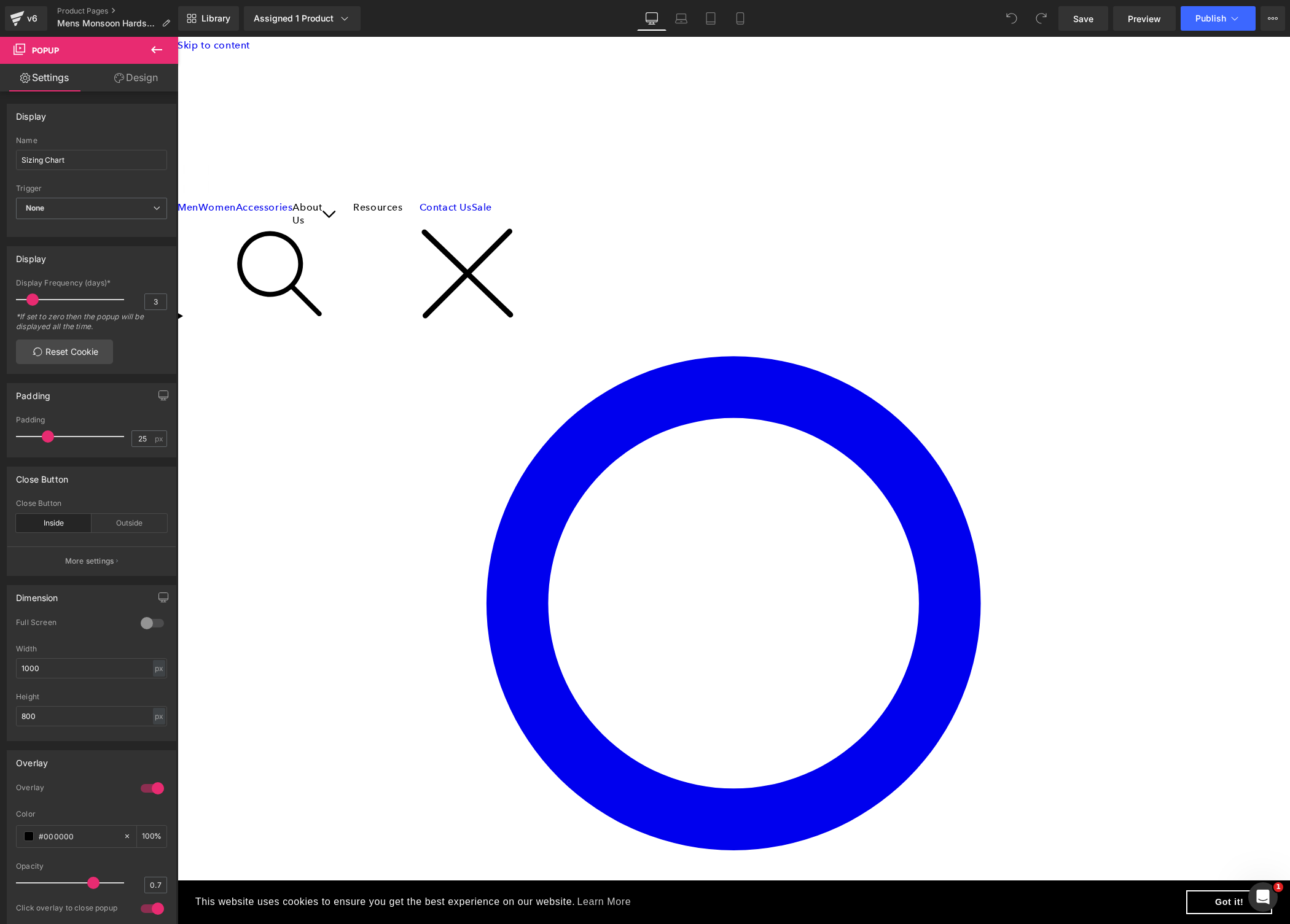
click at [178, 37] on span "Carousel" at bounding box center [178, 37] width 0 height 0
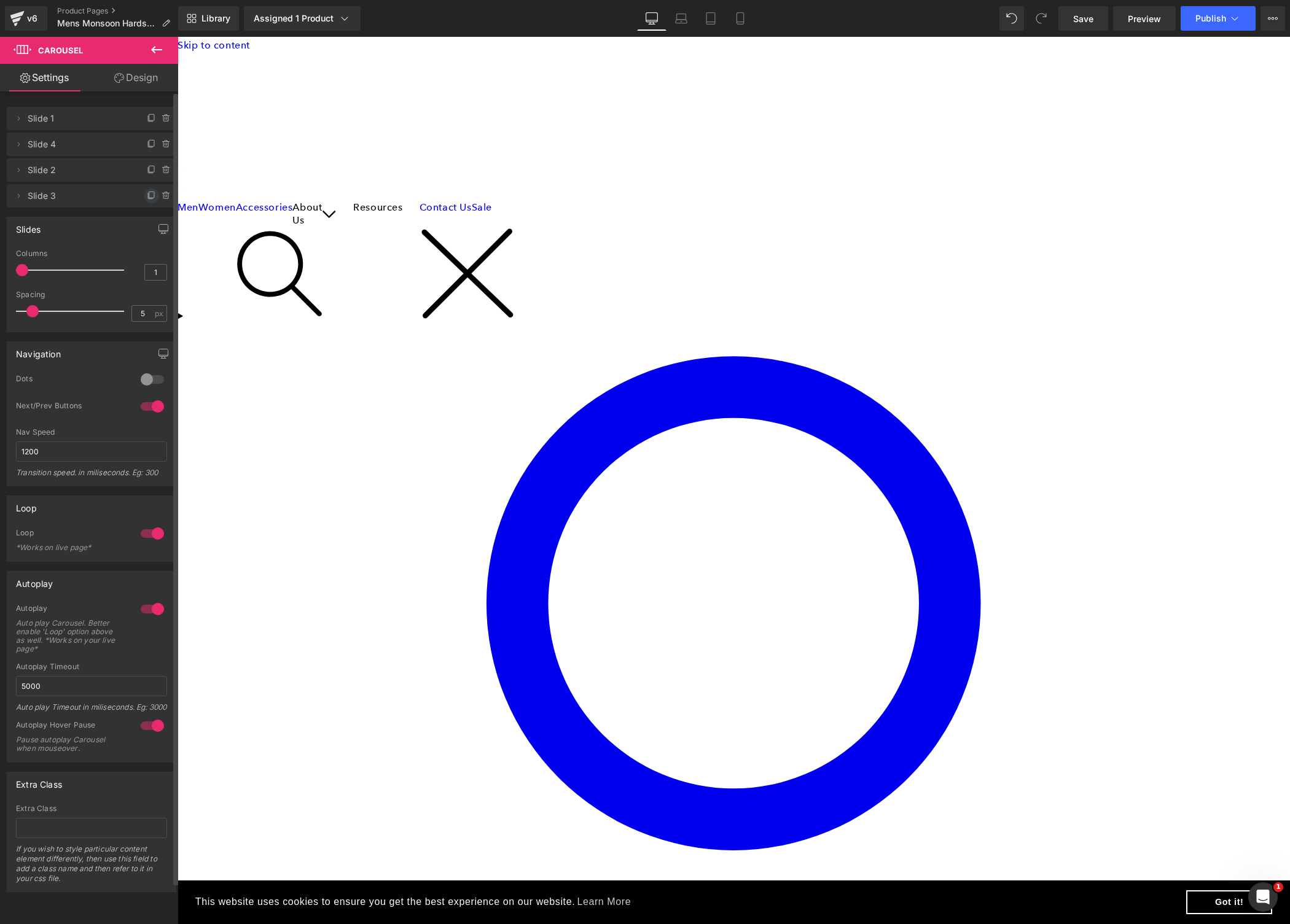
click at [147, 195] on icon at bounding box center [151, 195] width 10 height 10
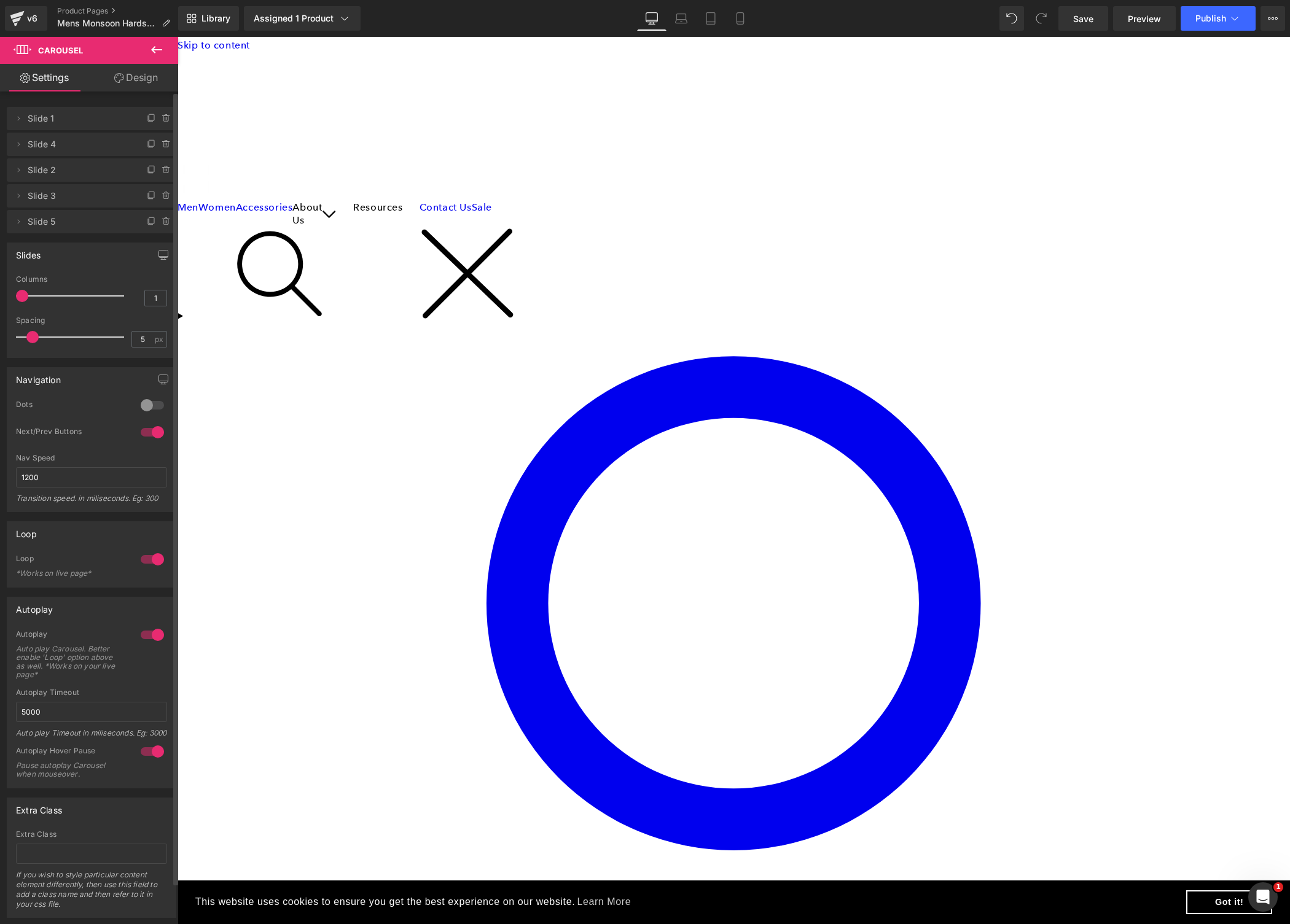
click at [45, 223] on span "Slide 5" at bounding box center [79, 221] width 104 height 23
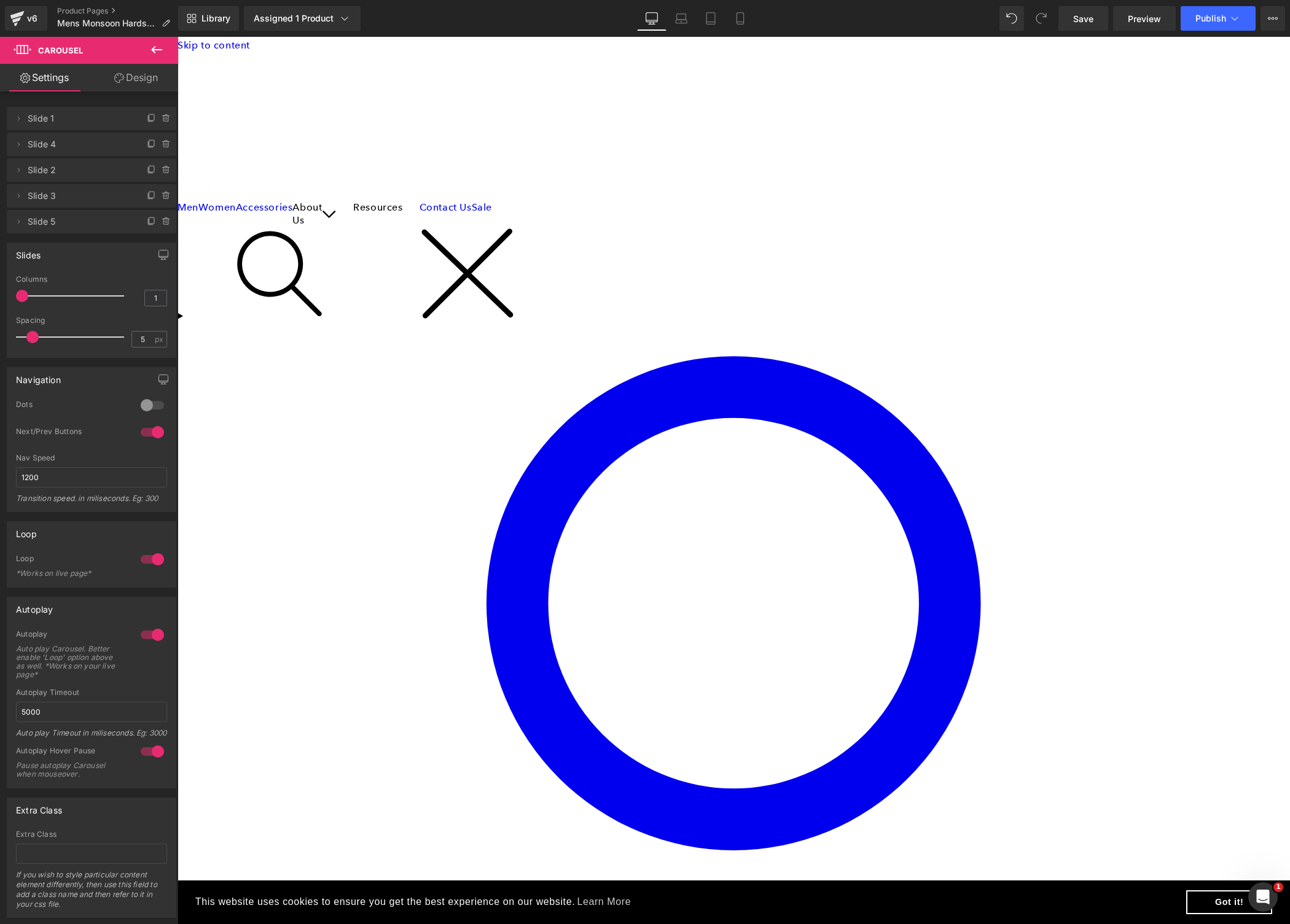
click at [178, 37] on span "Carousel" at bounding box center [178, 37] width 0 height 0
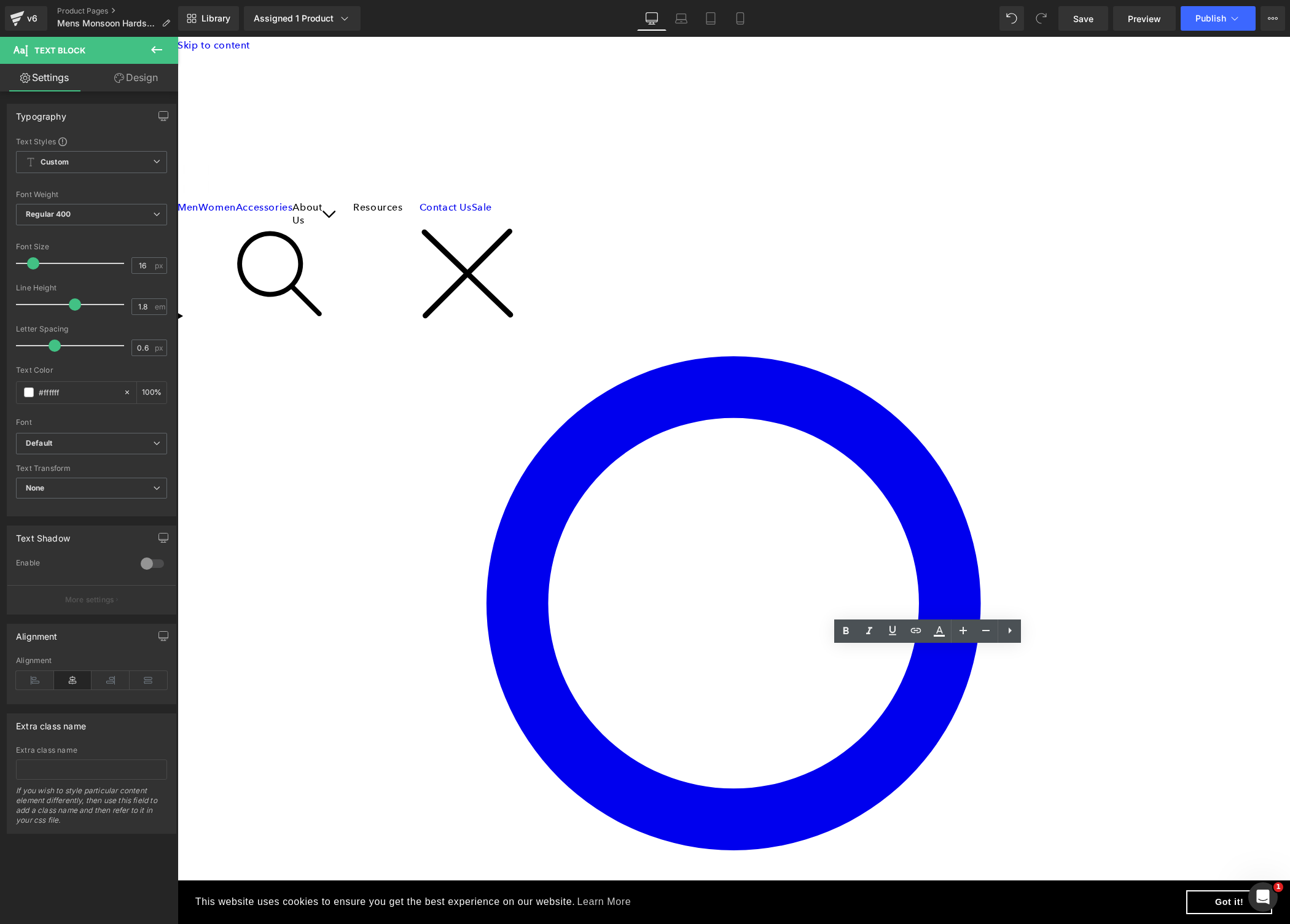
drag, startPoint x: 755, startPoint y: 658, endPoint x: 1018, endPoint y: 741, distance: 275.8
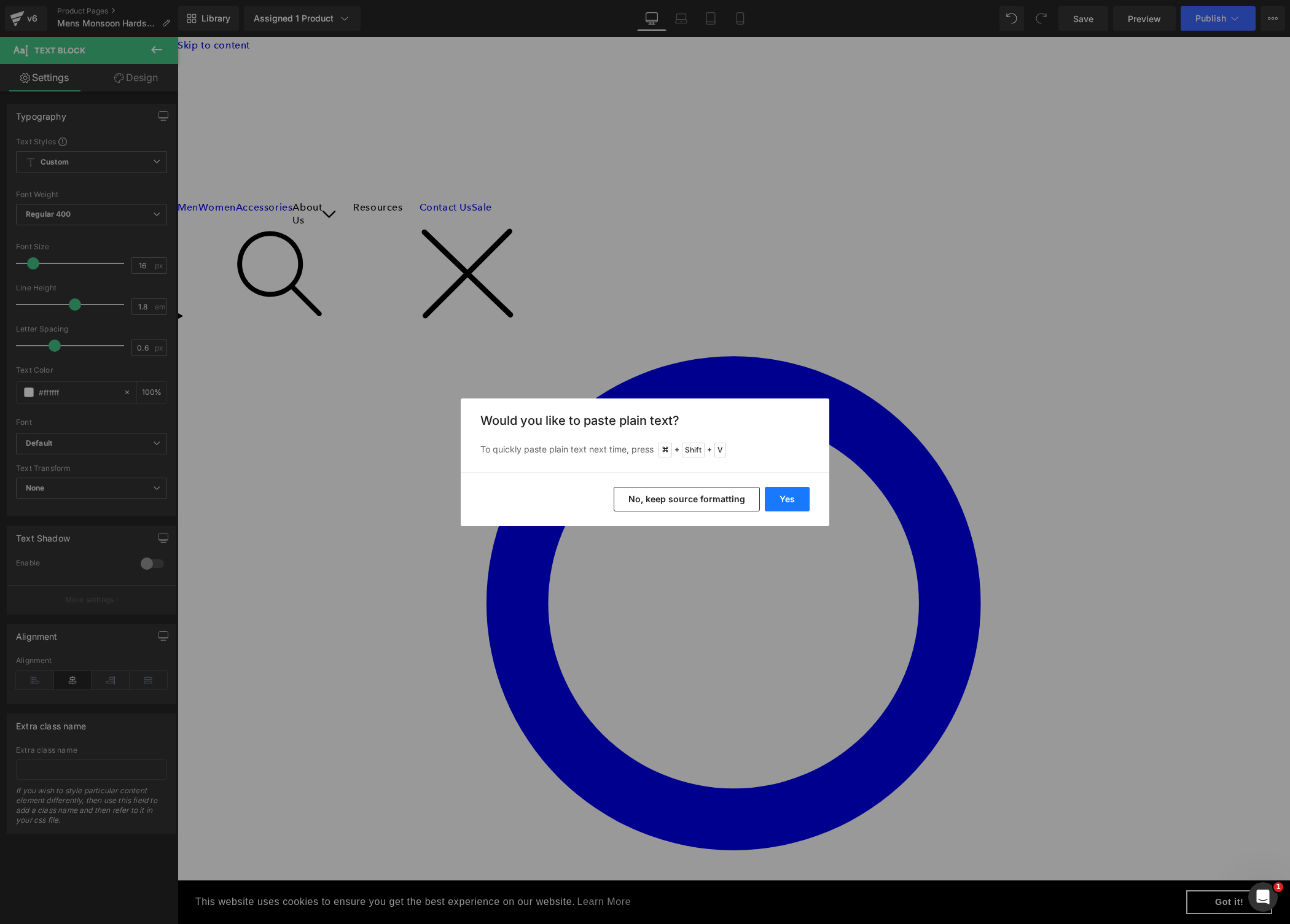
click at [798, 501] on button "Yes" at bounding box center [787, 499] width 45 height 25
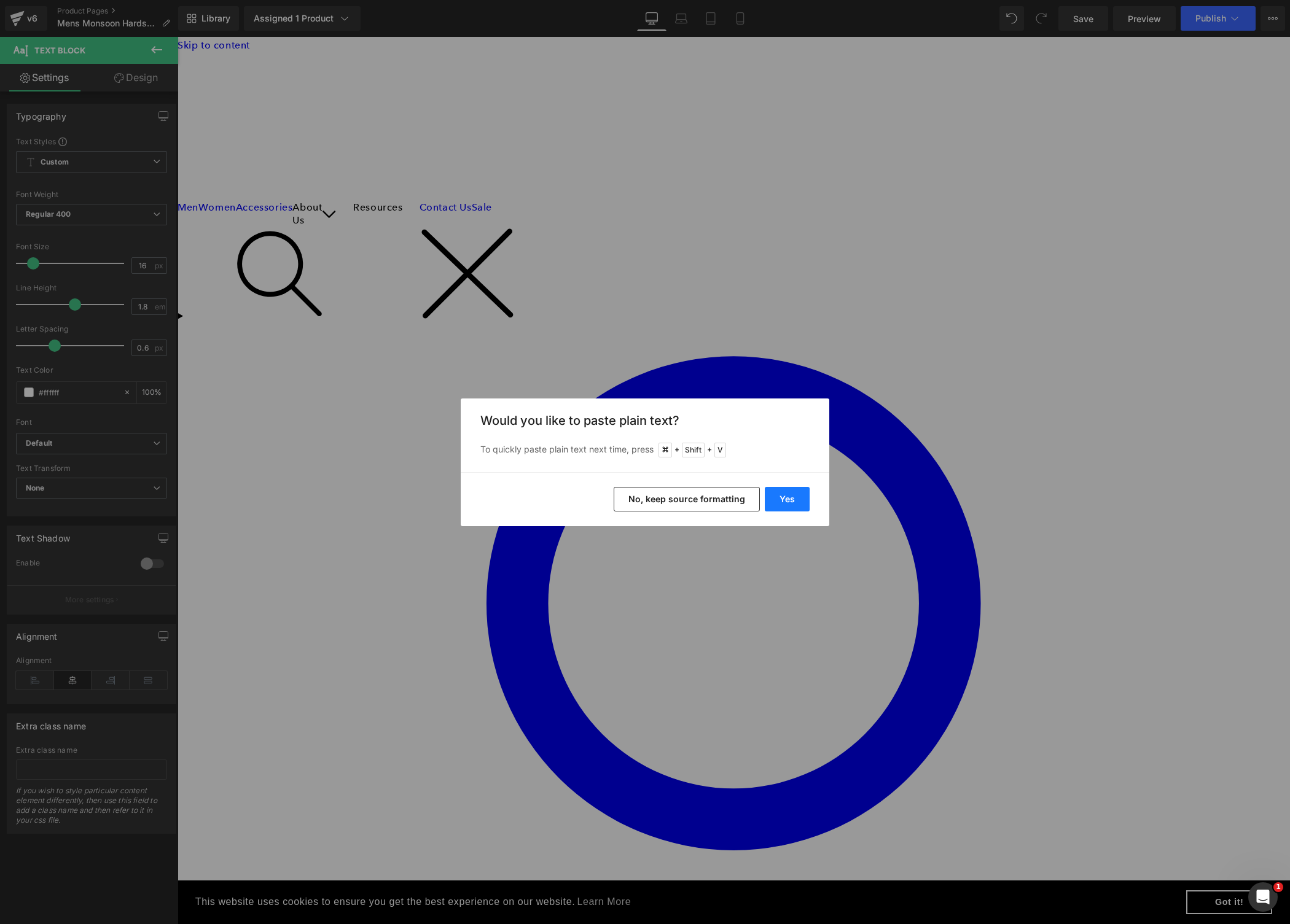
click at [802, 501] on button "Yes" at bounding box center [787, 499] width 45 height 25
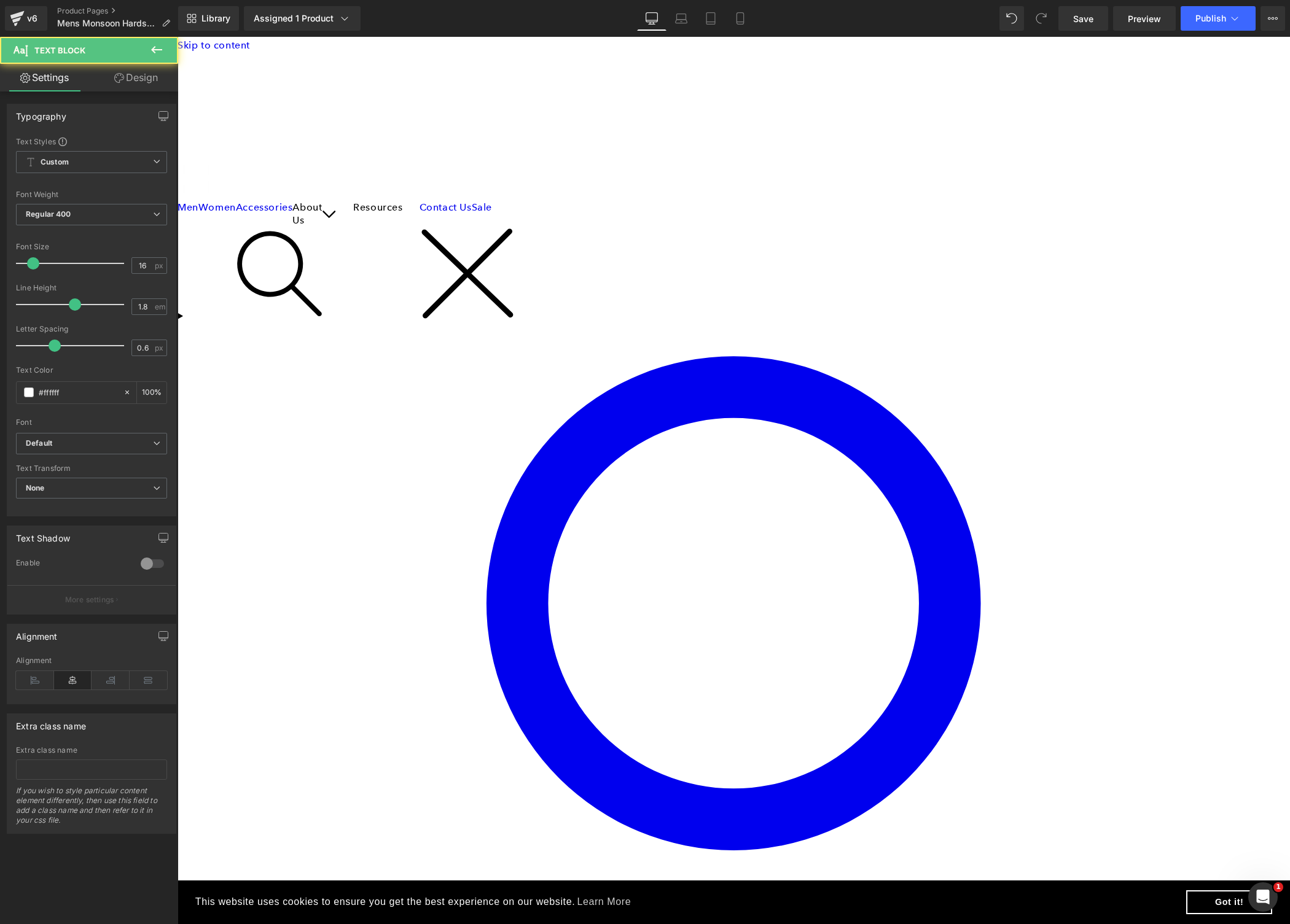
drag, startPoint x: 764, startPoint y: 641, endPoint x: 757, endPoint y: 642, distance: 7.1
click at [178, 37] on span "Image" at bounding box center [178, 37] width 0 height 0
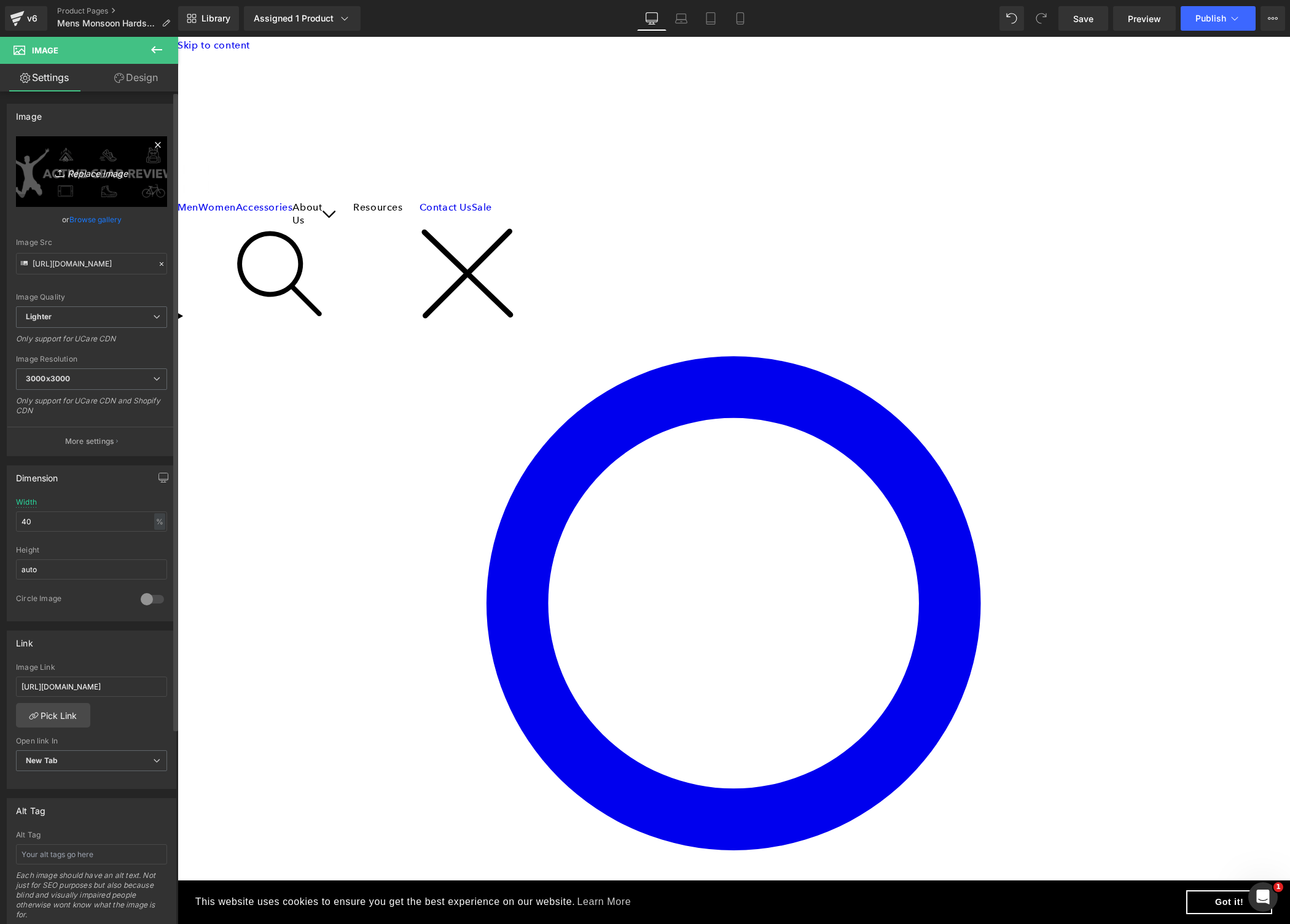
click at [89, 170] on icon "Replace Image" at bounding box center [91, 171] width 98 height 16
type input "C:\fakepath\Screen Shot 2025-08-10 at 3.35.16 PM.png"
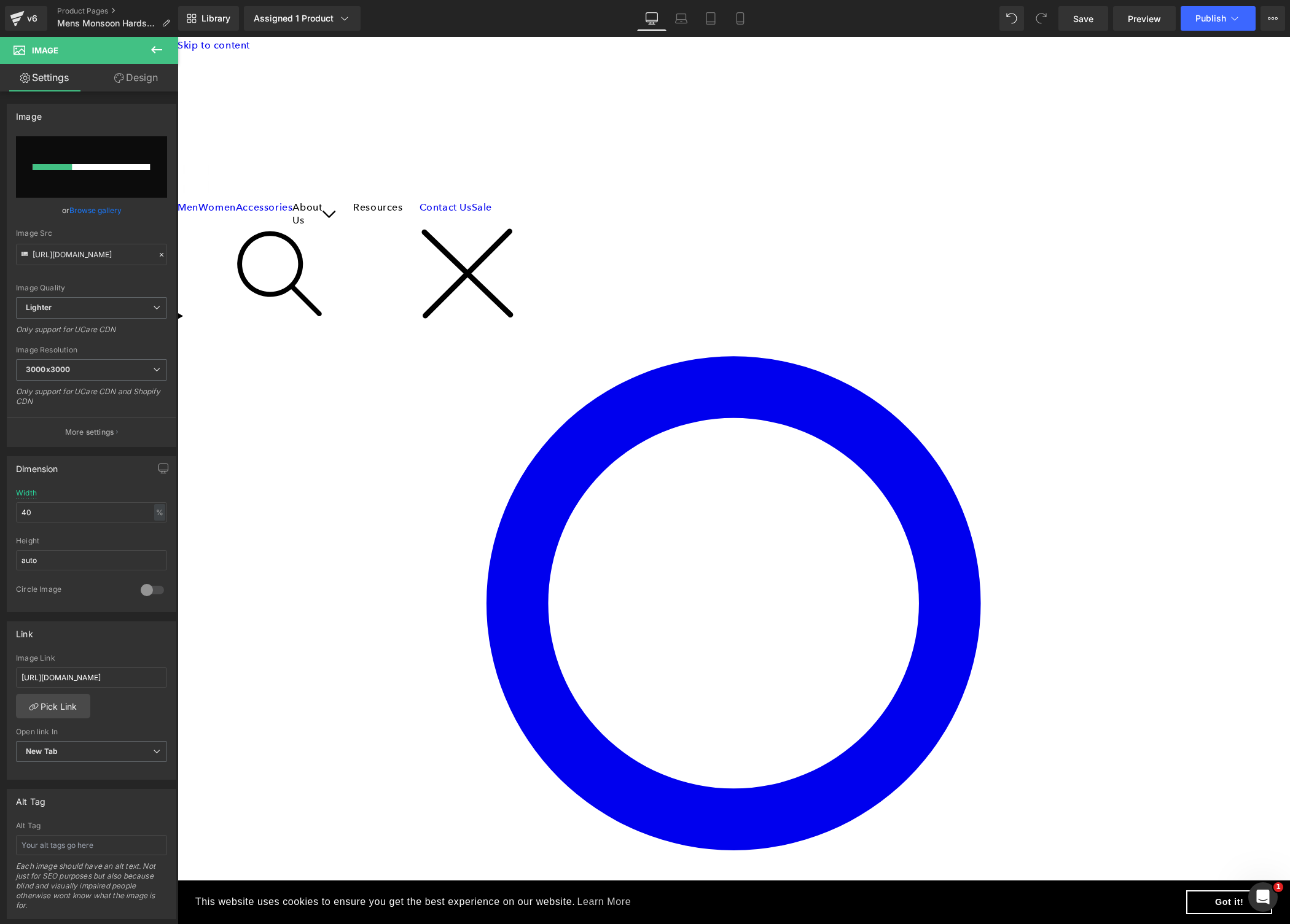
type input "https://ucarecdn.com/71c5e35a-e7cd-44b1-9c49-561e7949167f/-/format/auto/-/previ…"
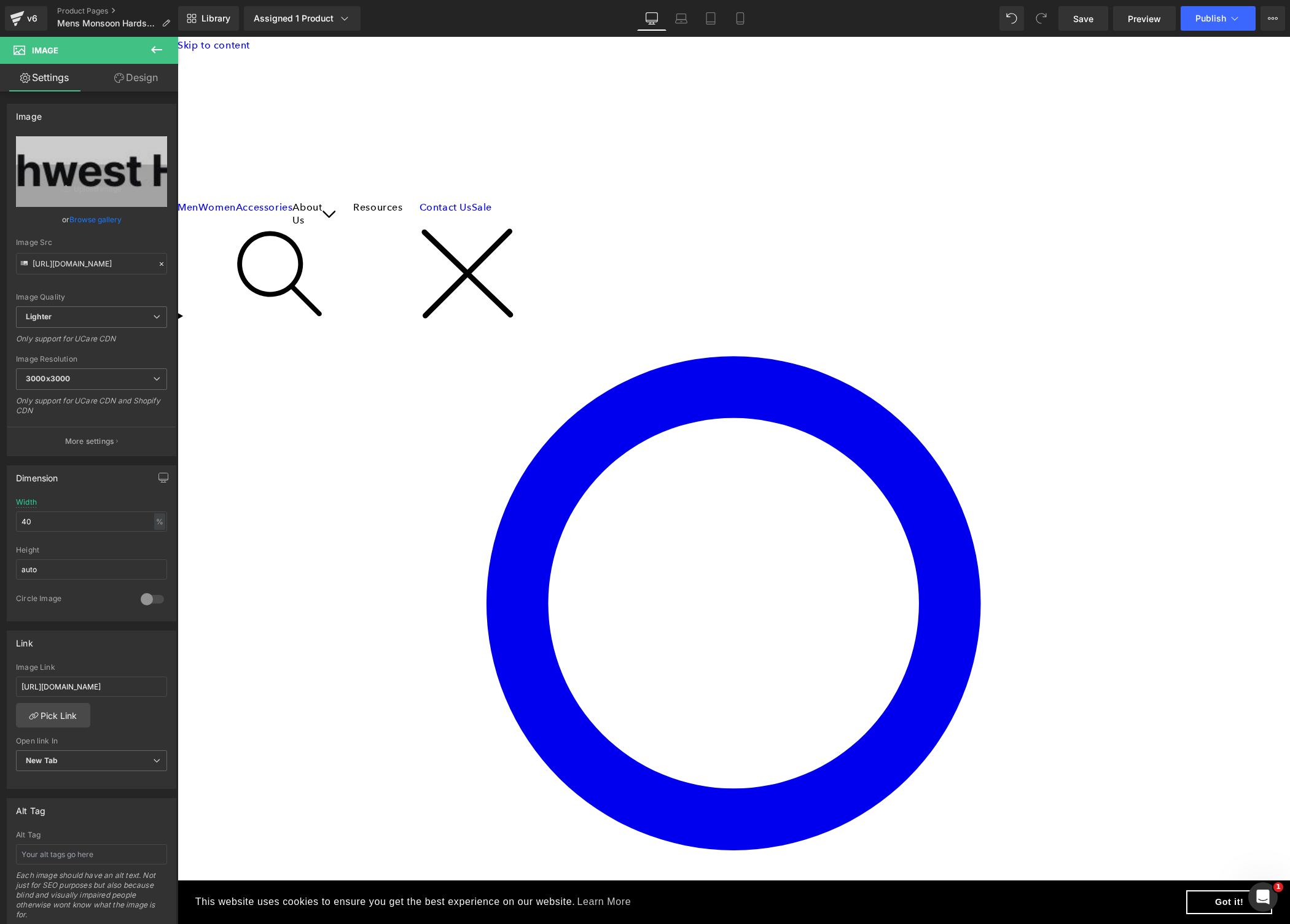
click at [178, 37] on span "Image" at bounding box center [178, 37] width 0 height 0
click at [115, 686] on input "https://www.activegearreview.com/clothing/outerwear/himali-monsoon-hardshell-ja…" at bounding box center [91, 687] width 151 height 20
paste input "southwesthikes.com/gear-review-monsoon-hardshell-jacket-by-himali"
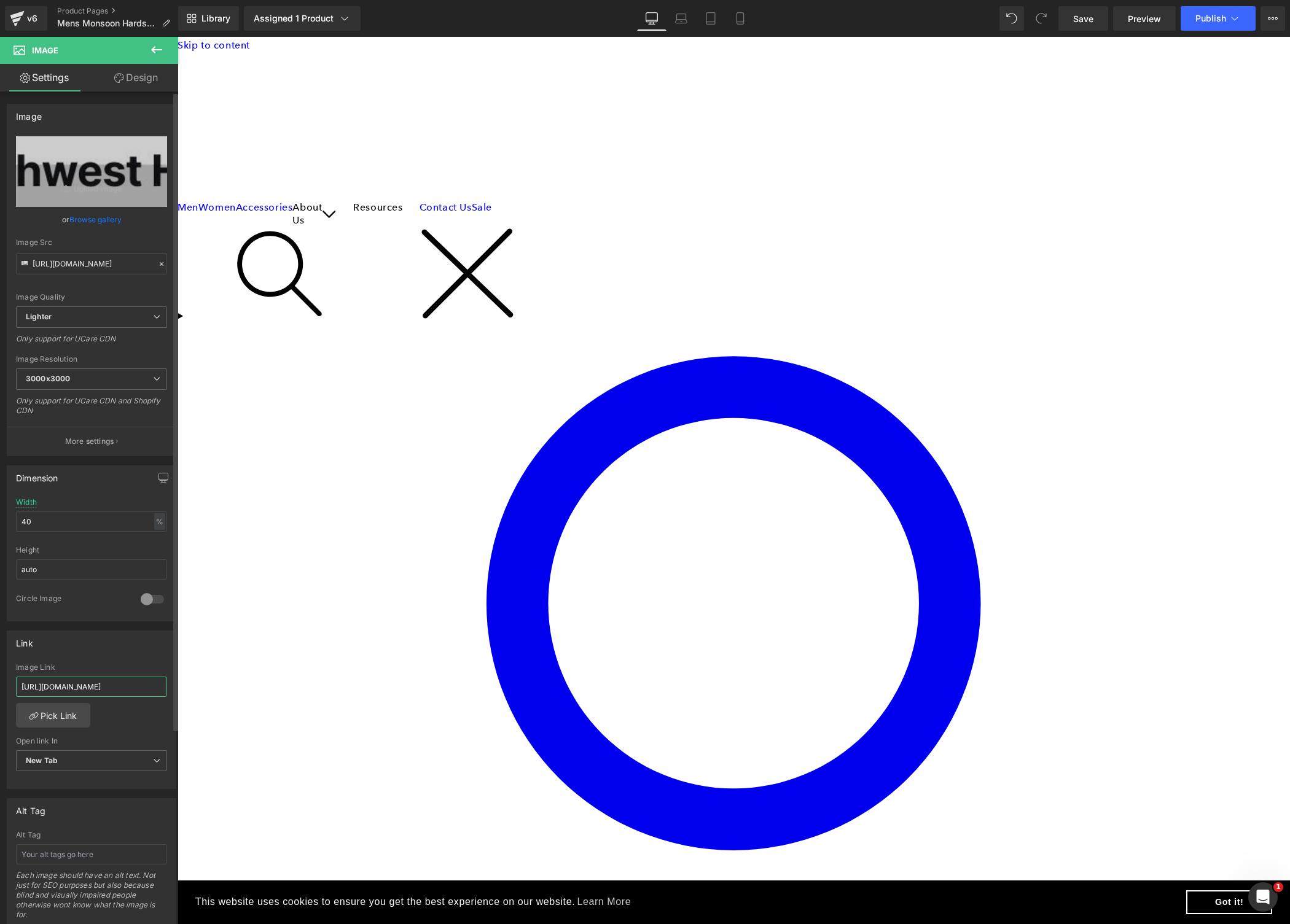
scroll to position [0, 158]
type input "https://www.southwesthikes.com/gear-review-monsoon-hardshell-jacket-by-himali/"
click at [1061, 21] on link "Save" at bounding box center [1083, 18] width 50 height 25
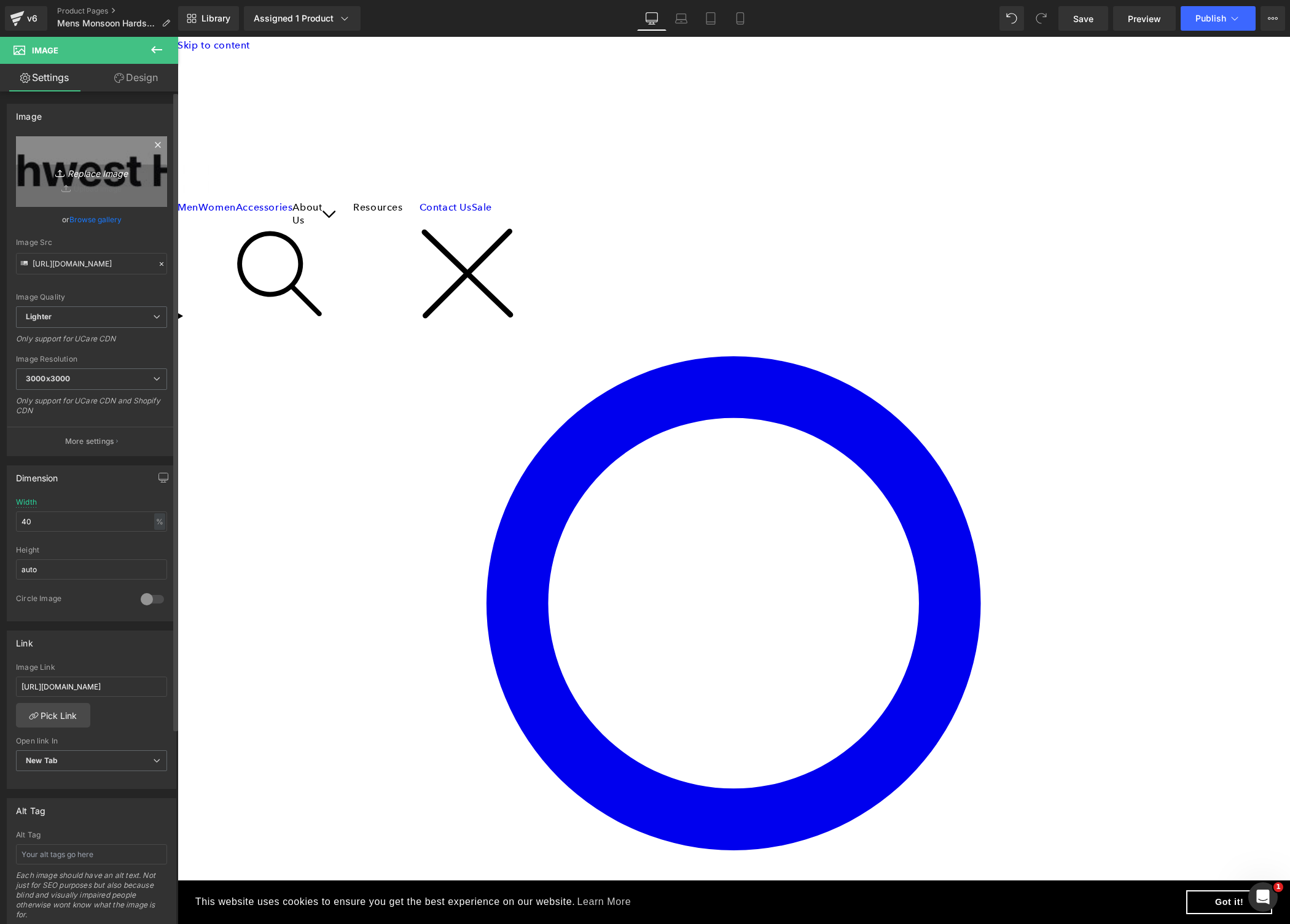
click at [100, 170] on icon "Replace Image" at bounding box center [91, 171] width 98 height 16
type input "C:\fakepath\Screen Shot 2025-08-10 at 3.37.48 PM.png"
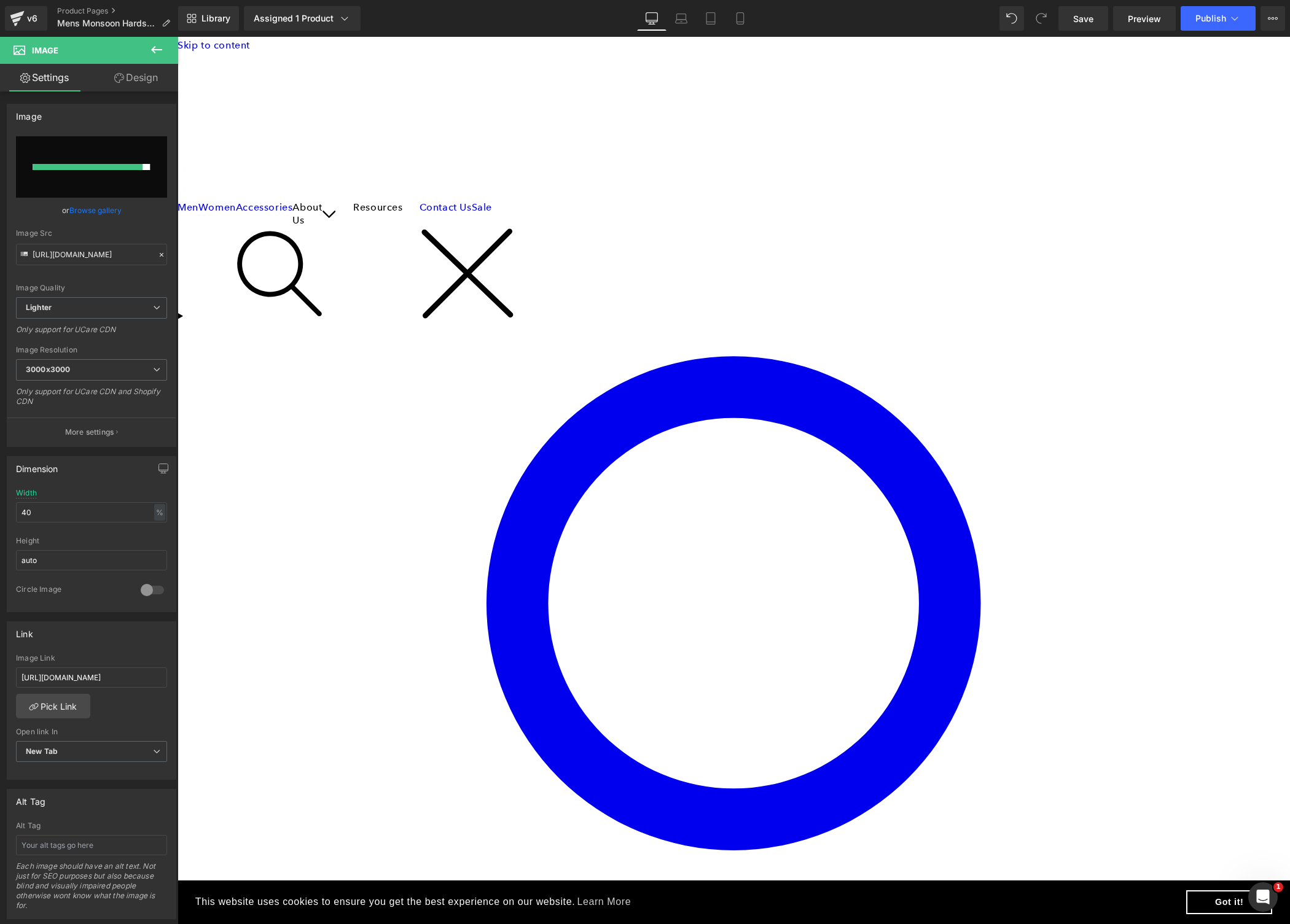
type input "https://ucarecdn.com/49b4d556-b334-40c2-ae7b-cfab9f9df91e/-/format/auto/-/previ…"
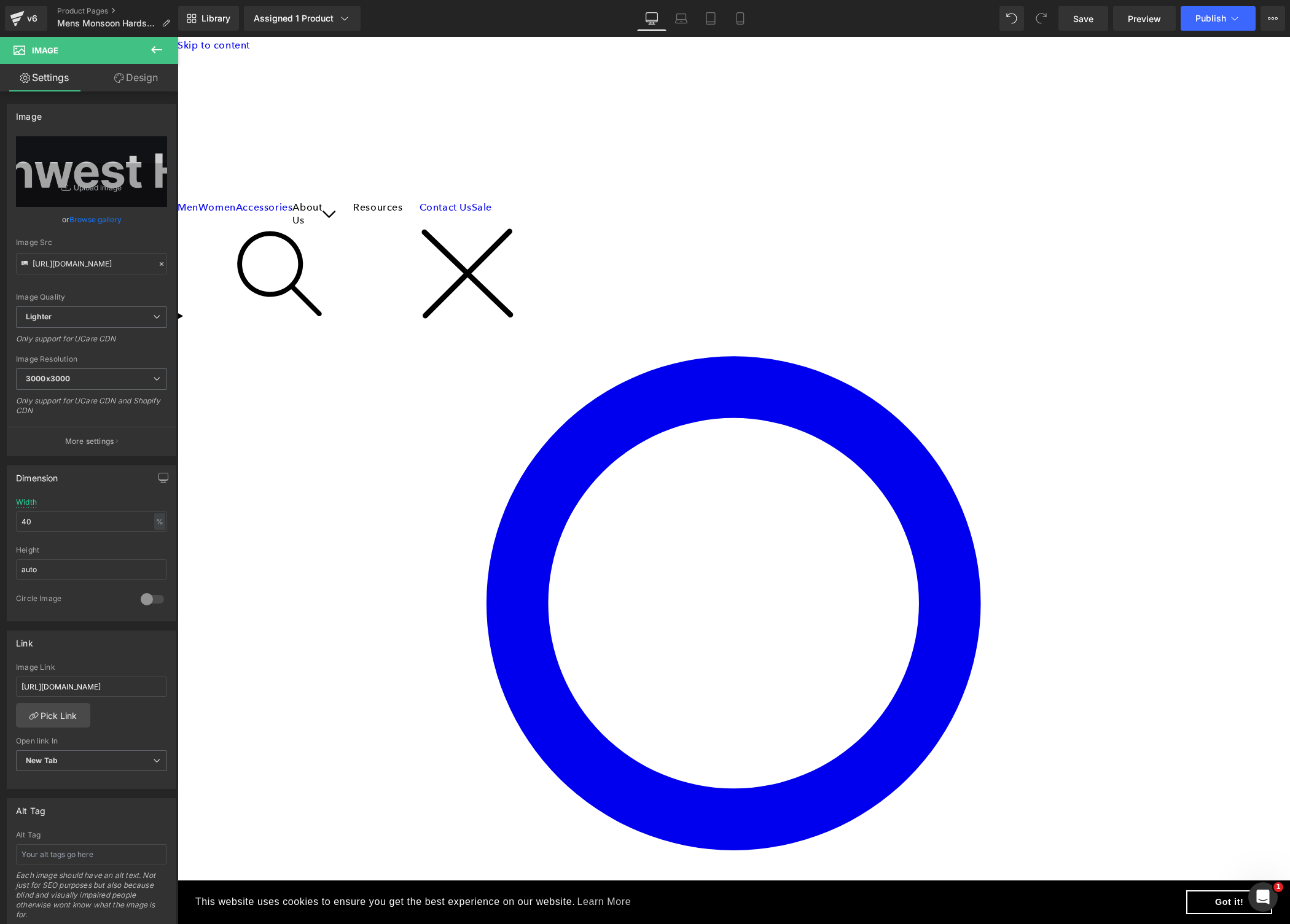
click at [178, 37] on span "Image" at bounding box center [178, 37] width 0 height 0
click at [79, 267] on input "https://ucarecdn.com/49b4d556-b334-40c2-ae7b-cfab9f9df91e/-/format/auto/-/previ…" at bounding box center [91, 263] width 151 height 21
click at [1209, 25] on button "Publish" at bounding box center [1218, 18] width 75 height 25
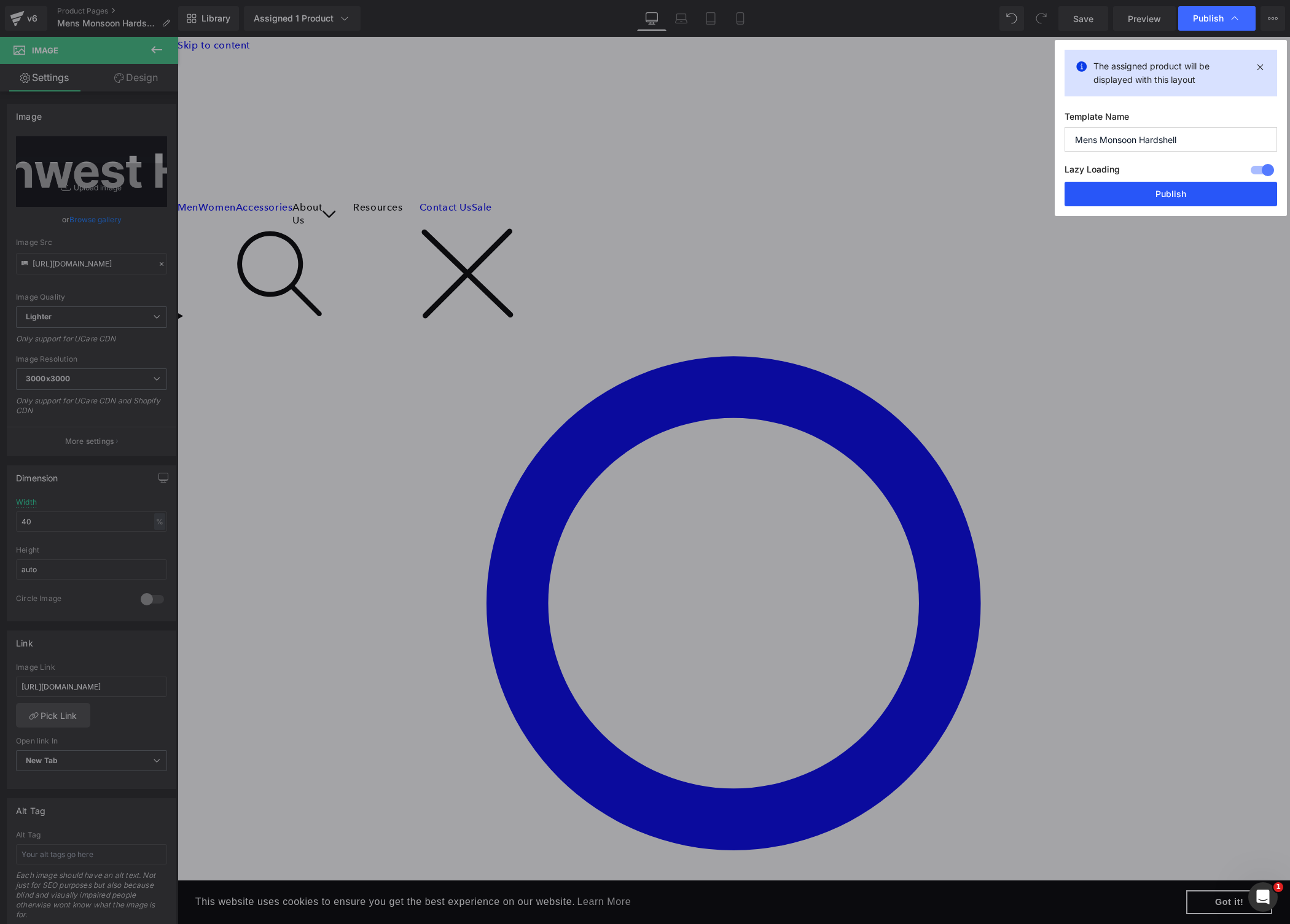
click at [1172, 189] on button "Publish" at bounding box center [1171, 193] width 213 height 25
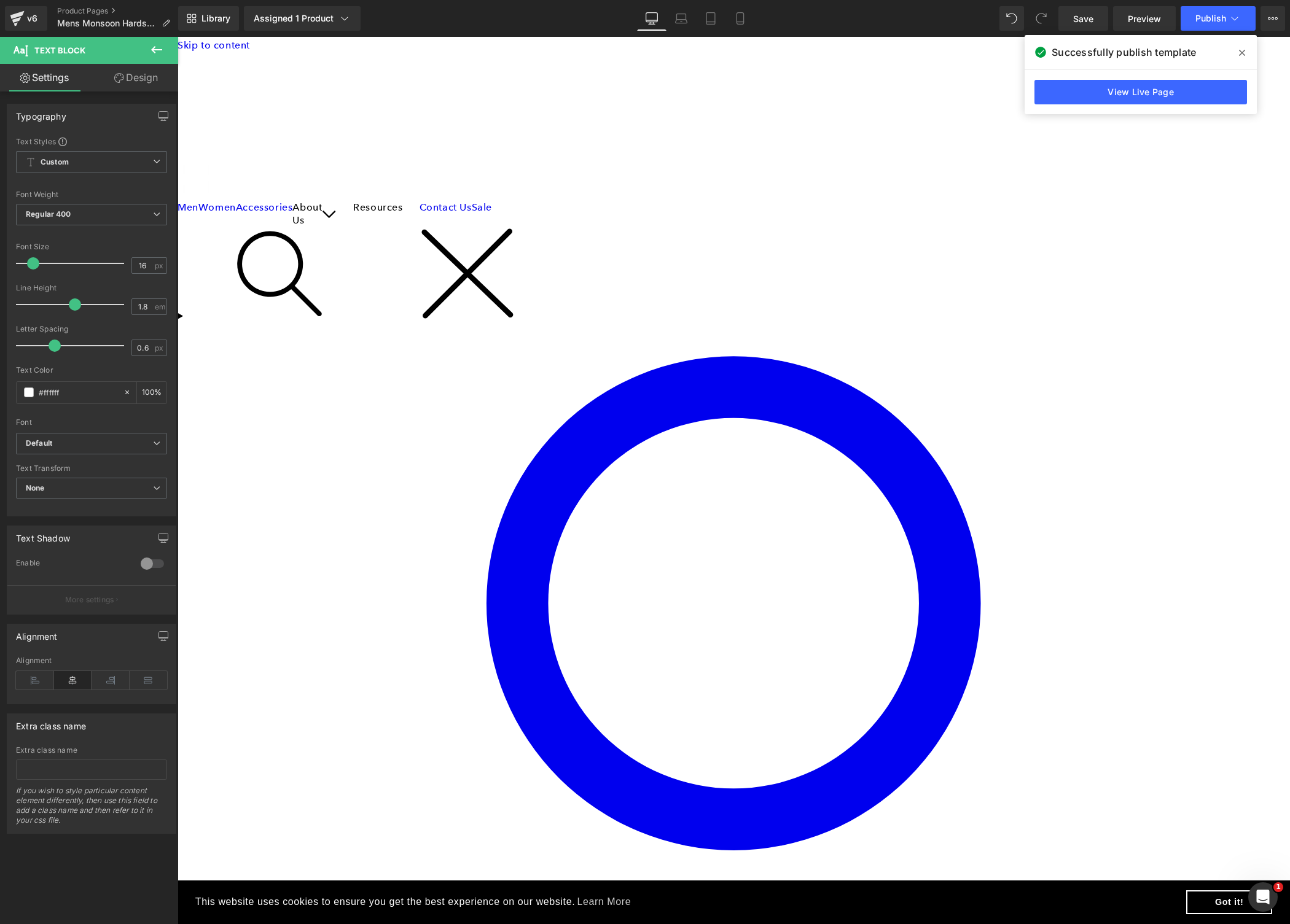
drag, startPoint x: 980, startPoint y: 716, endPoint x: 1085, endPoint y: 709, distance: 105.2
copy p "We put it through real mountain weather and came away seriously impressed. If y…"
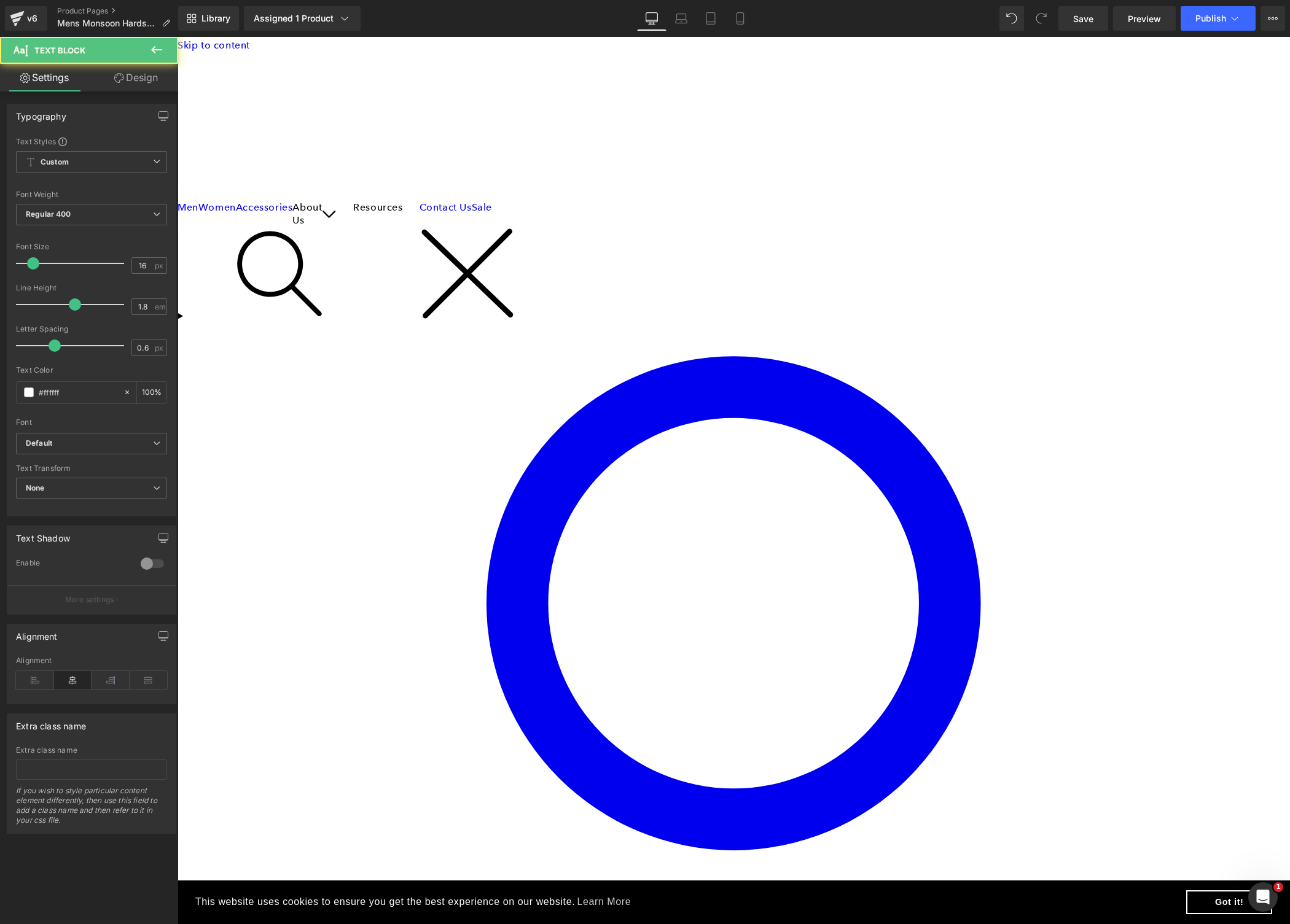
drag, startPoint x: 947, startPoint y: 654, endPoint x: 1021, endPoint y: 654, distance: 74.0
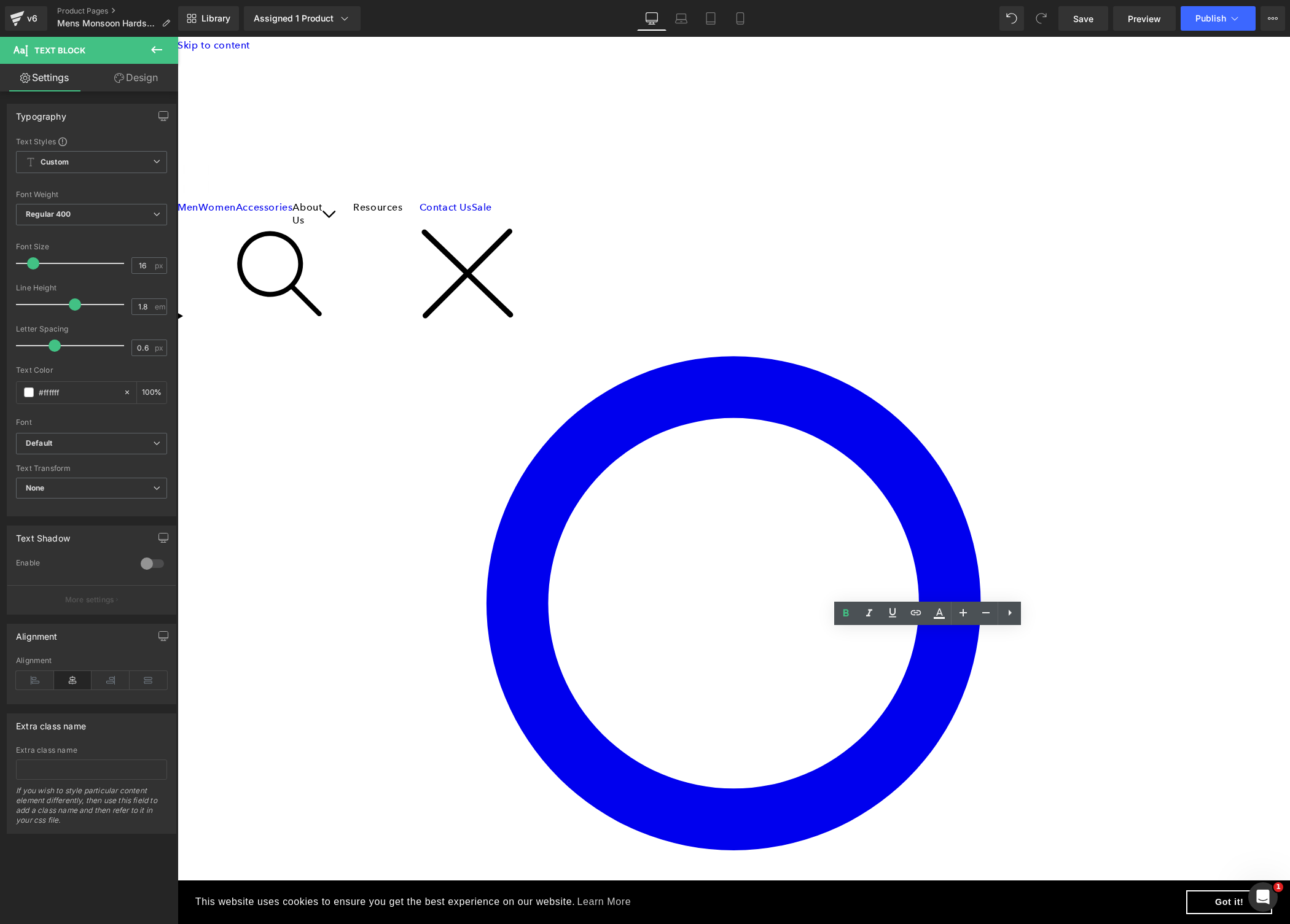
drag, startPoint x: 1026, startPoint y: 656, endPoint x: 760, endPoint y: 640, distance: 266.5
copy b "This fully waterproof shell has quickly become one of our favorite layers for s…"
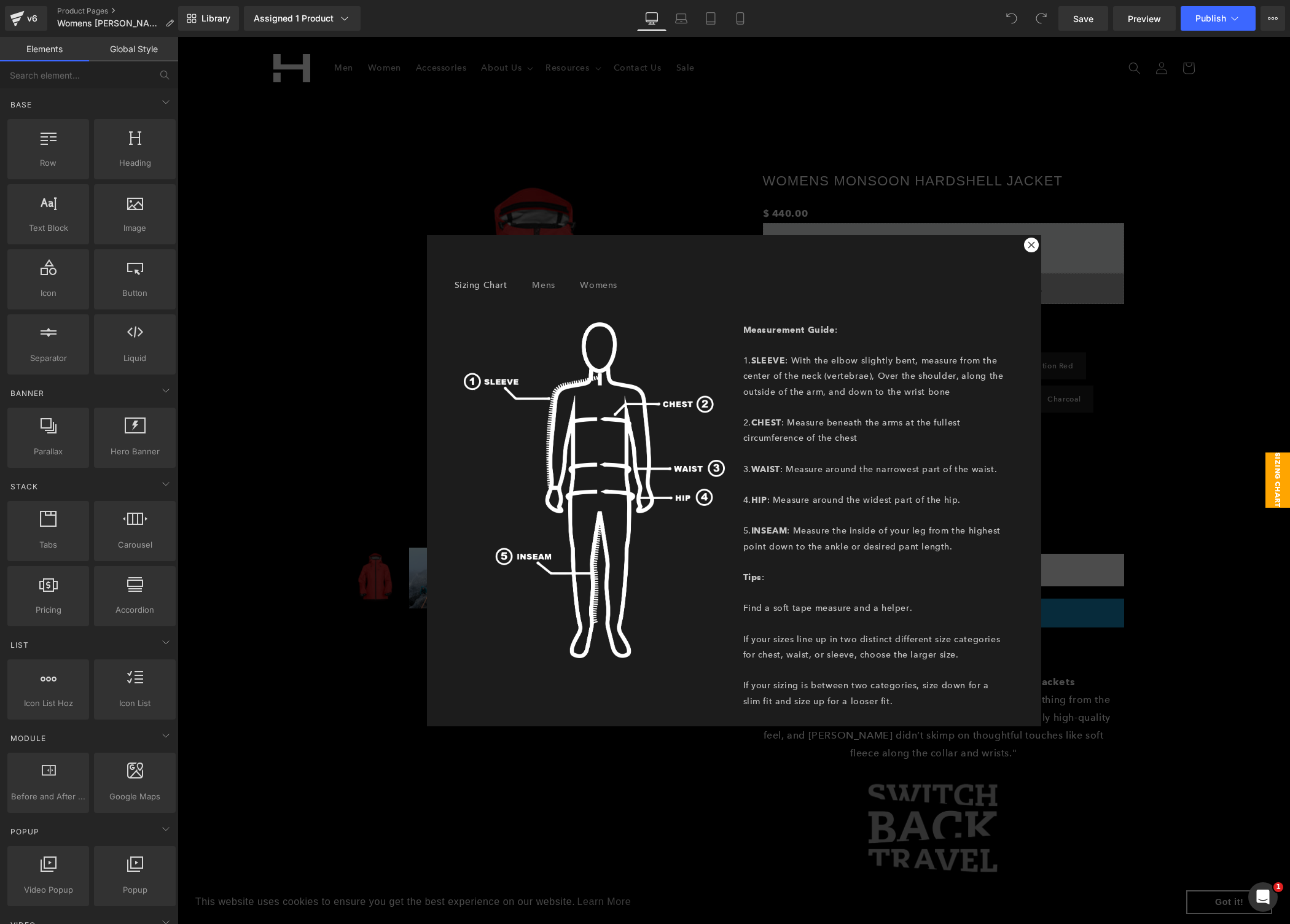
click at [1024, 244] on div at bounding box center [1031, 245] width 15 height 15
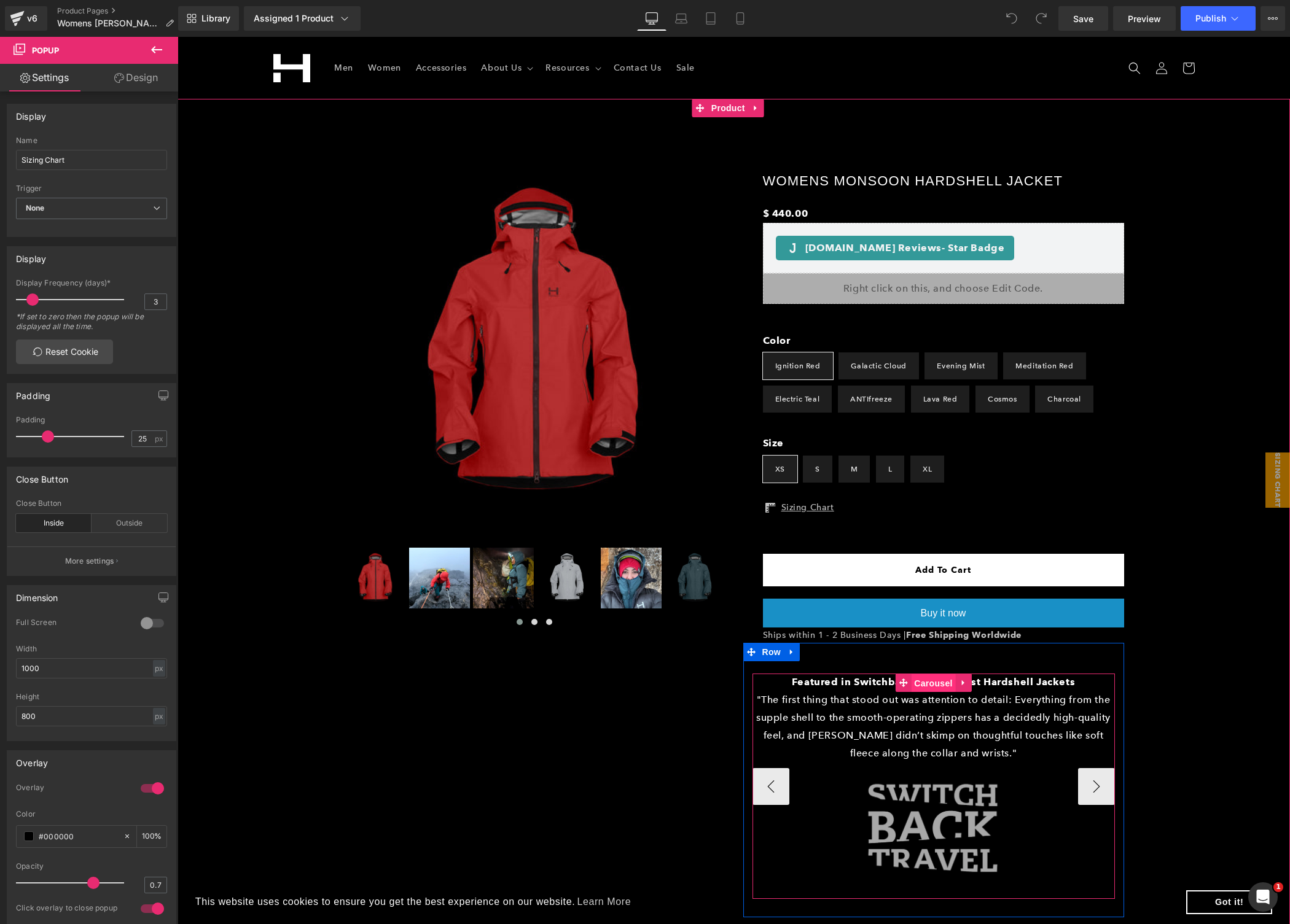
click at [932, 688] on span "Carousel" at bounding box center [933, 684] width 44 height 18
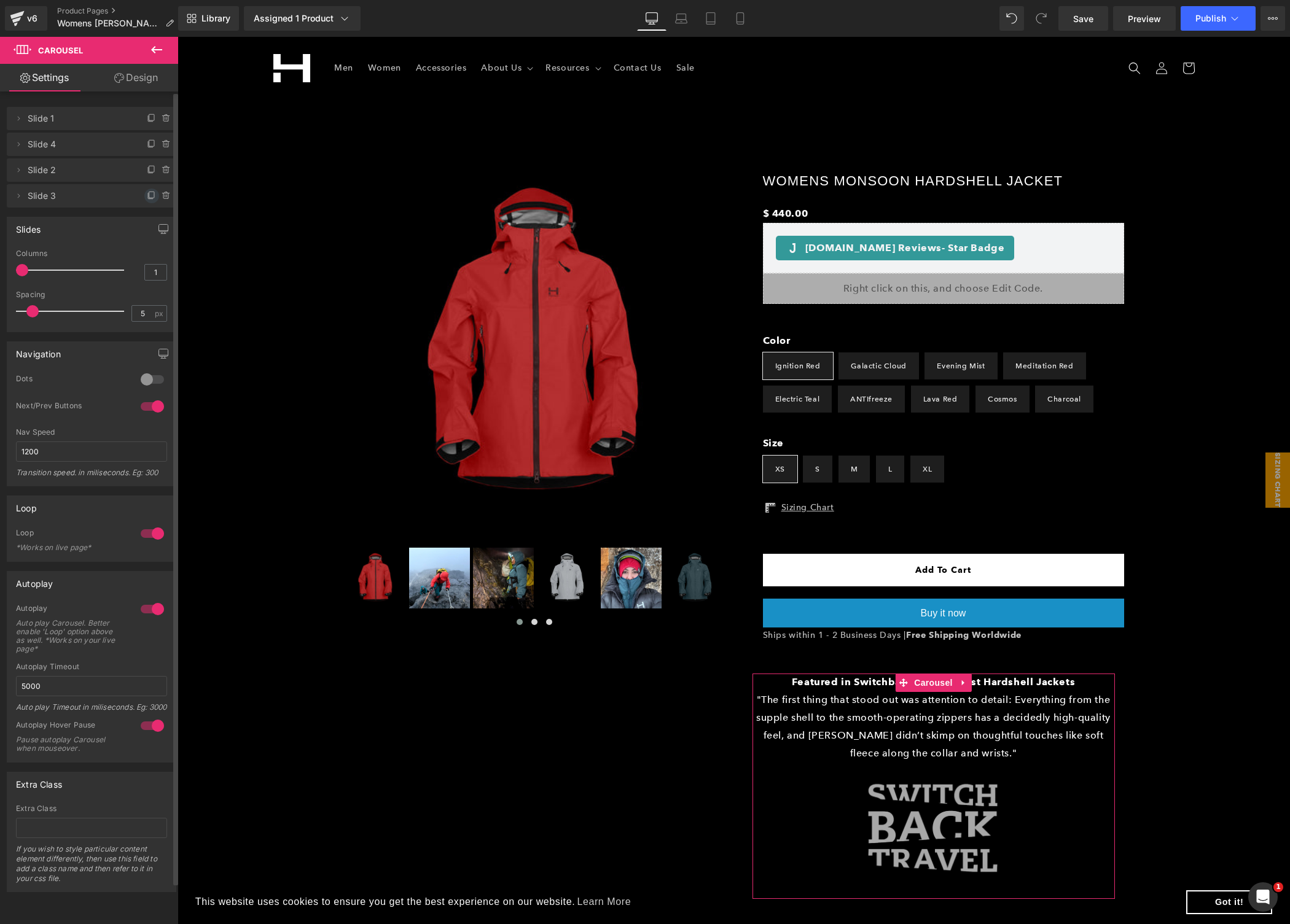
click at [148, 198] on icon at bounding box center [149, 196] width 5 height 6
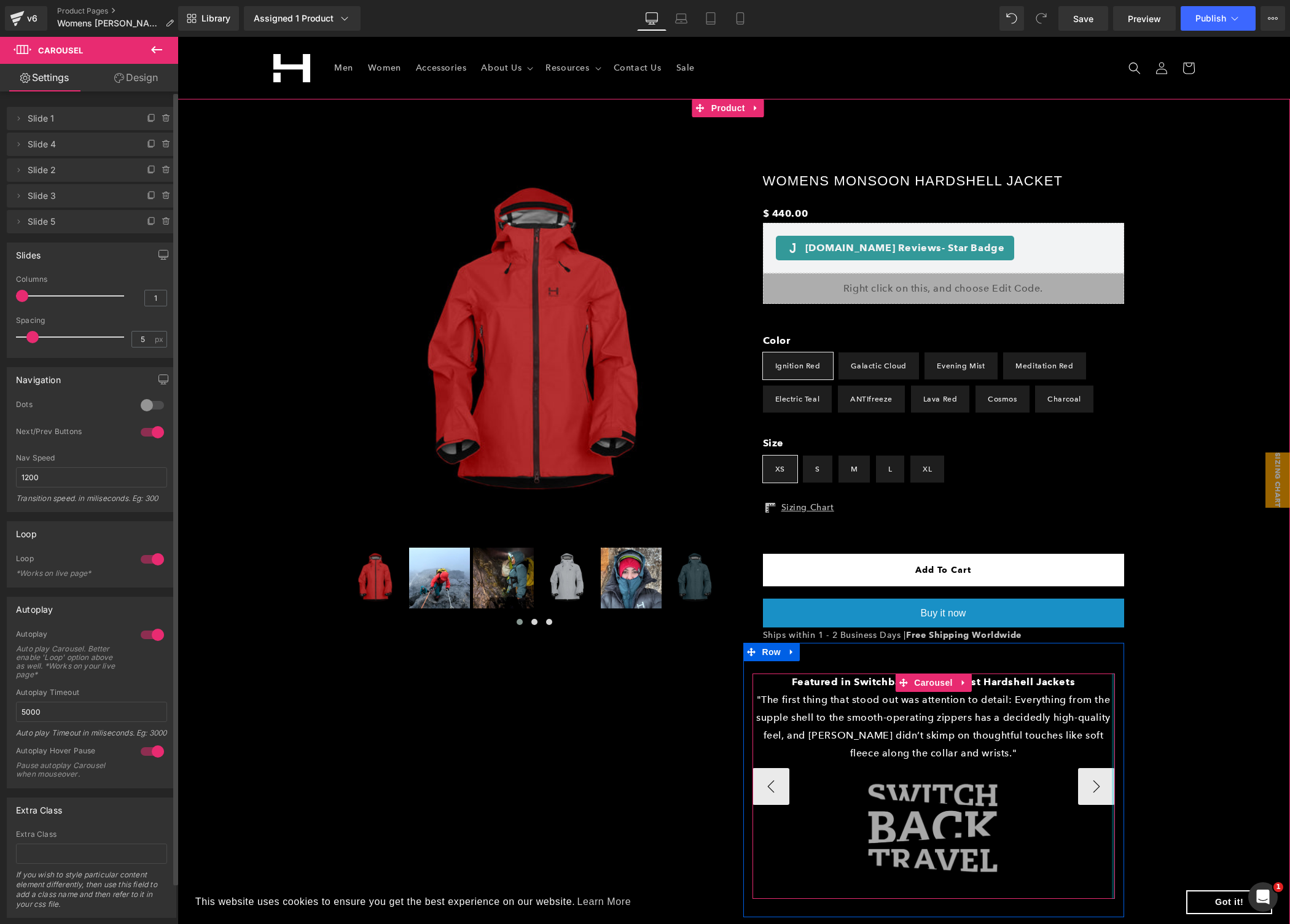
click at [1112, 788] on div at bounding box center [1113, 786] width 3 height 225
click at [1092, 788] on button "›" at bounding box center [1097, 786] width 37 height 37
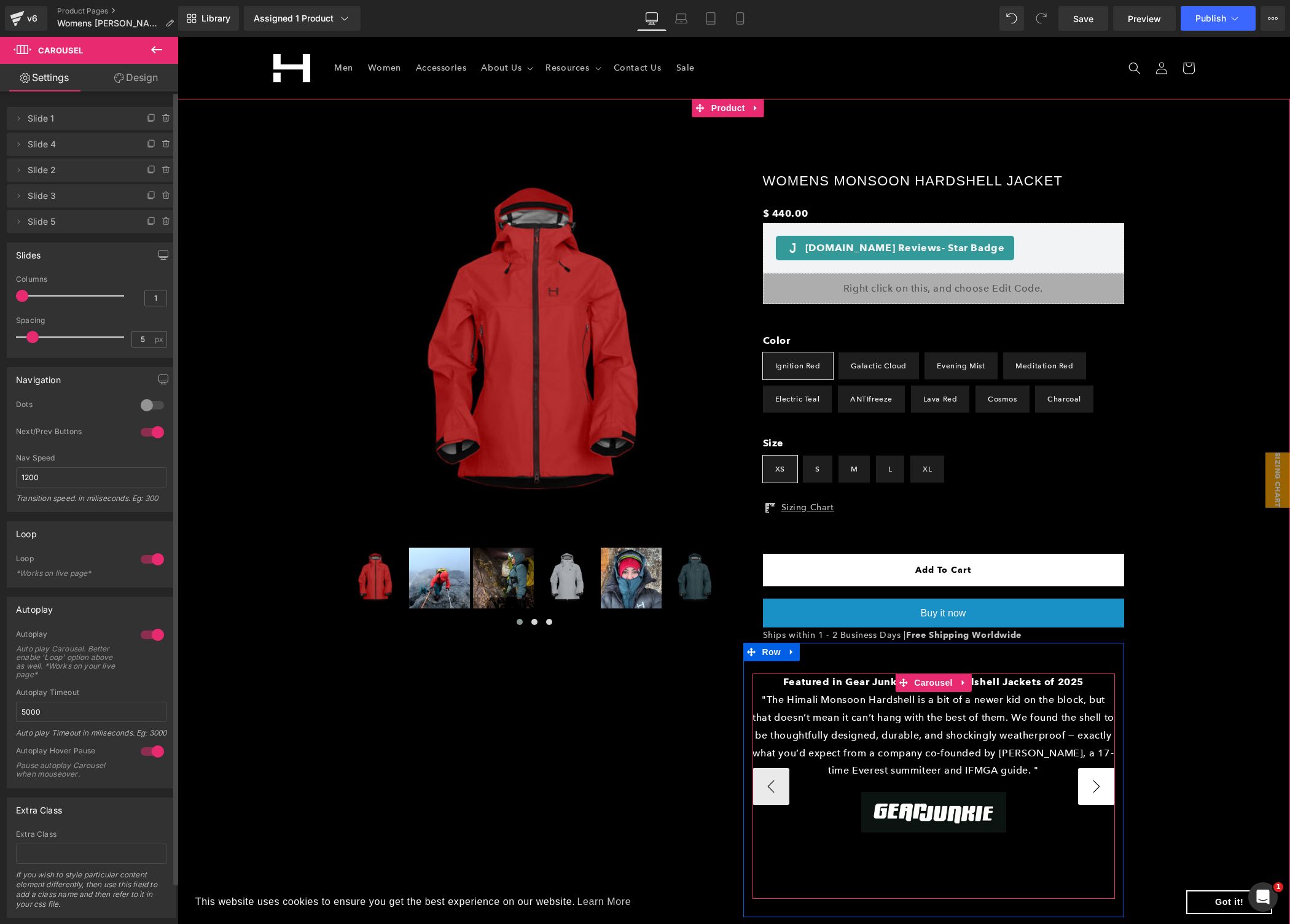
click at [1092, 788] on button "›" at bounding box center [1097, 786] width 37 height 37
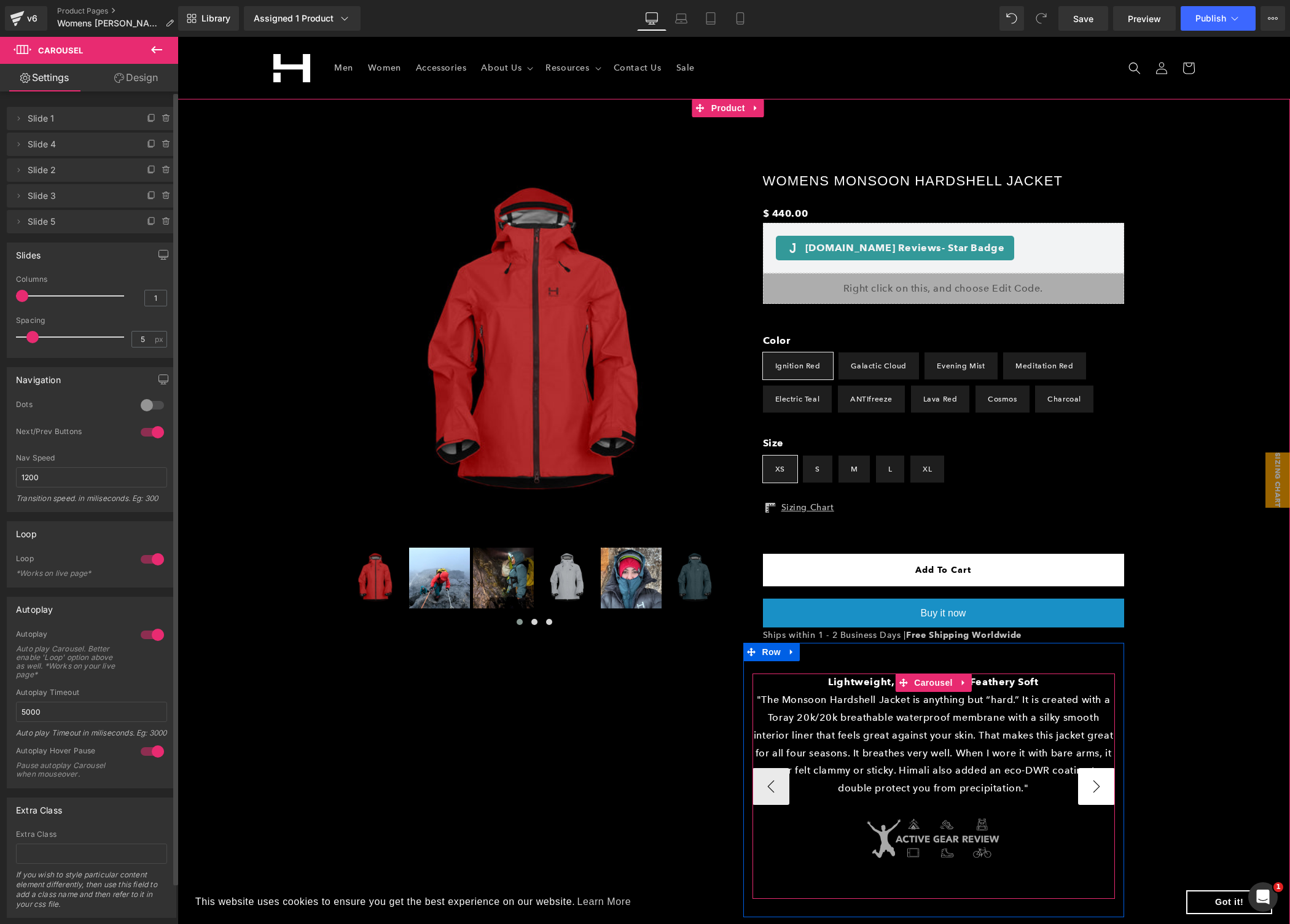
click at [1092, 788] on button "›" at bounding box center [1097, 786] width 37 height 37
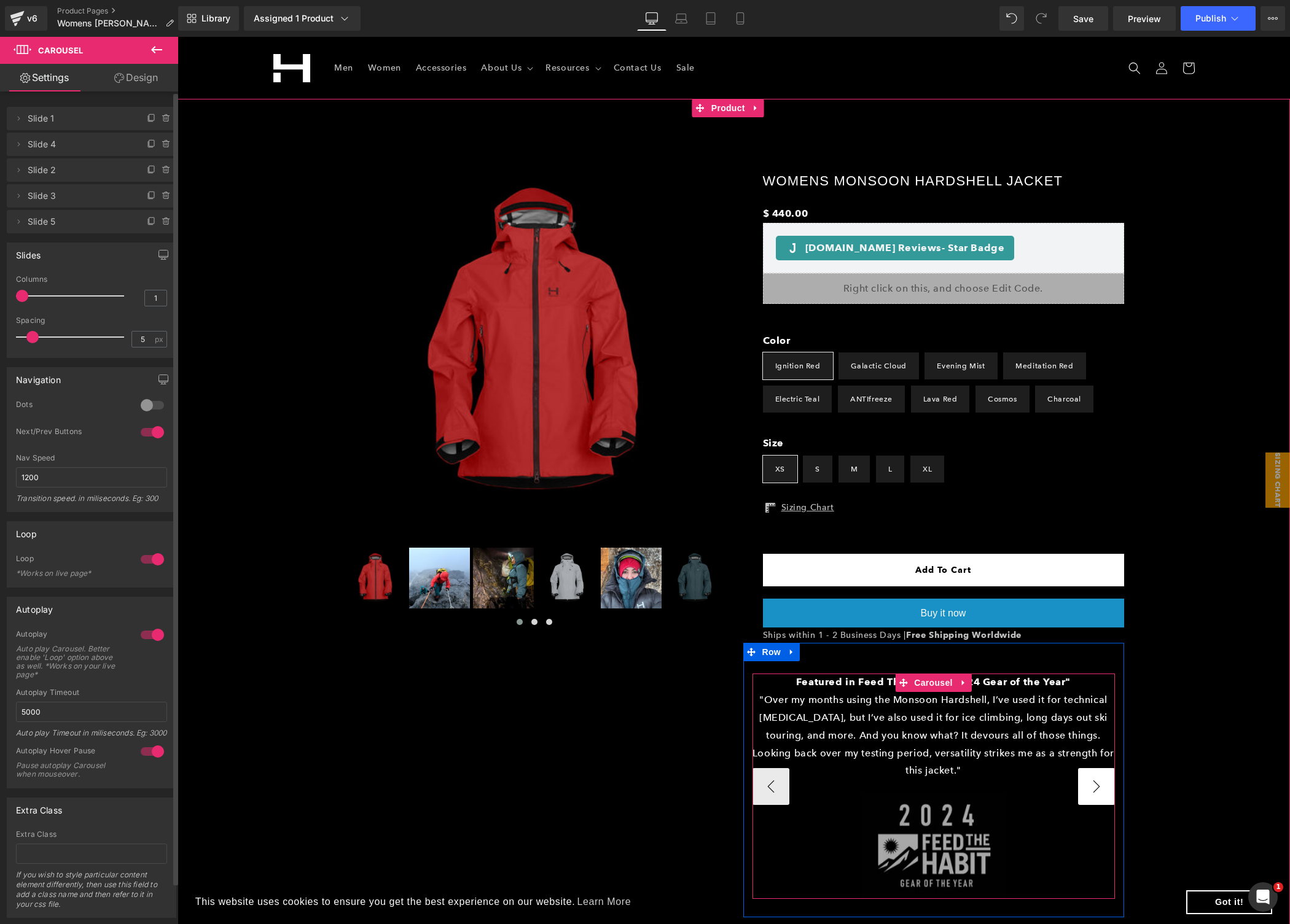
click at [1092, 788] on button "›" at bounding box center [1097, 786] width 37 height 37
click at [930, 686] on span "Carousel" at bounding box center [933, 683] width 44 height 18
click at [932, 842] on span "Image" at bounding box center [933, 846] width 26 height 15
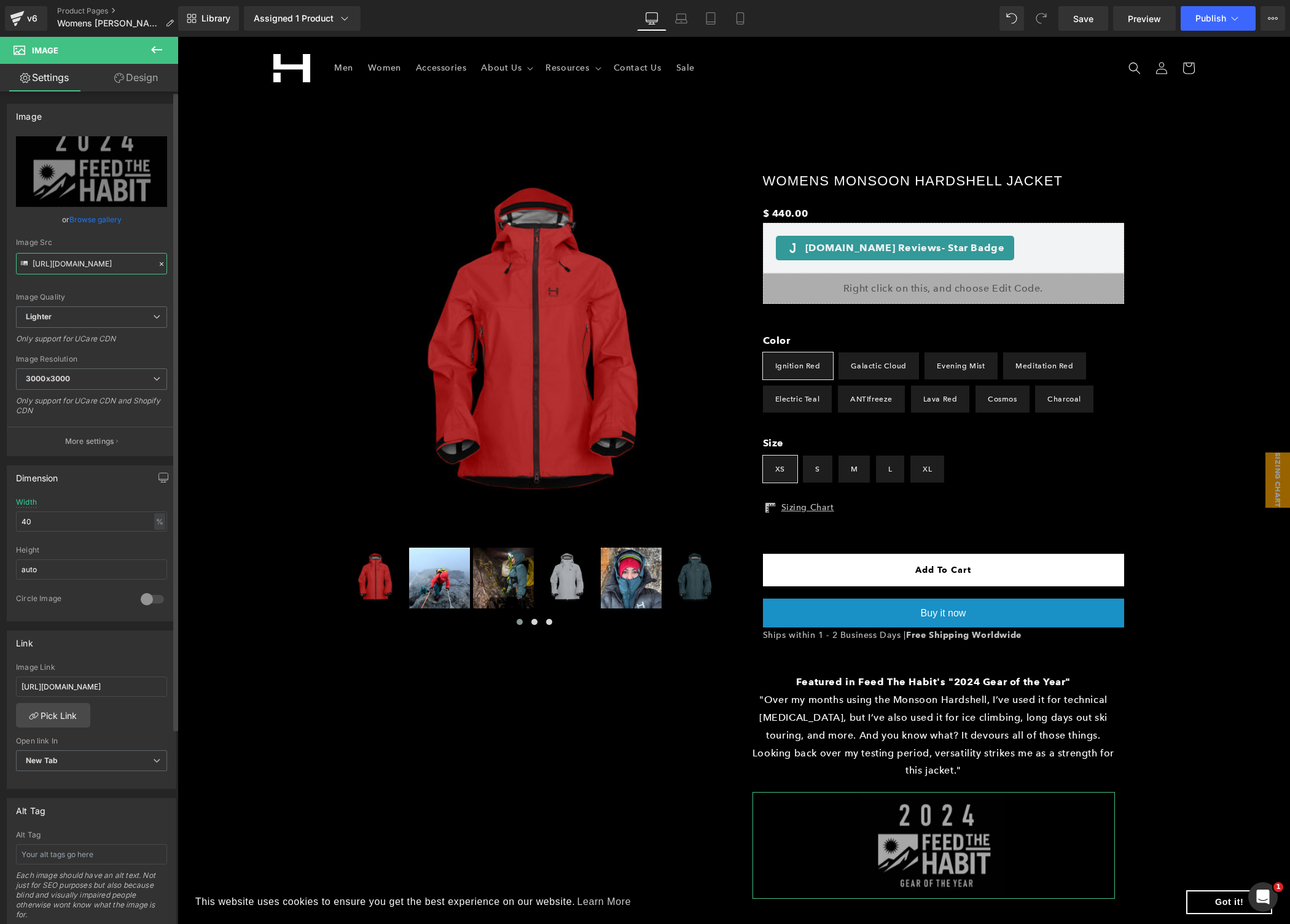
click at [93, 270] on input "https://ucarecdn.com/f30f4d67-9061-42b5-9735-b4344852d7d3/-/format/auto/-/previ…" at bounding box center [91, 263] width 151 height 21
click at [94, 259] on input "https://ucarecdn.com/f30f4d67-9061-42b5-9735-b4344852d7d3/-/format/auto/-/previ…" at bounding box center [91, 263] width 151 height 21
click at [92, 262] on input "https://ucarecdn.com/f30f4d67-9061-42b5-9735-b4344852d7d3/-/format/auto/-/previ…" at bounding box center [91, 263] width 151 height 21
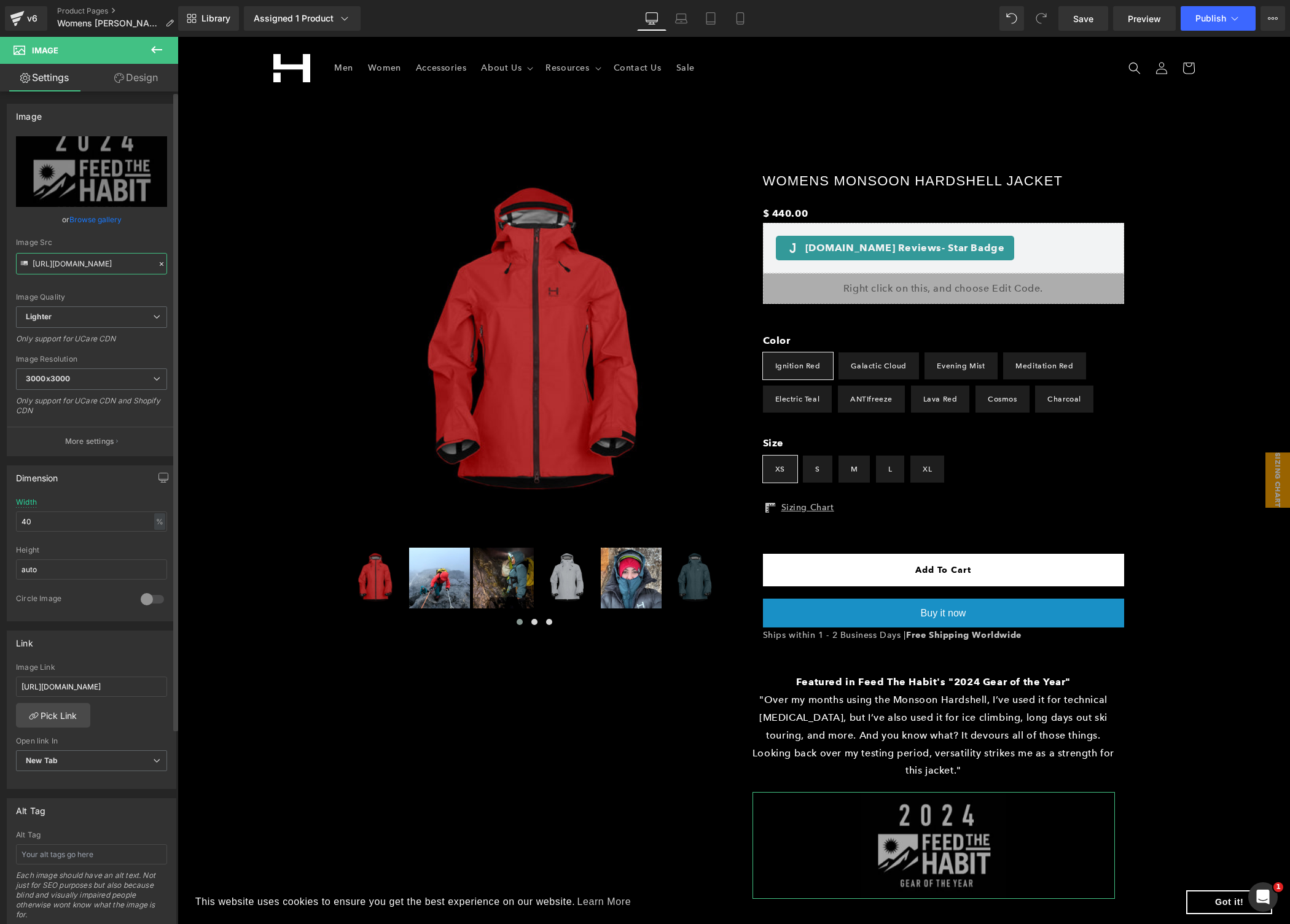
click at [92, 262] on input "https://ucarecdn.com/f30f4d67-9061-42b5-9735-b4344852d7d3/-/format/auto/-/previ…" at bounding box center [91, 263] width 151 height 21
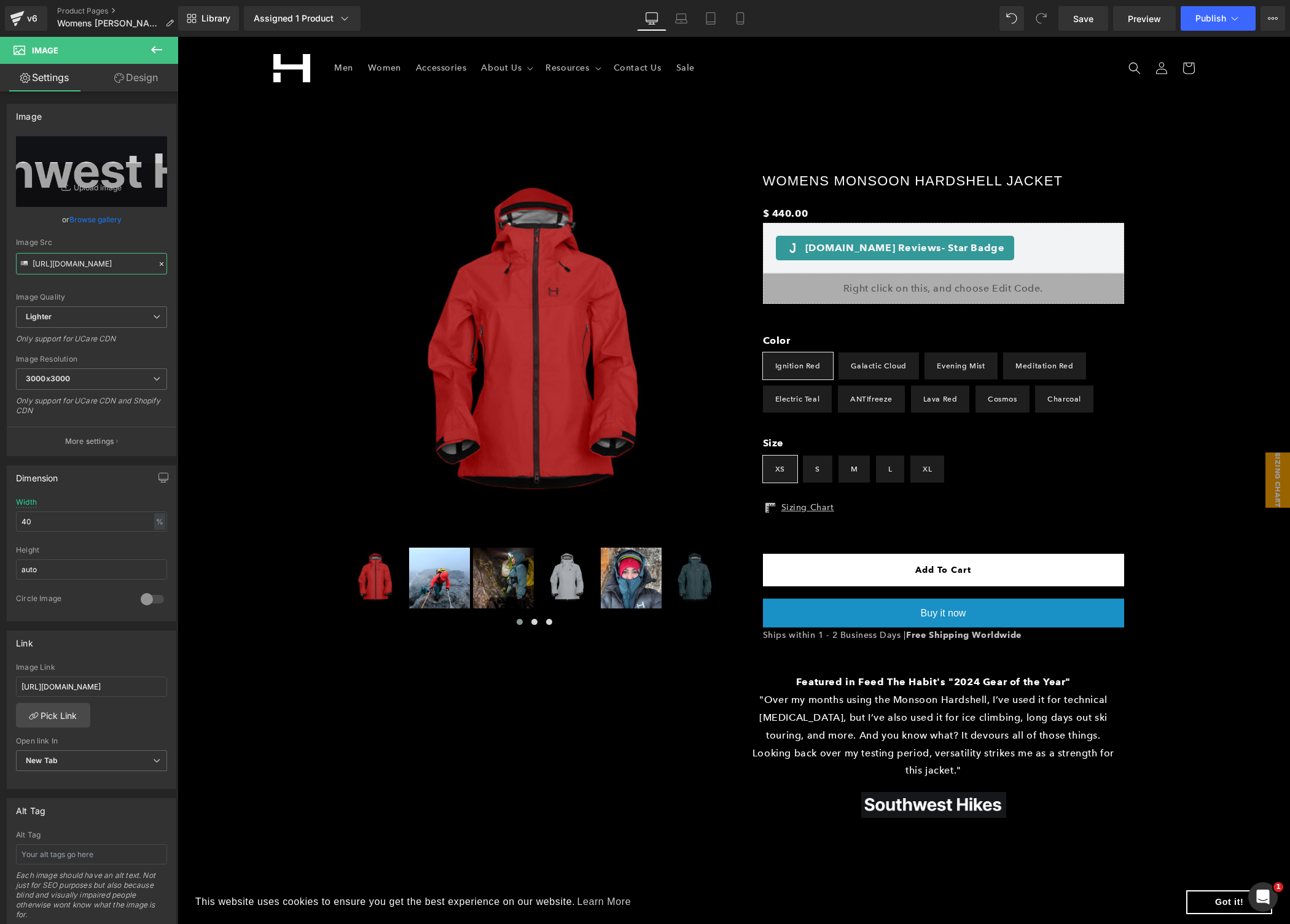
type input "https://ucarecdn.com/49b4d556-b334-40c2-ae7b-cfab9f9df91e/-/format/auto/-/previ…"
click at [94, 686] on input "https://www.feedthehabit.com/2024-gear-of-the-year/" at bounding box center [91, 687] width 151 height 20
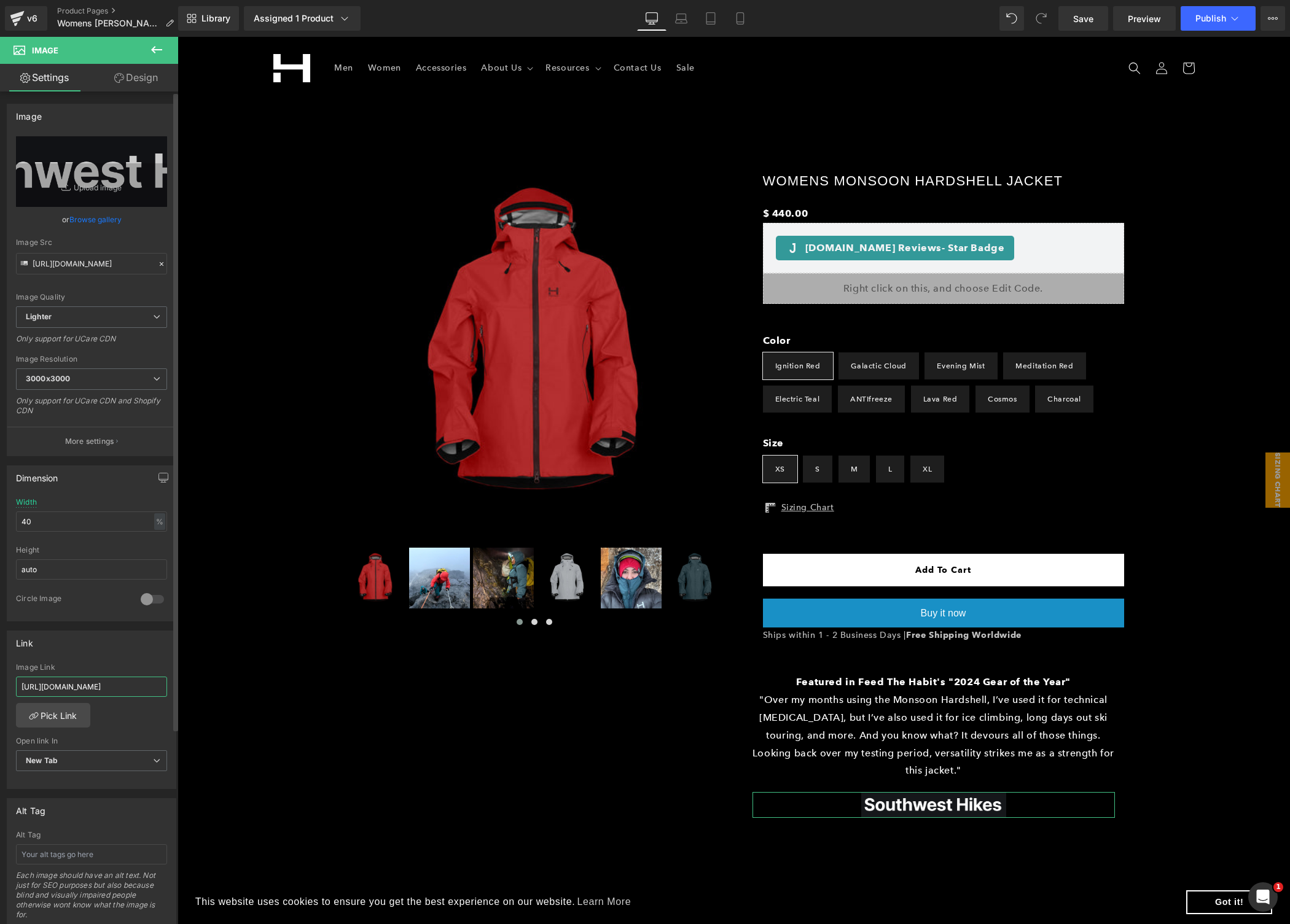
paste input "southwesthikes.com/gear-review-monsoon-hardshell-jacket-by-himali"
type input "https://www.southwesthikes.com/gear-review-monsoon-hardshell-jacket-by-himali/"
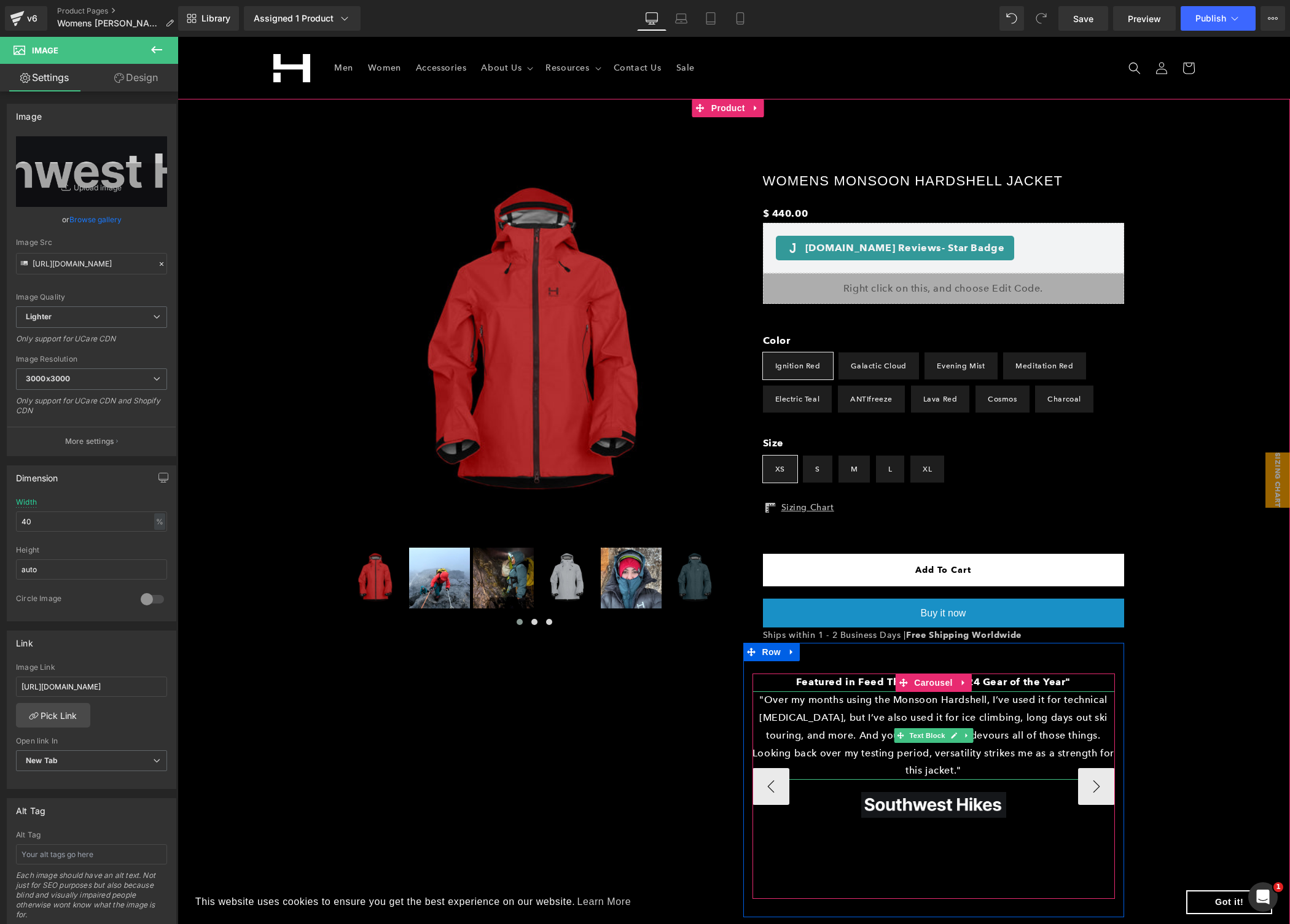
click at [938, 709] on p ""Over my months using the Monsoon Hardshell, I’ve used it for technical mountai…" at bounding box center [933, 735] width 362 height 88
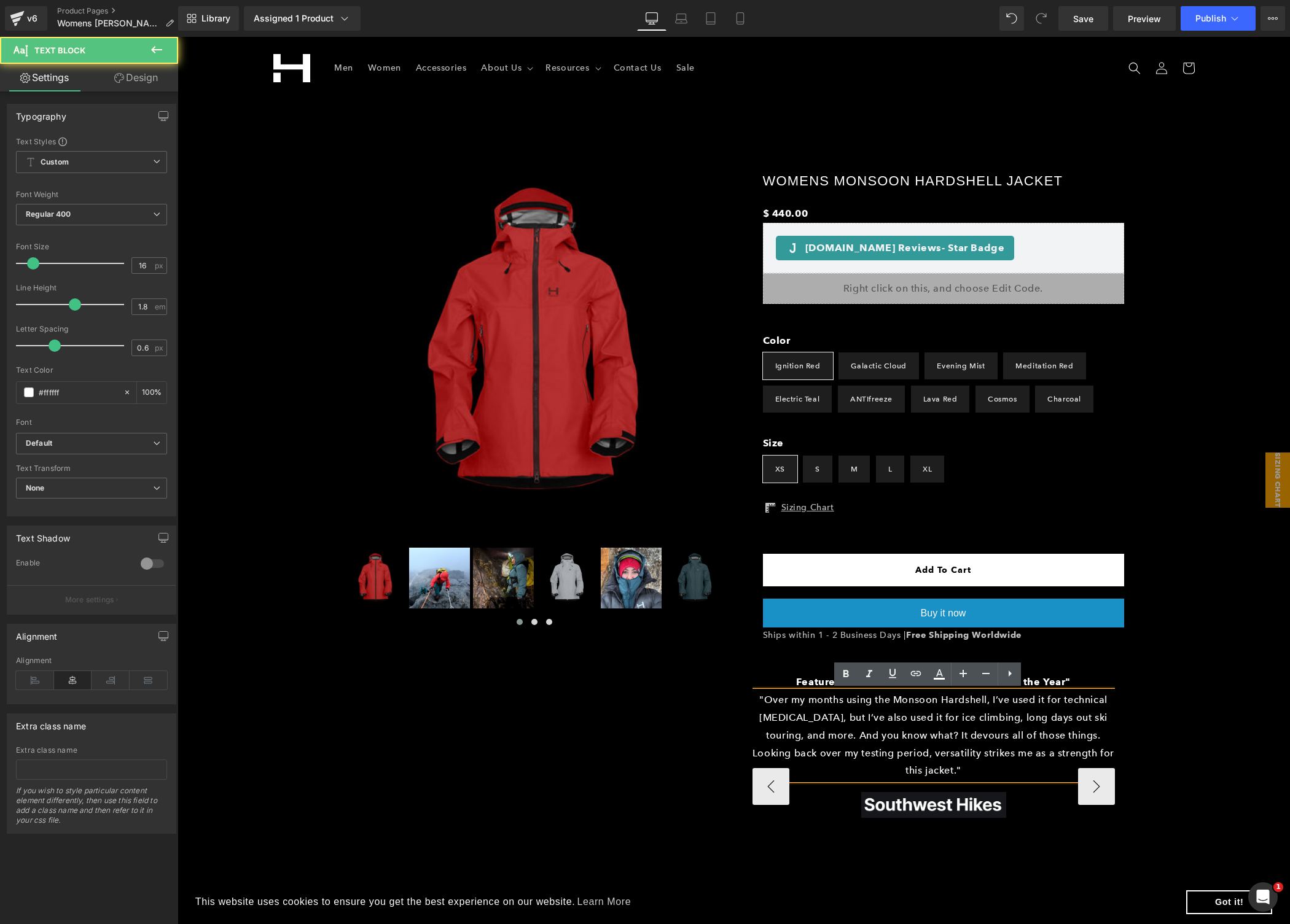
click at [924, 725] on p ""Over my months using the Monsoon Hardshell, I’ve used it for technical mountai…" at bounding box center [933, 735] width 362 height 88
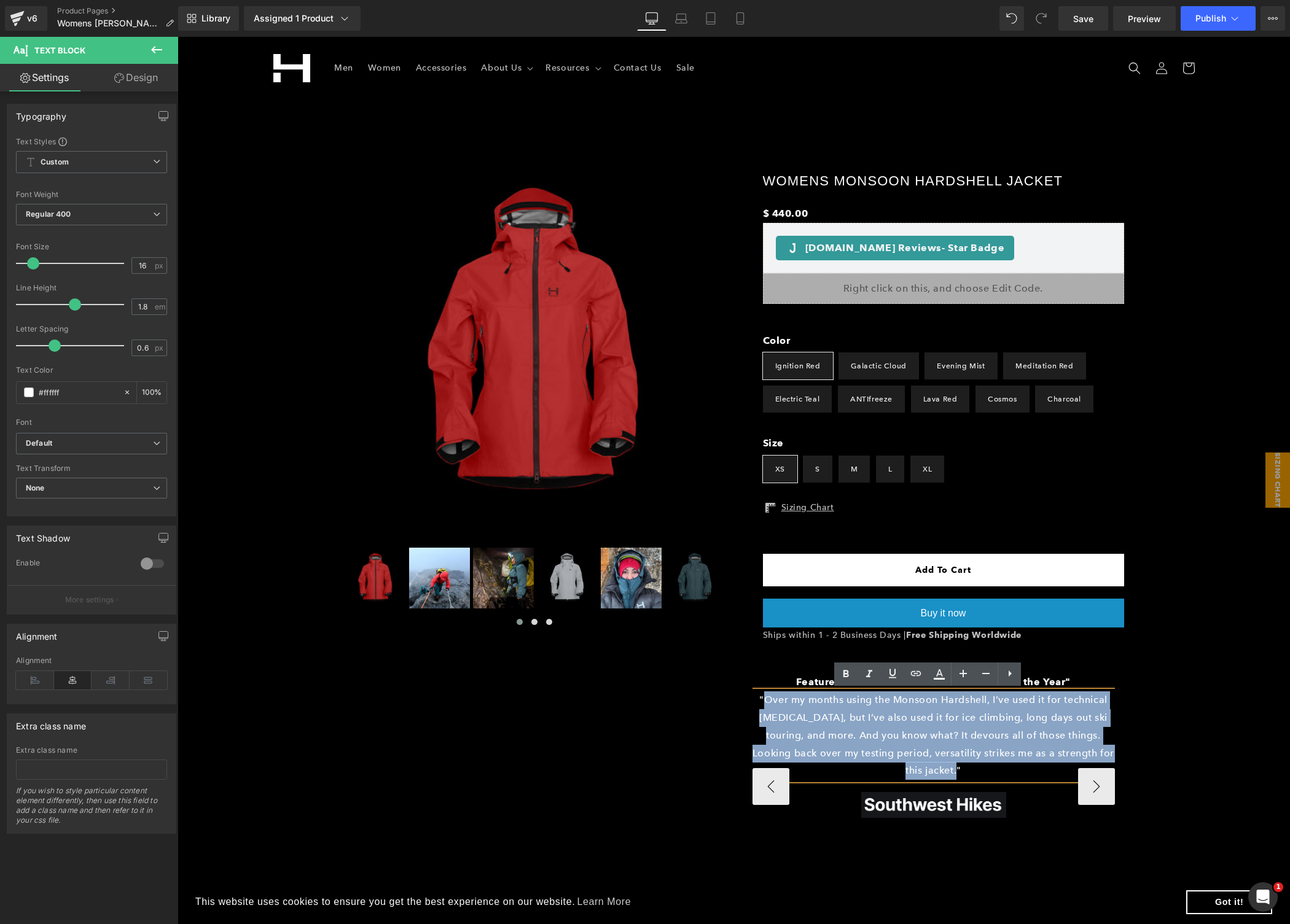
drag, startPoint x: 761, startPoint y: 698, endPoint x: 951, endPoint y: 764, distance: 201.1
click at [951, 764] on p ""Over my months using the Monsoon Hardshell, I’ve used it for technical mountai…" at bounding box center [933, 735] width 362 height 88
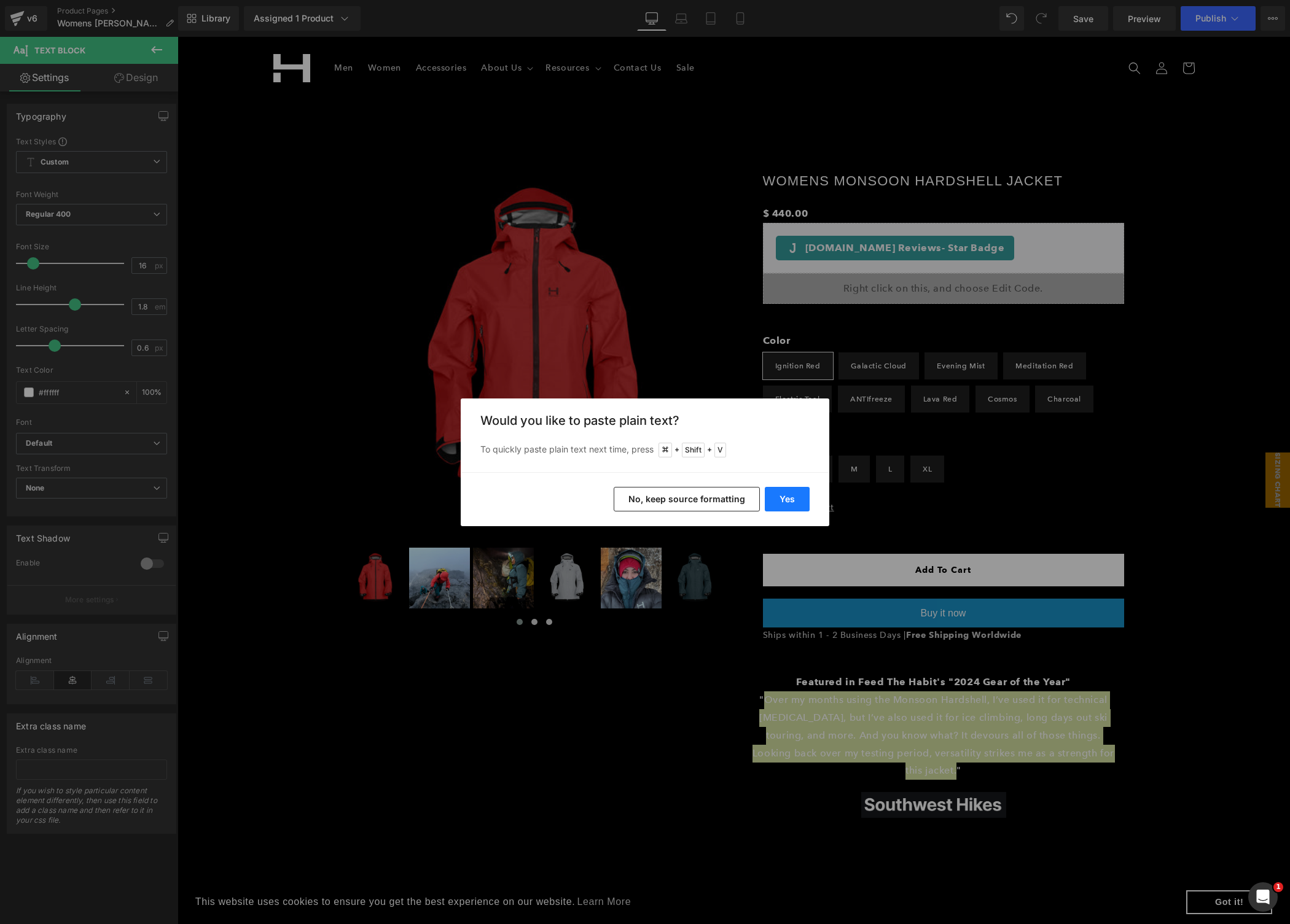
click at [783, 493] on button "Yes" at bounding box center [787, 499] width 45 height 25
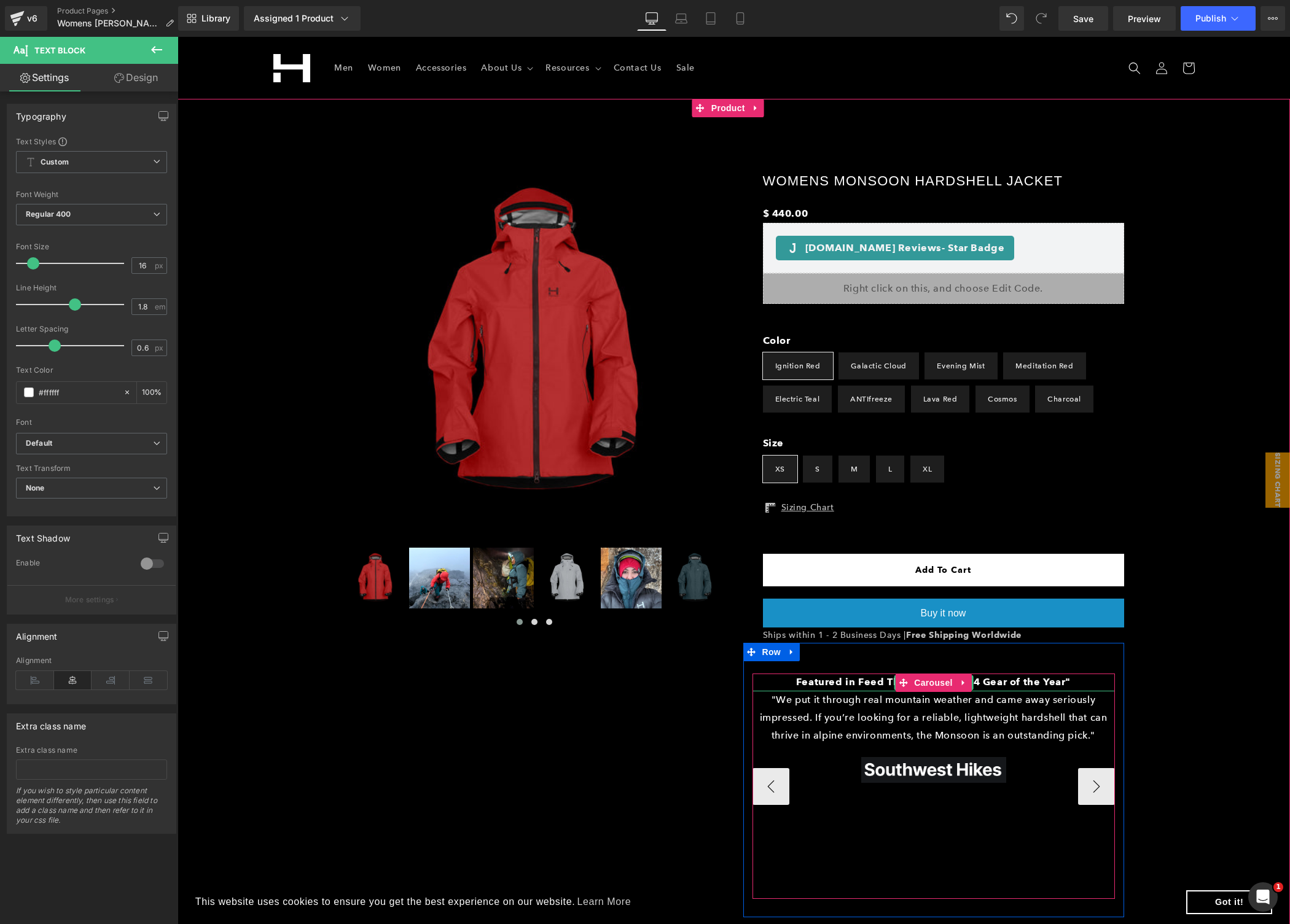
click at [863, 678] on b "Featured in Feed The Habit's "2024 Gear of the Year"" at bounding box center [933, 682] width 275 height 12
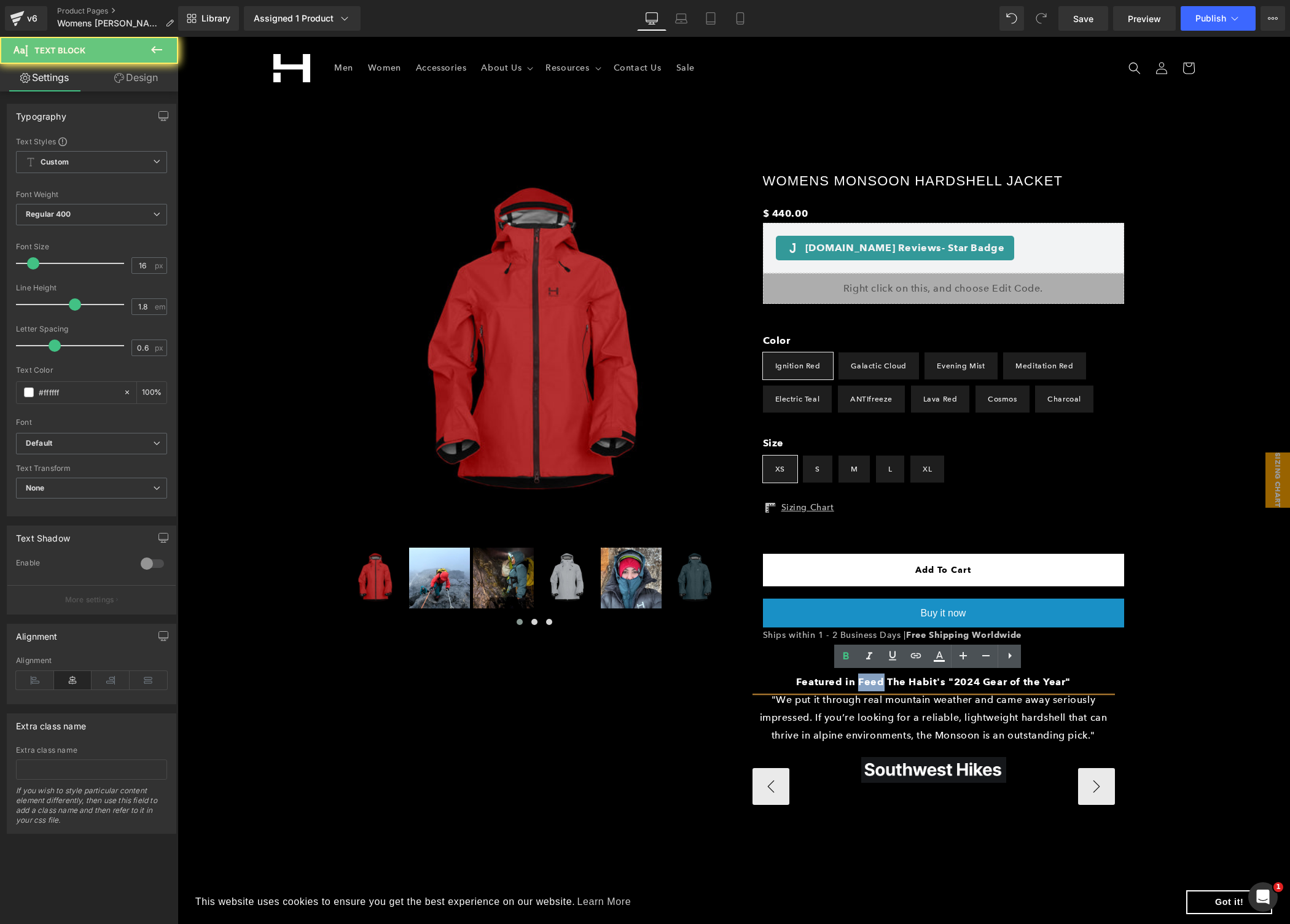
click at [862, 678] on b "Featured in Feed The Habit's "2024 Gear of the Year"" at bounding box center [933, 682] width 275 height 12
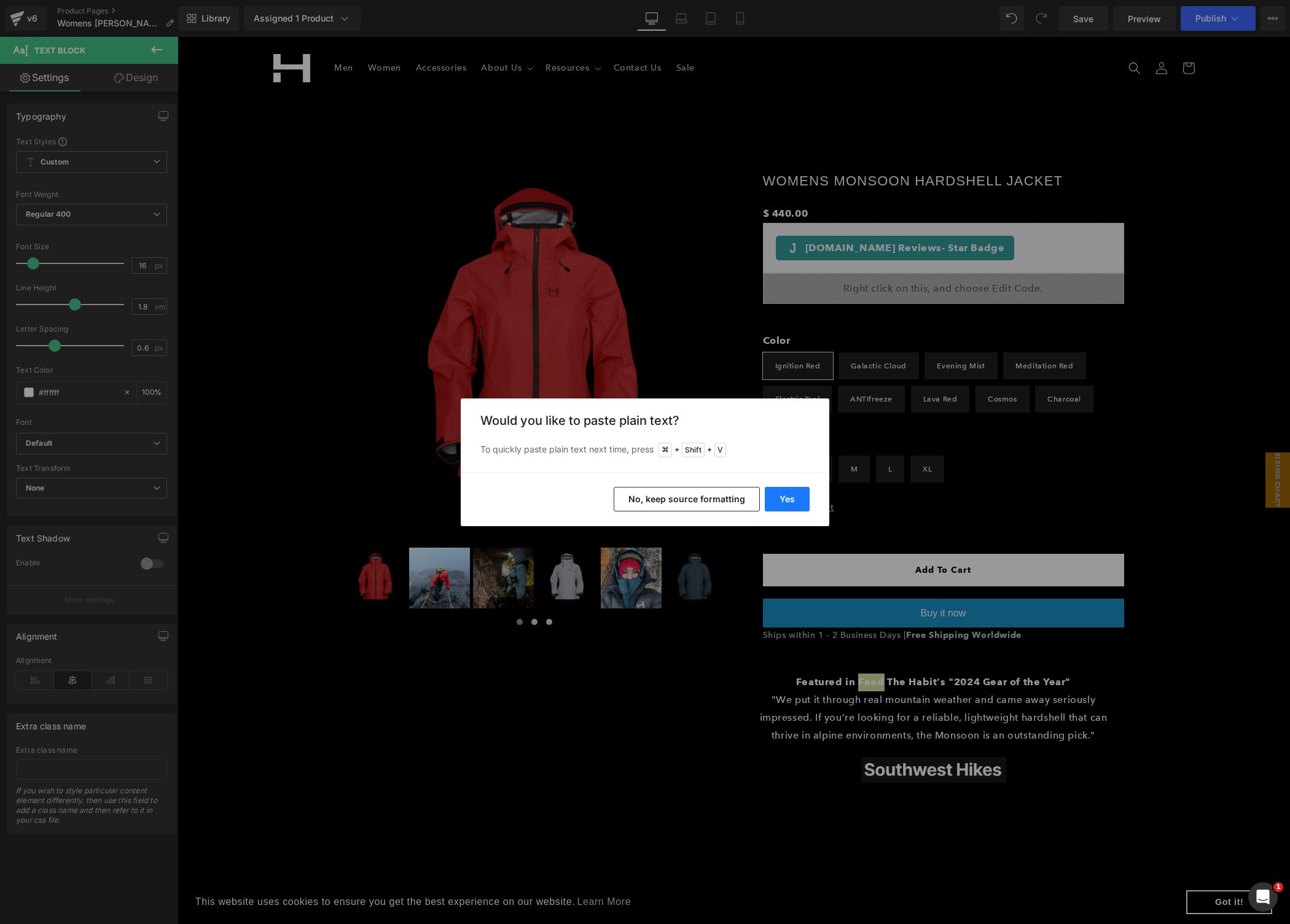
click at [806, 507] on button "Yes" at bounding box center [787, 499] width 45 height 25
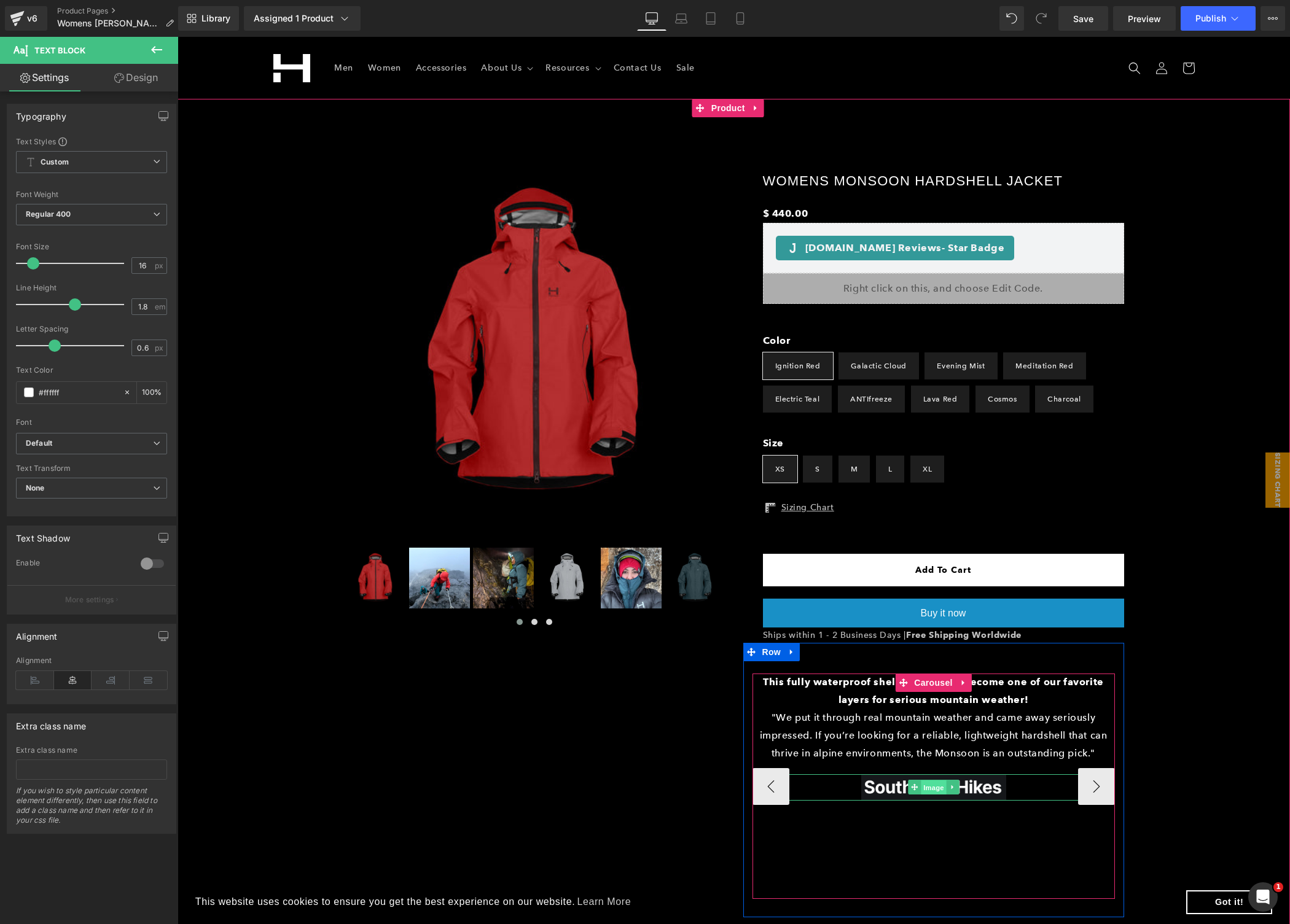
click at [921, 791] on span "Image" at bounding box center [933, 788] width 26 height 15
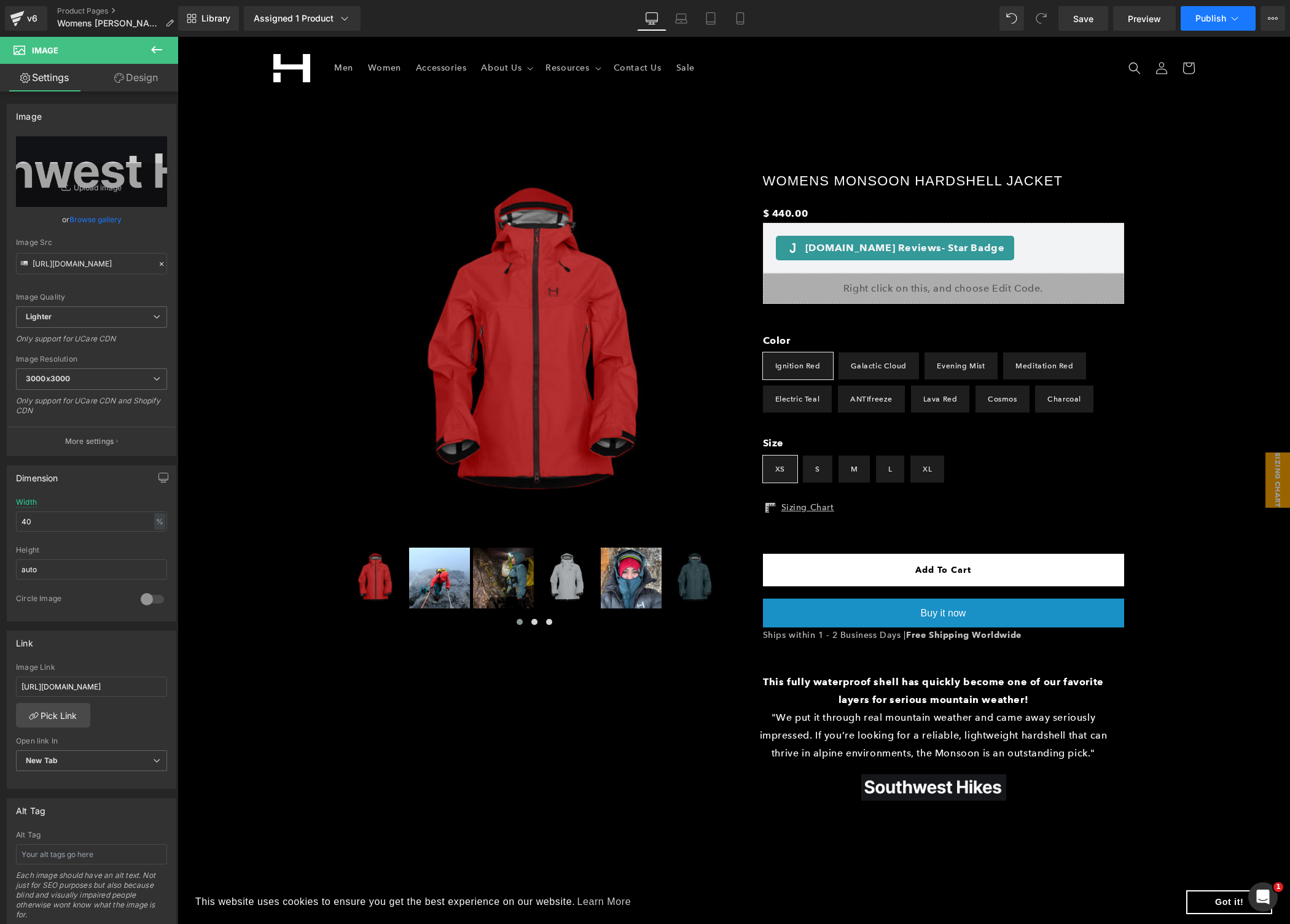
click at [1234, 18] on icon at bounding box center [1234, 17] width 12 height 12
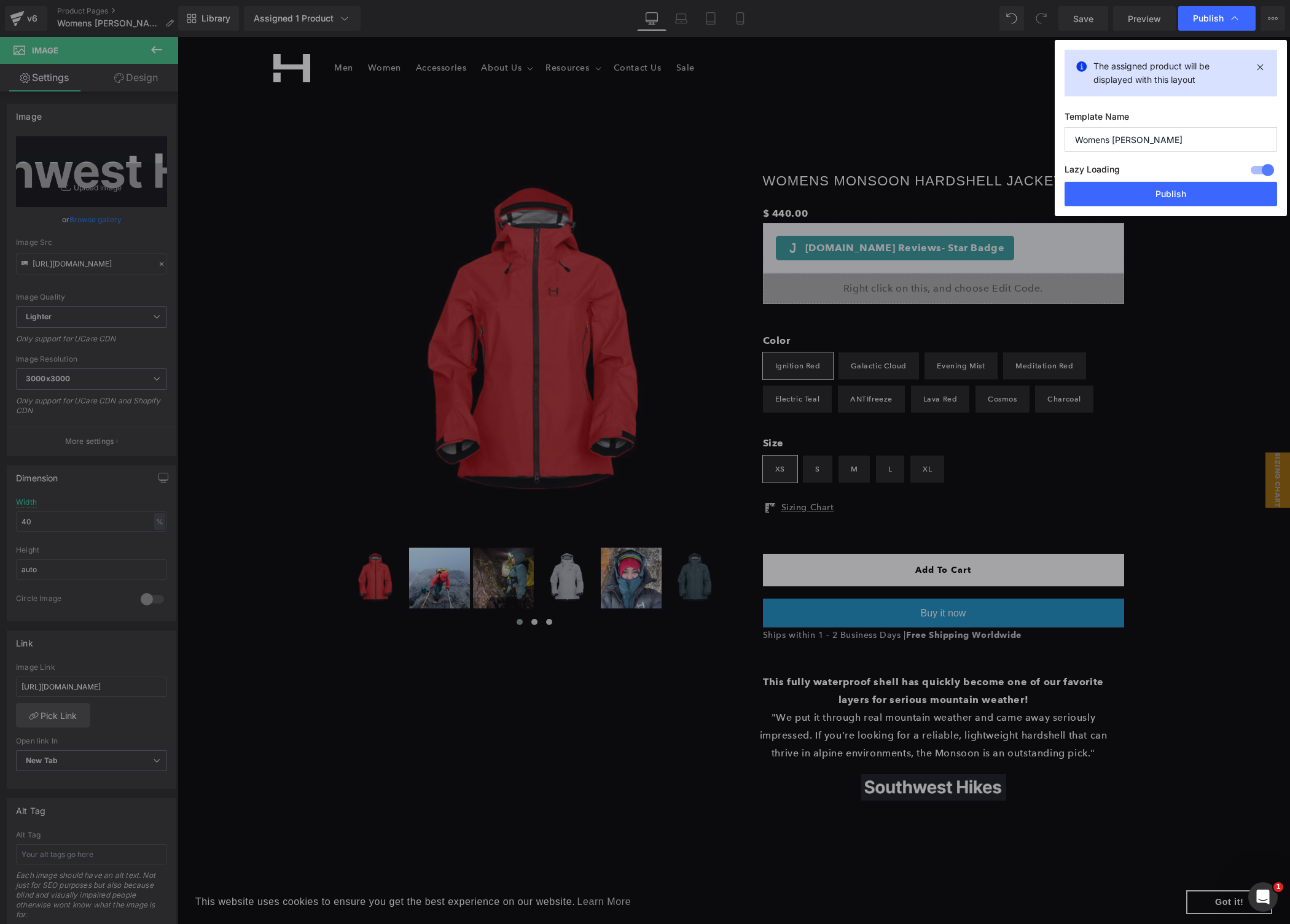
click at [1148, 206] on div "The assigned product will be displayed with this layout Template Name Womens Mo…" at bounding box center [1170, 128] width 232 height 176
click at [1155, 189] on button "Publish" at bounding box center [1171, 193] width 213 height 25
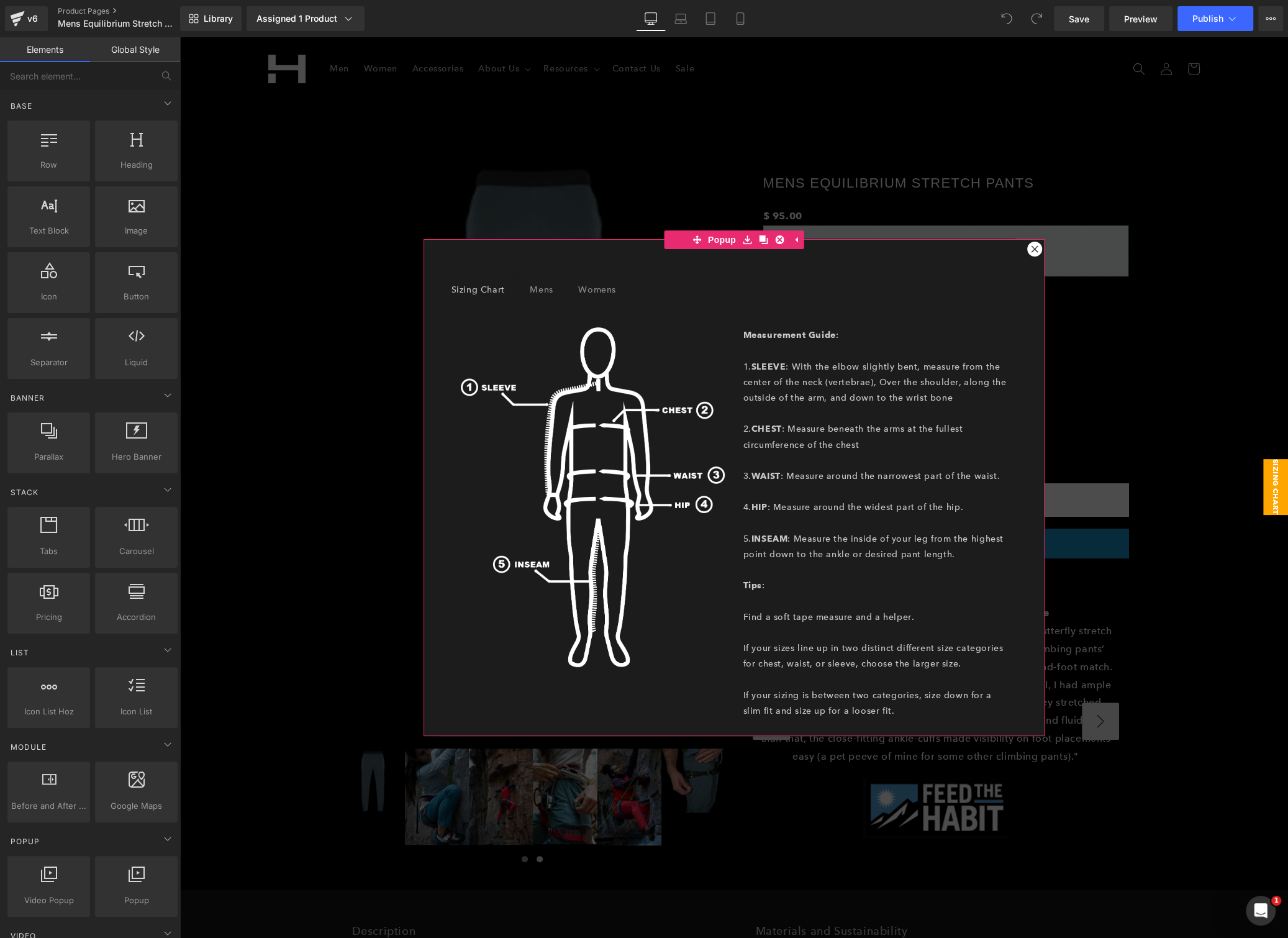
click at [1030, 246] on icon at bounding box center [1034, 249] width 7 height 7
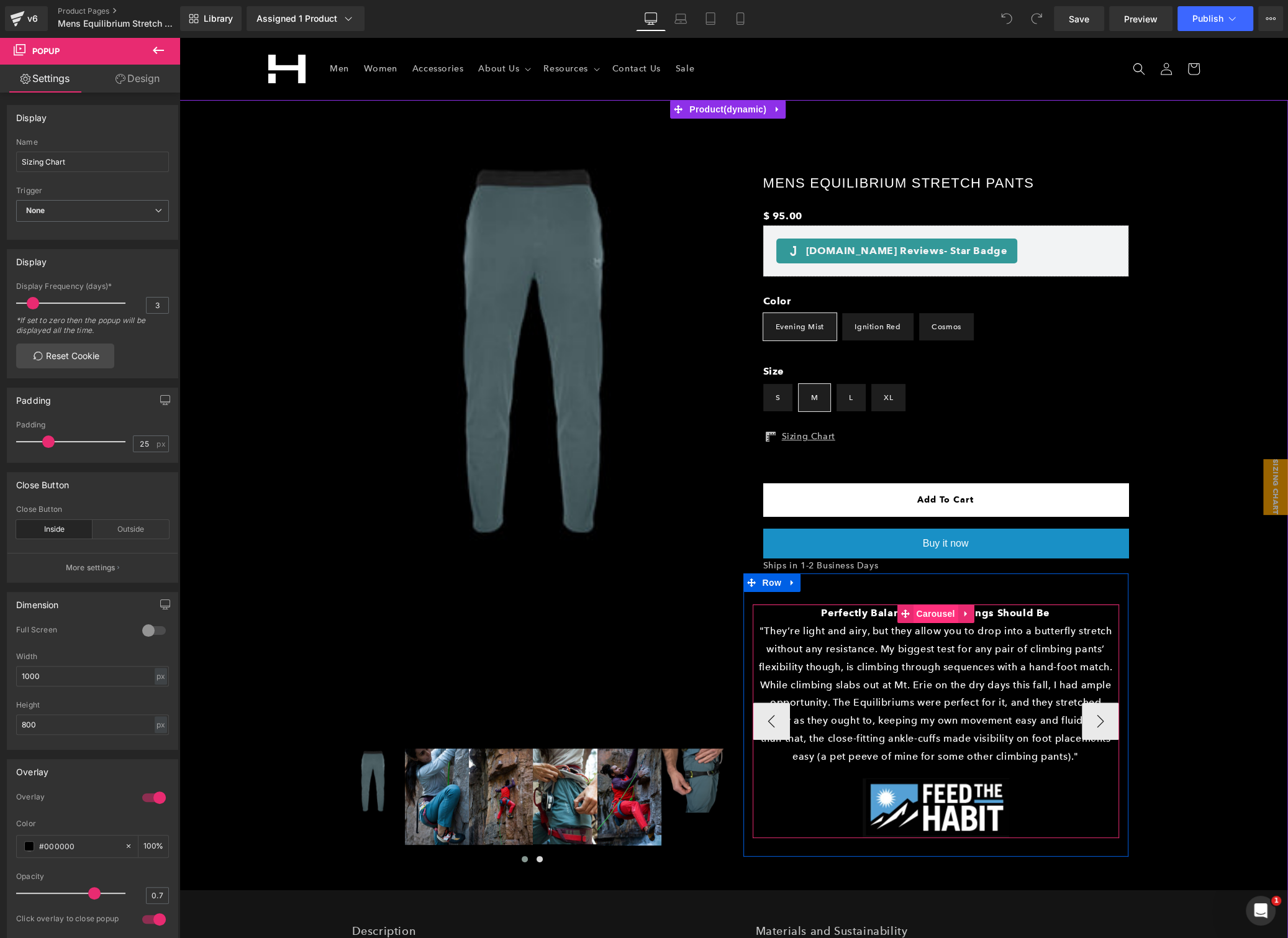
click at [924, 611] on span "Carousel" at bounding box center [935, 614] width 44 height 19
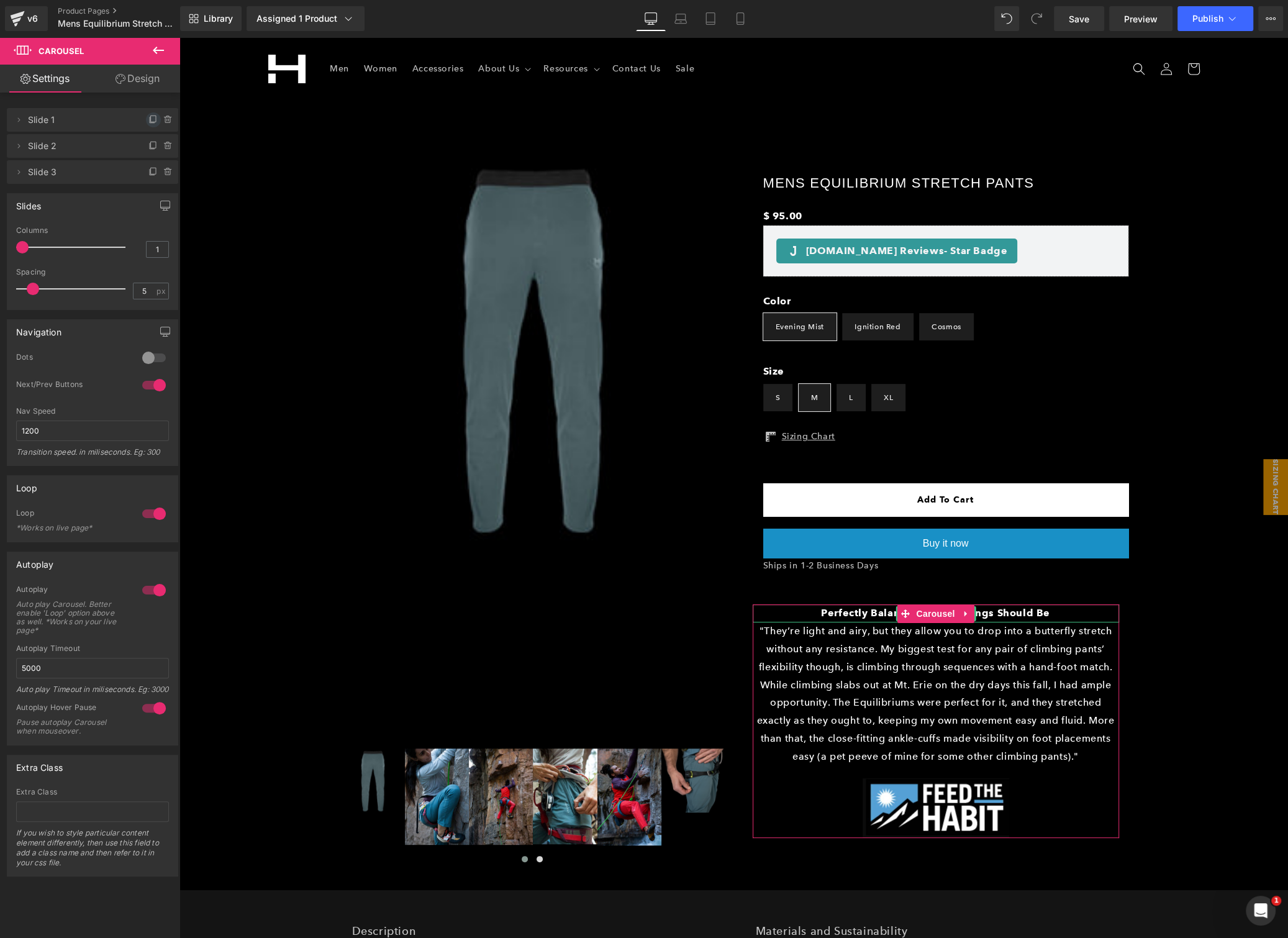
click at [150, 120] on icon at bounding box center [153, 120] width 10 height 10
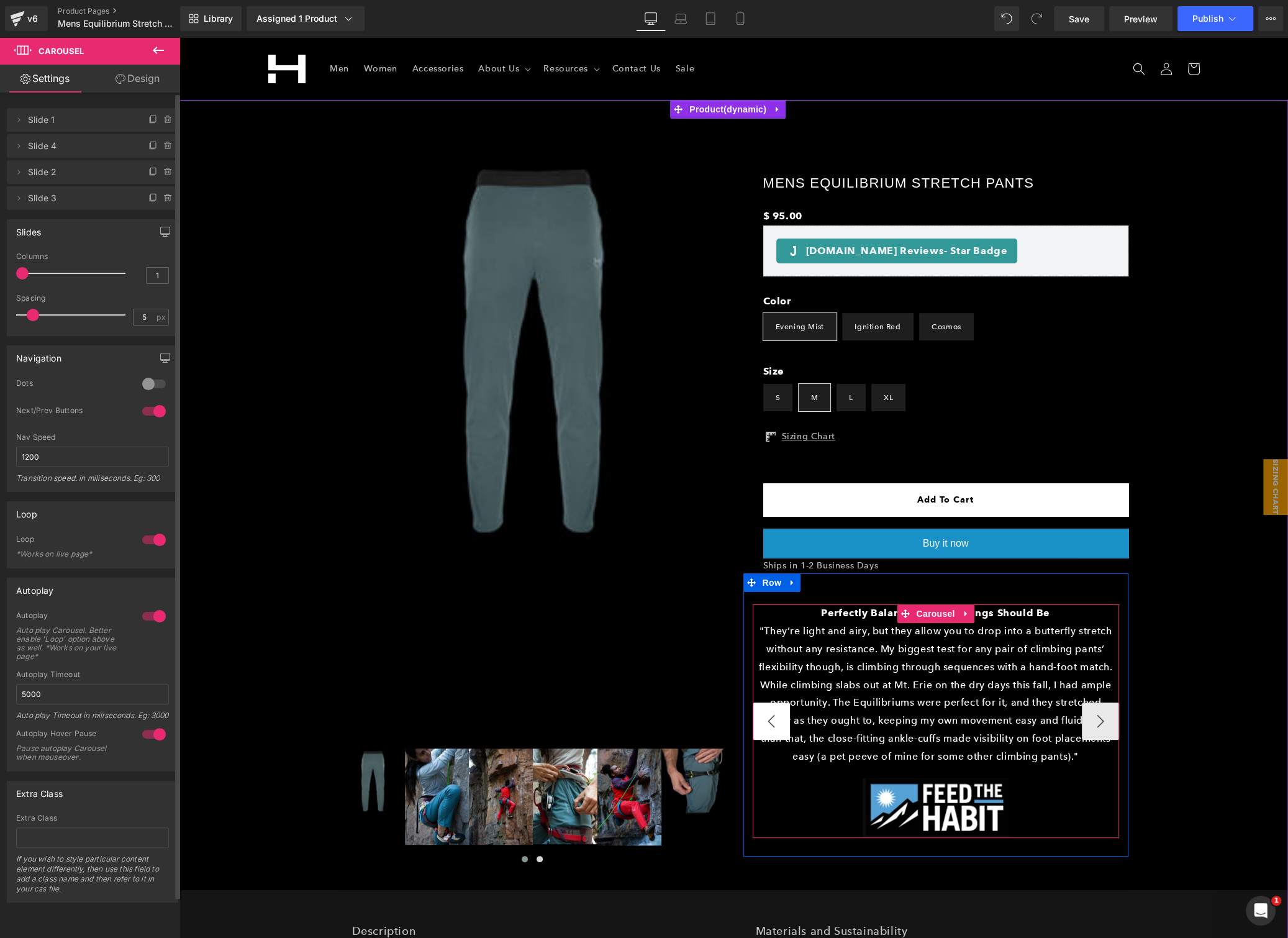
click at [752, 720] on button "‹" at bounding box center [771, 721] width 37 height 37
click at [1094, 720] on button "›" at bounding box center [1100, 721] width 37 height 37
click at [778, 720] on button "‹" at bounding box center [771, 721] width 37 height 37
click at [874, 613] on b "Perfectly Balanced, As All Things Should Be" at bounding box center [935, 613] width 229 height 12
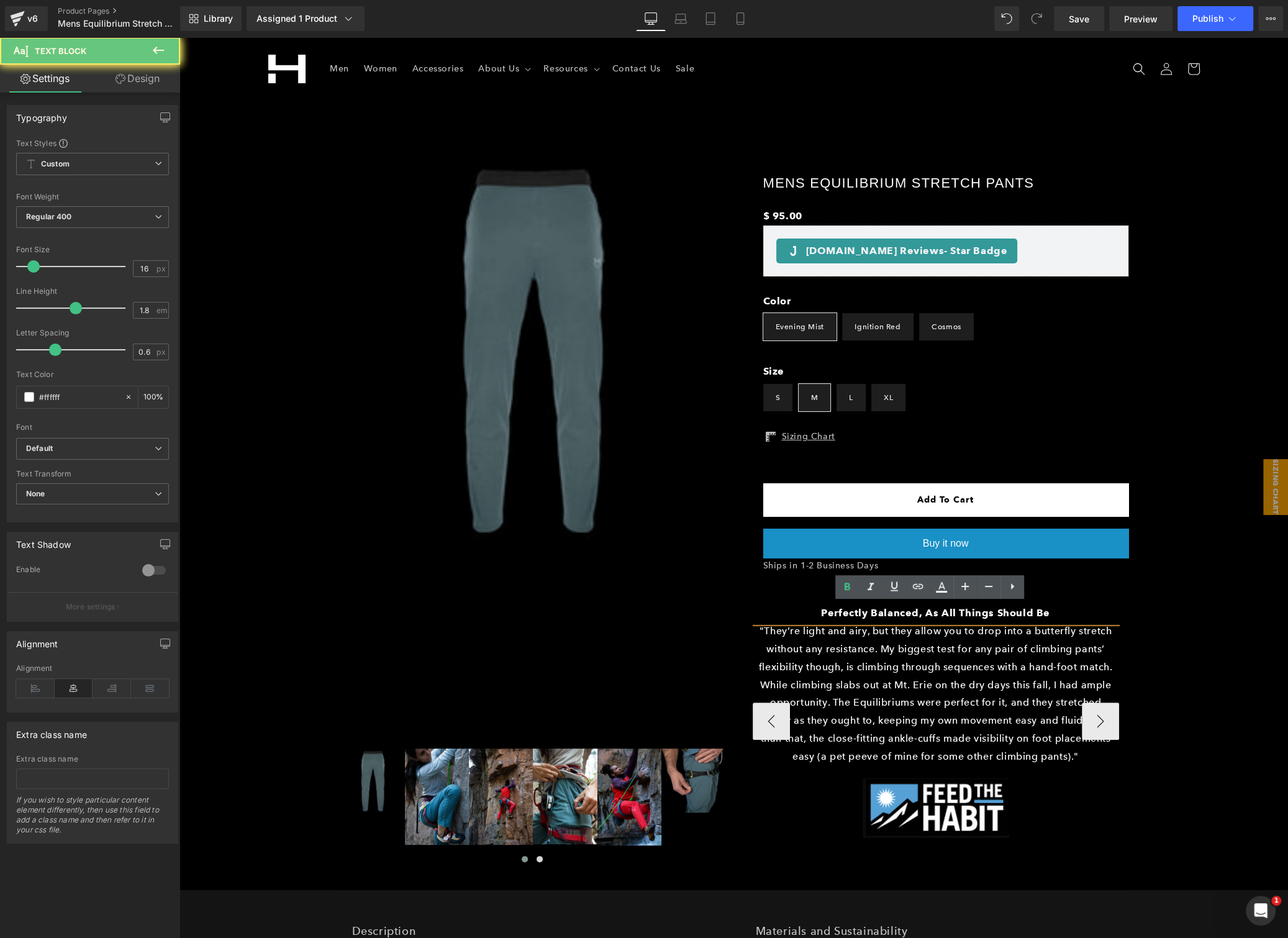
click at [874, 613] on b "Perfectly Balanced, As All Things Should Be" at bounding box center [935, 613] width 229 height 12
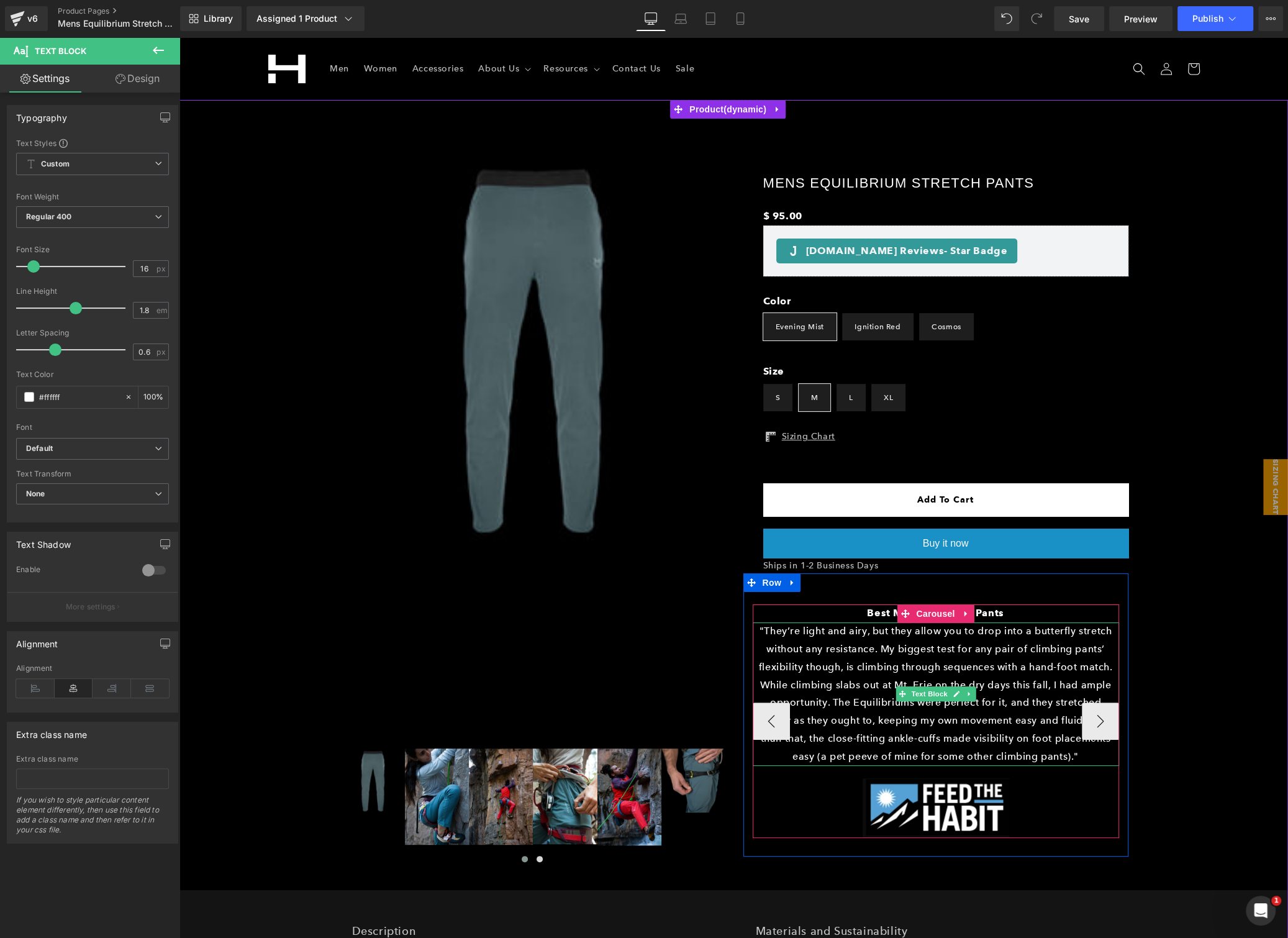
drag, startPoint x: 912, startPoint y: 674, endPoint x: 783, endPoint y: 629, distance: 136.6
click at [911, 673] on p ""They’re light and airy, but they allow you to drop into a butterfly stretch wi…" at bounding box center [935, 693] width 366 height 143
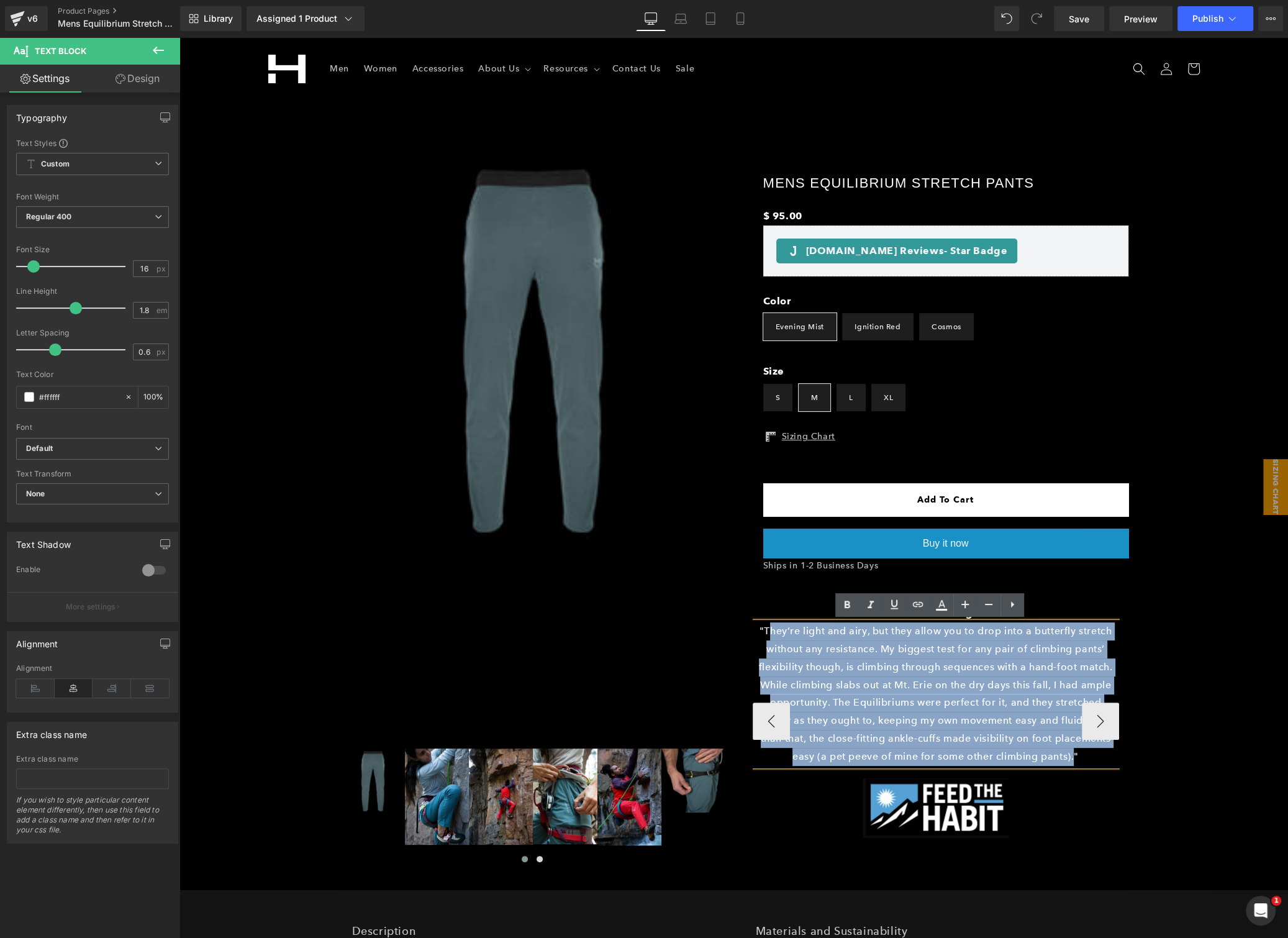
drag, startPoint x: 763, startPoint y: 631, endPoint x: 1032, endPoint y: 716, distance: 282.1
click at [1066, 751] on p ""They’re light and airy, but they allow you to drop into a butterfly stretch wi…" at bounding box center [935, 693] width 366 height 143
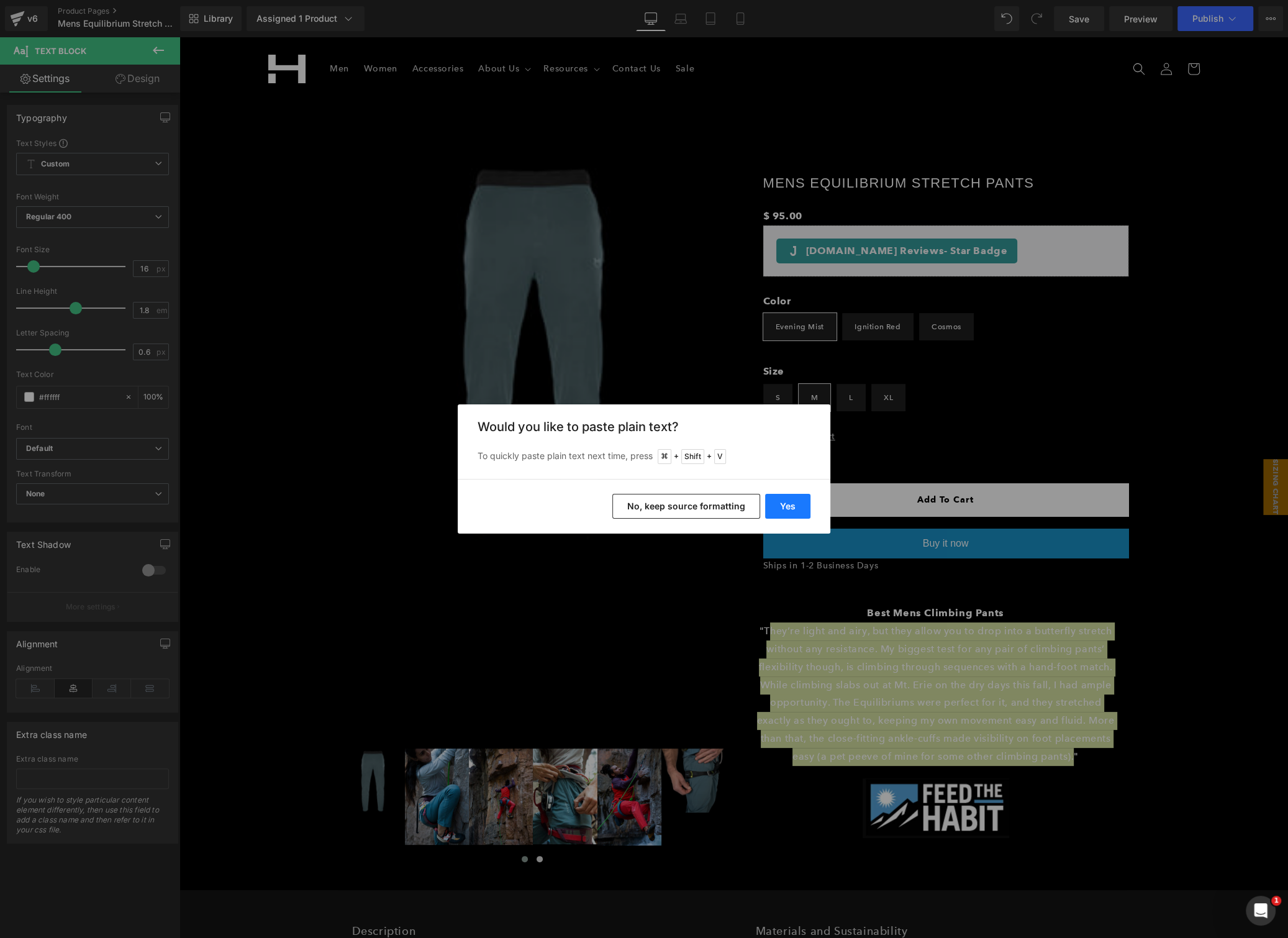
click at [788, 508] on button "Yes" at bounding box center [787, 506] width 45 height 25
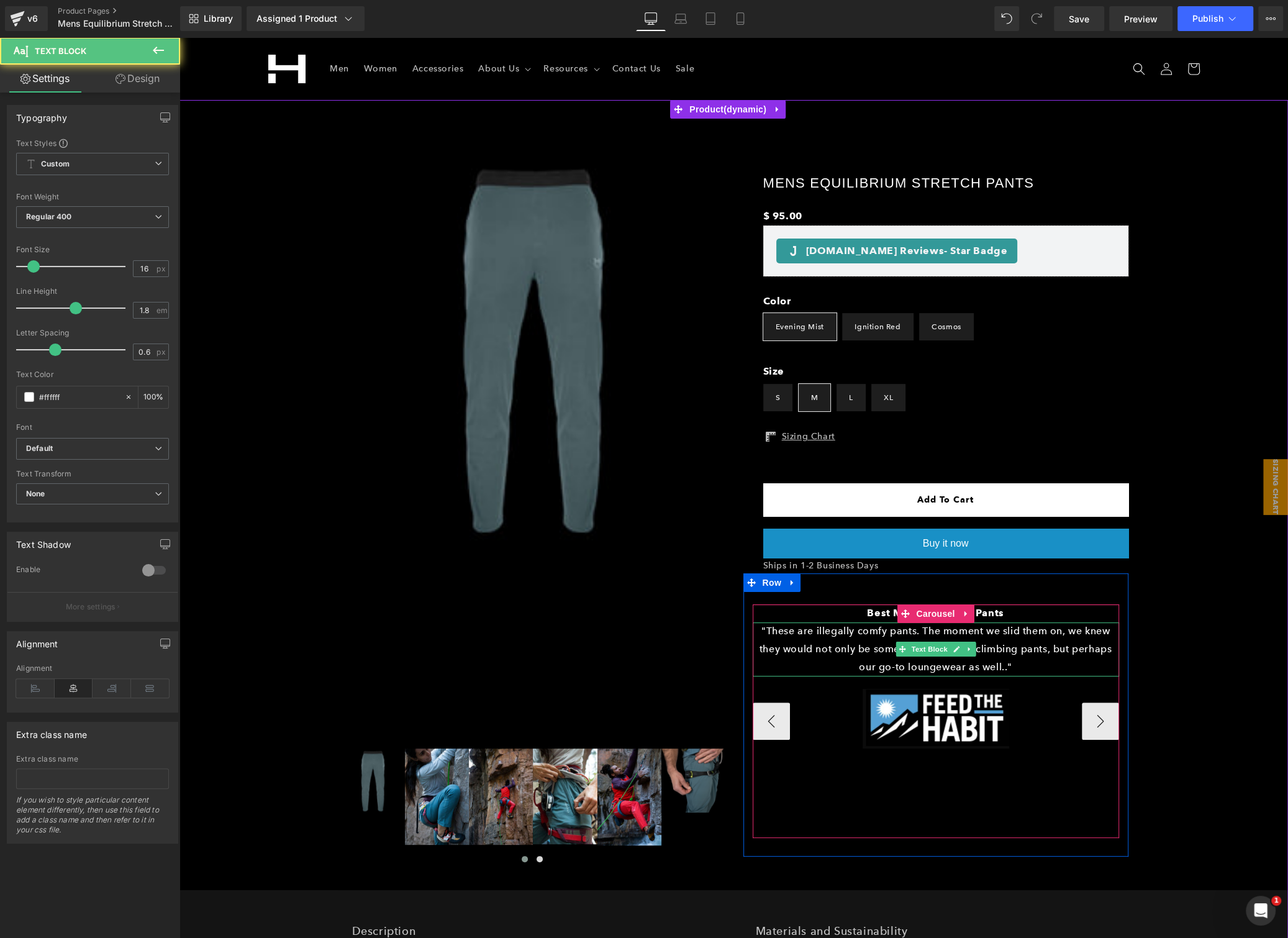
drag, startPoint x: 1002, startPoint y: 664, endPoint x: 1035, endPoint y: 663, distance: 33.0
click at [1003, 664] on p ""These are illegally comfy pants. The moment we slid them on, we knew they woul…" at bounding box center [935, 649] width 366 height 54
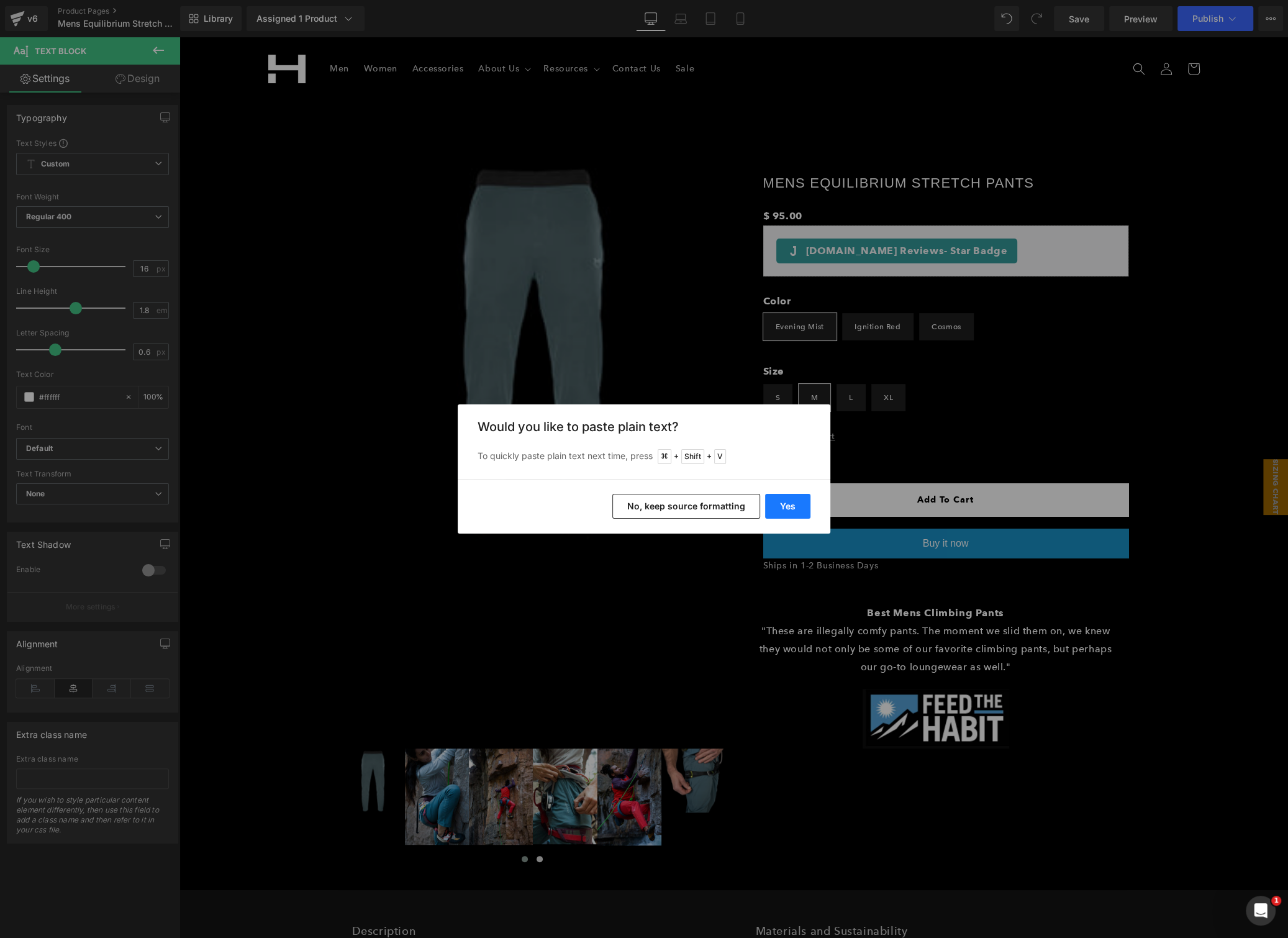
click at [785, 509] on button "Yes" at bounding box center [787, 506] width 45 height 25
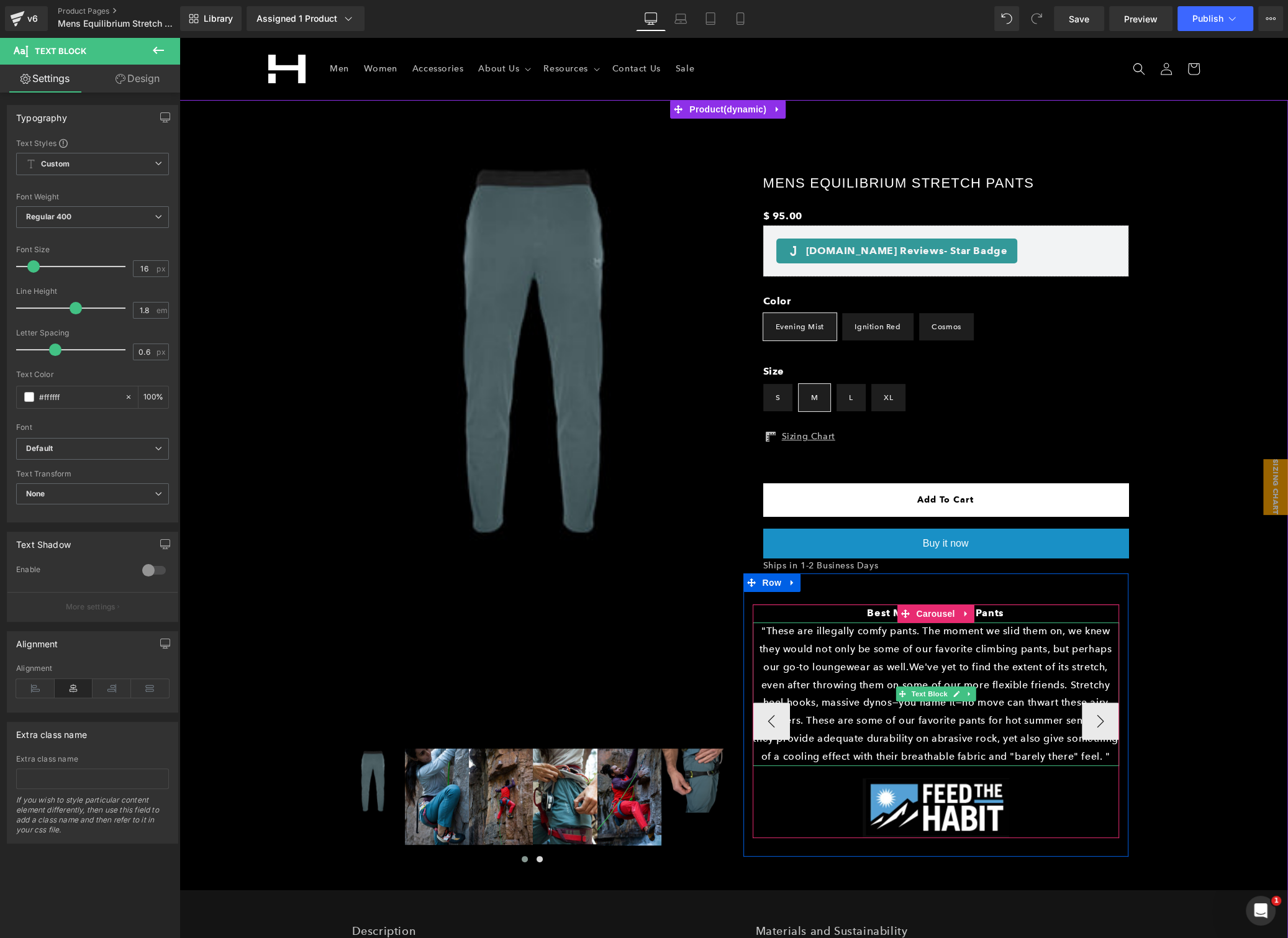
click at [901, 666] on p ""These are illegally comfy pants. The moment we slid them on, we knew they woul…" at bounding box center [935, 693] width 366 height 143
click at [866, 615] on b "Best Mens Climbing Pants" at bounding box center [934, 613] width 136 height 12
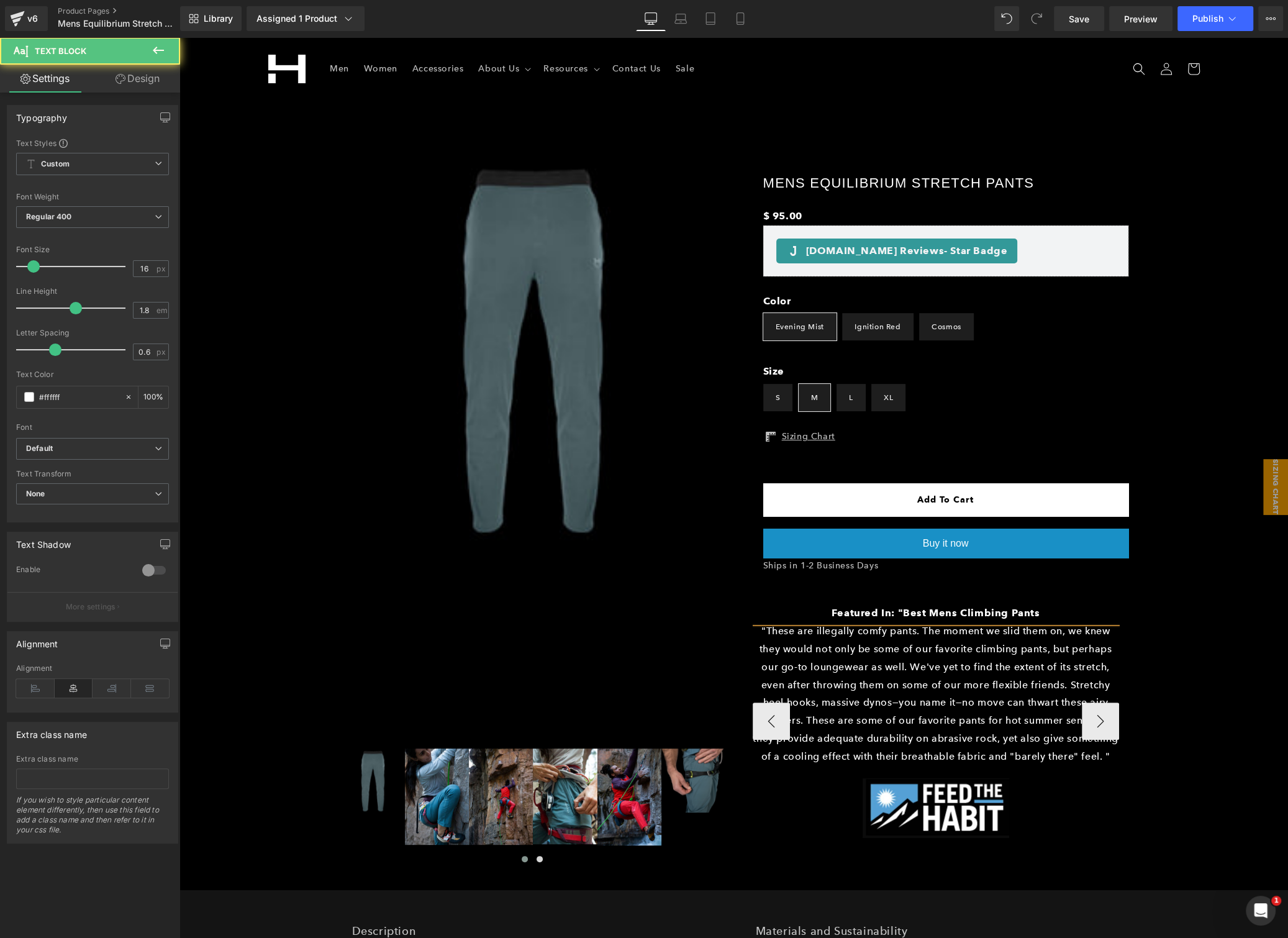
click at [1045, 616] on p "Featured In: "Best Mens Climbing Pants" at bounding box center [935, 613] width 366 height 18
click at [924, 801] on span "Image" at bounding box center [936, 808] width 26 height 15
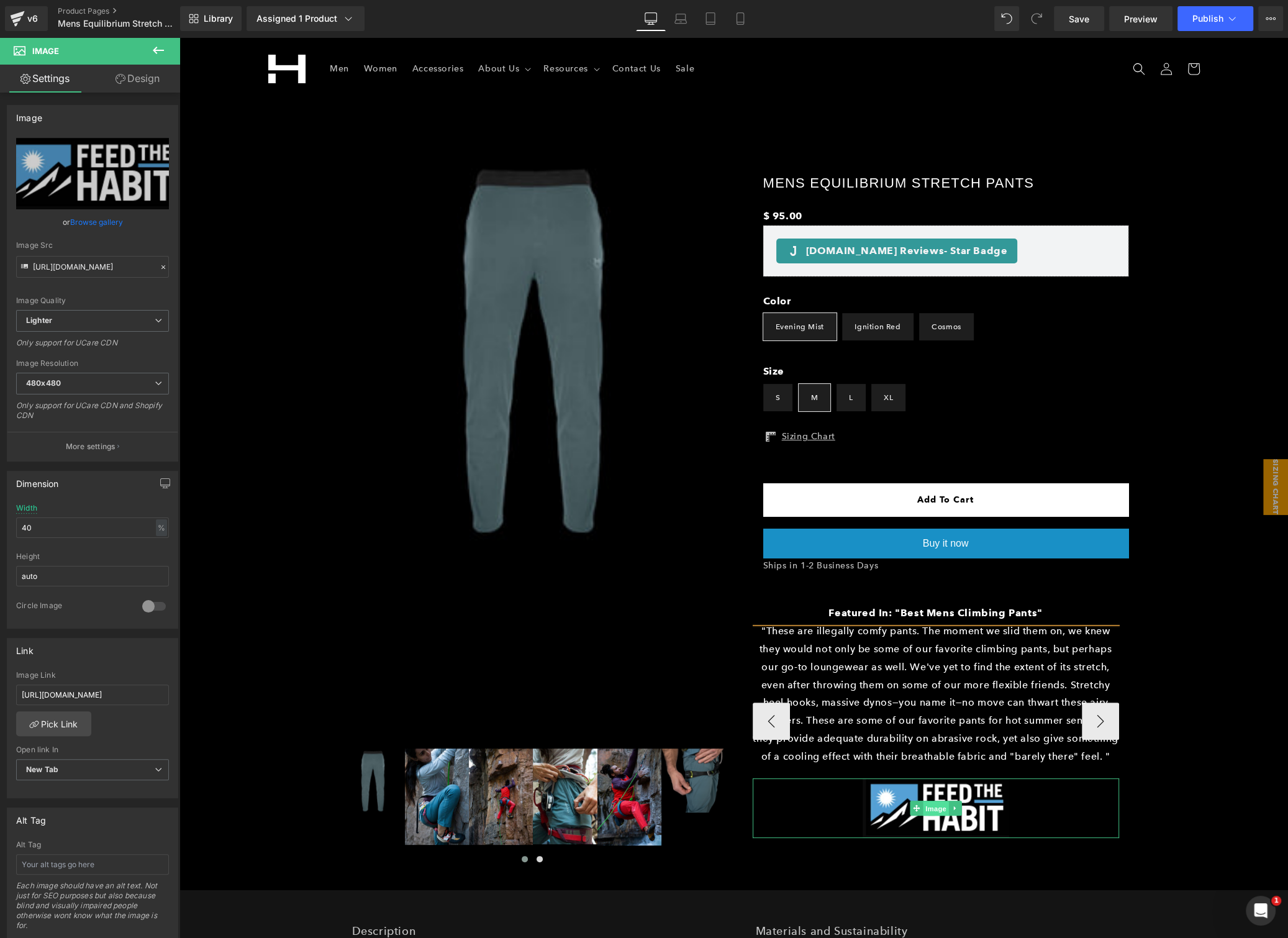
click at [928, 805] on span "Image" at bounding box center [936, 808] width 26 height 15
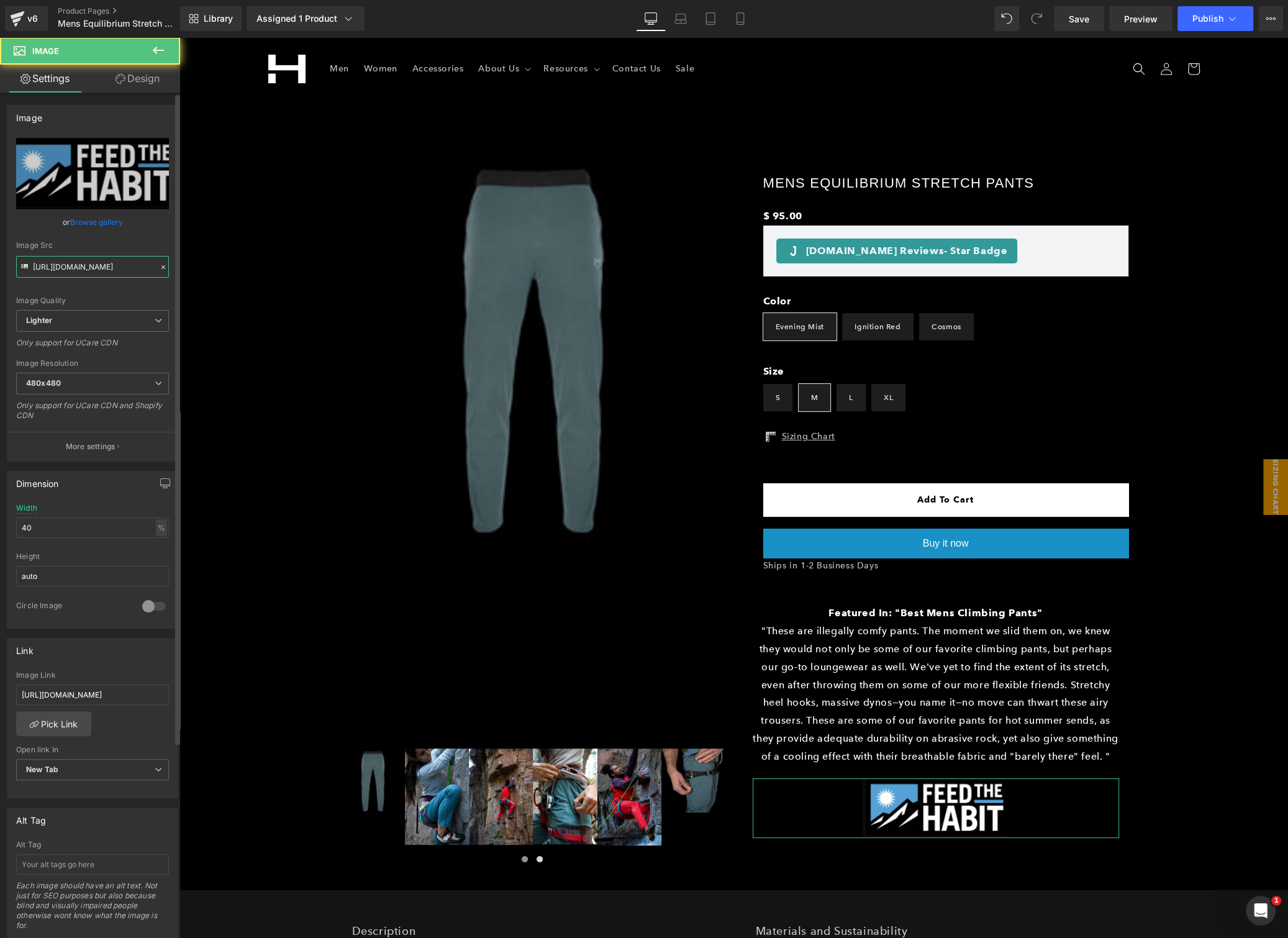
click at [71, 263] on input "https://ucarecdn.com/f3dccd2f-2d49-496c-b4a5-ec51caef4af5/-/format/auto/-/previ…" at bounding box center [92, 266] width 153 height 21
click at [72, 262] on input "https://ucarecdn.com/f3dccd2f-2d49-496c-b4a5-ec51caef4af5/-/format/auto/-/previ…" at bounding box center [92, 266] width 153 height 21
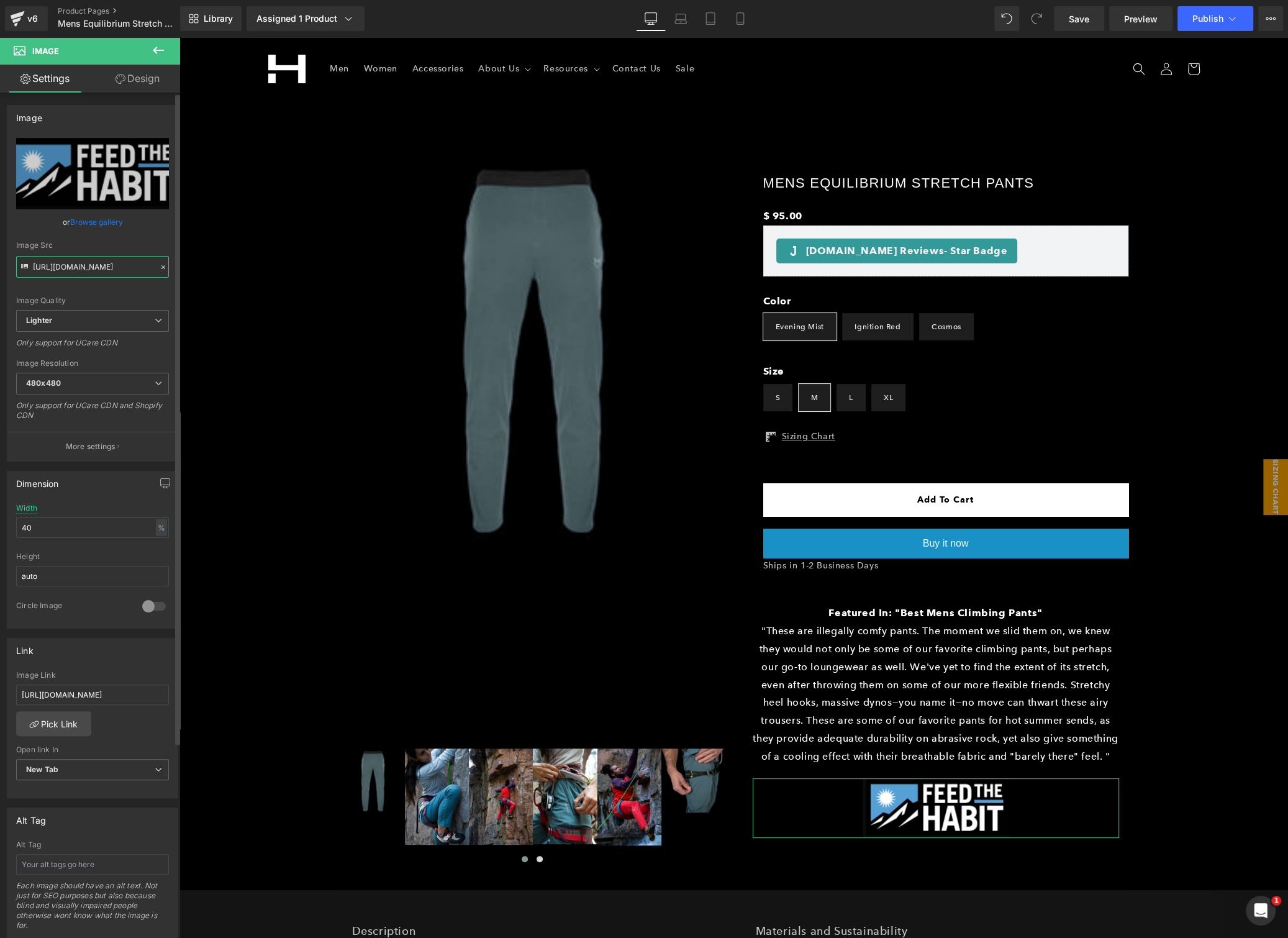
click at [72, 262] on input "https://ucarecdn.com/f3dccd2f-2d49-496c-b4a5-ec51caef4af5/-/format/auto/-/previ…" at bounding box center [92, 266] width 153 height 21
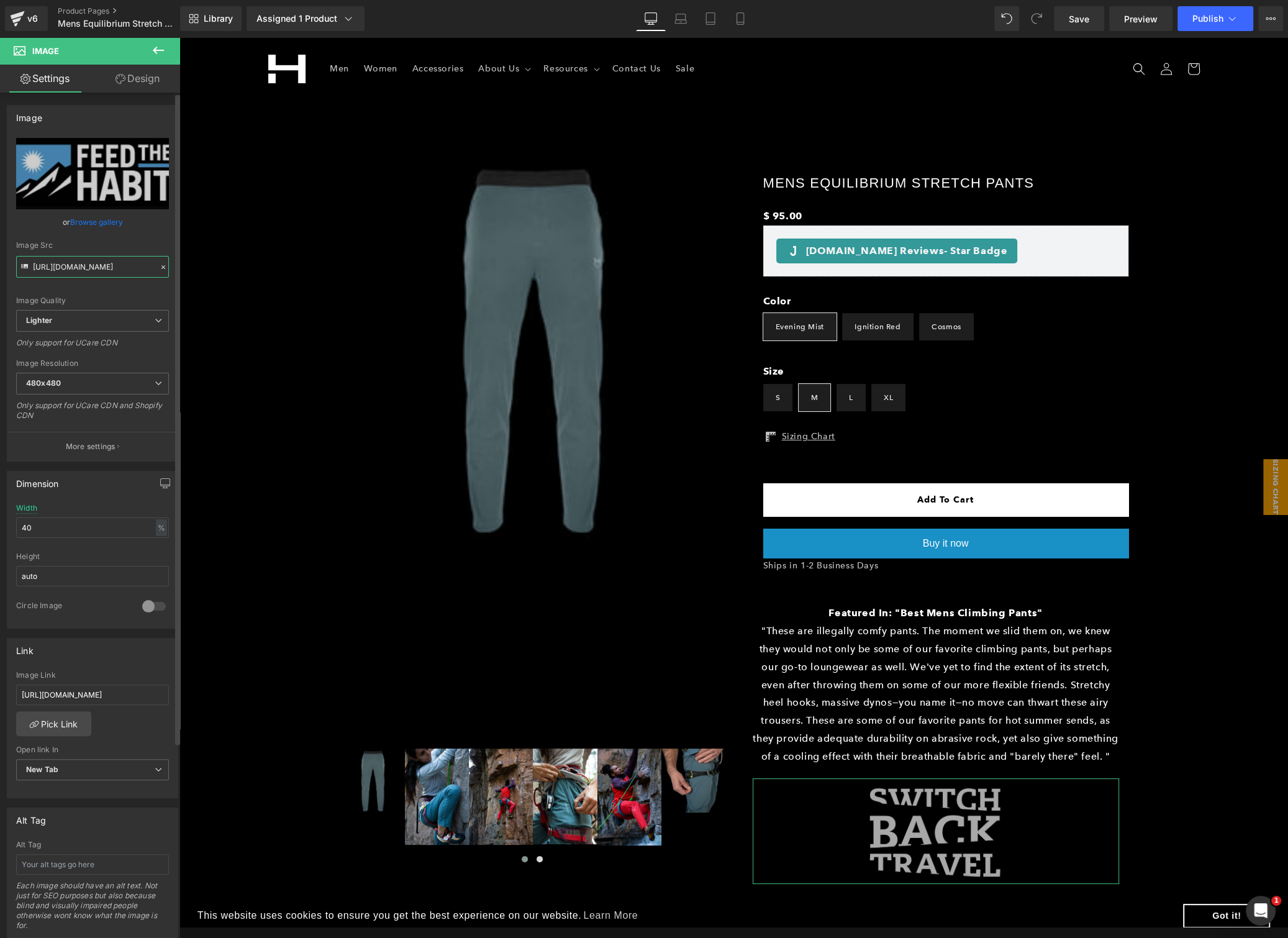
scroll to position [0, 480]
type input "https://ucarecdn.com/81b8b87a-34d6-4e97-a83e-f34997799332/-/format/auto/-/previ…"
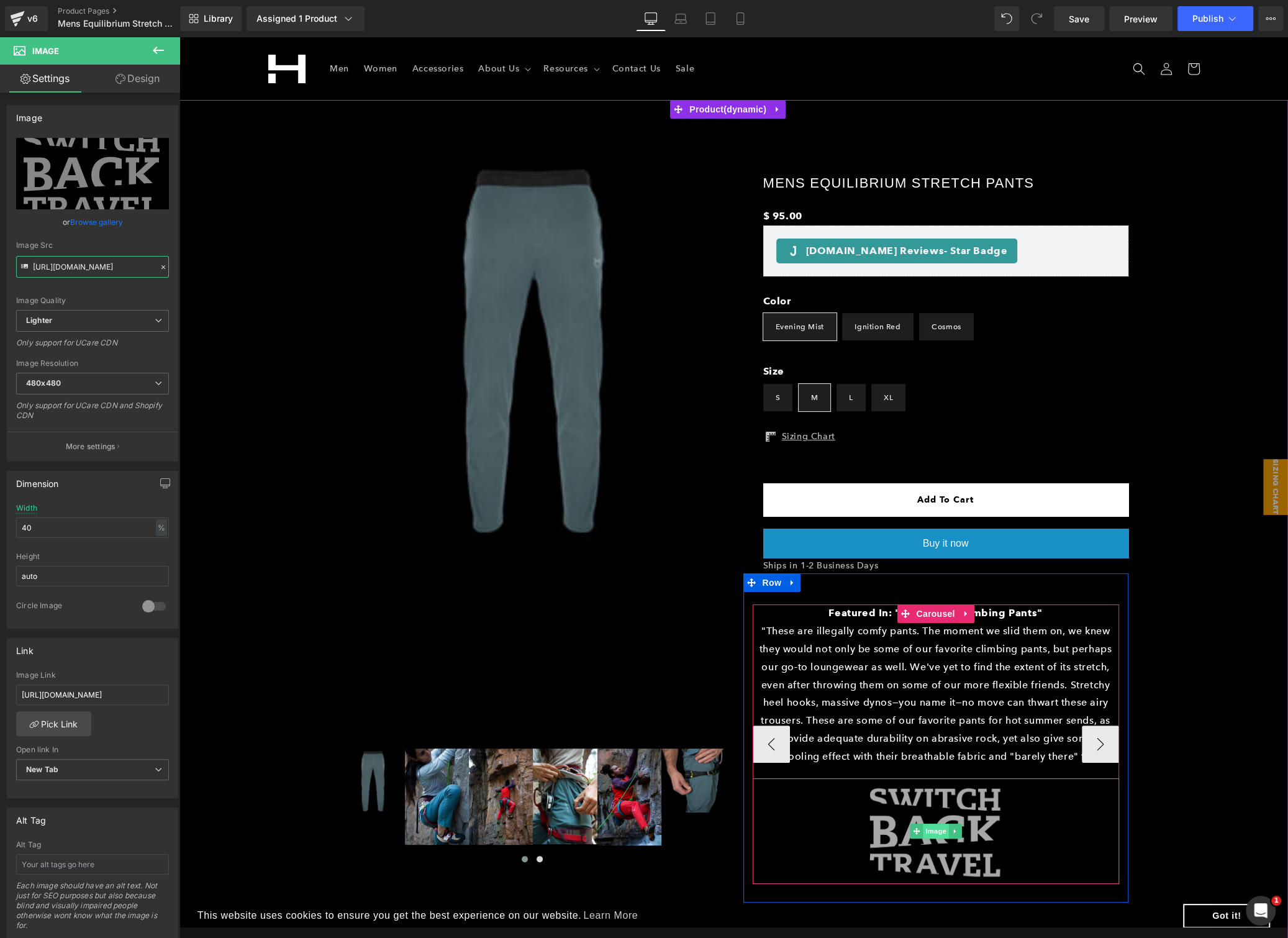
click at [931, 827] on span "Image" at bounding box center [936, 830] width 26 height 15
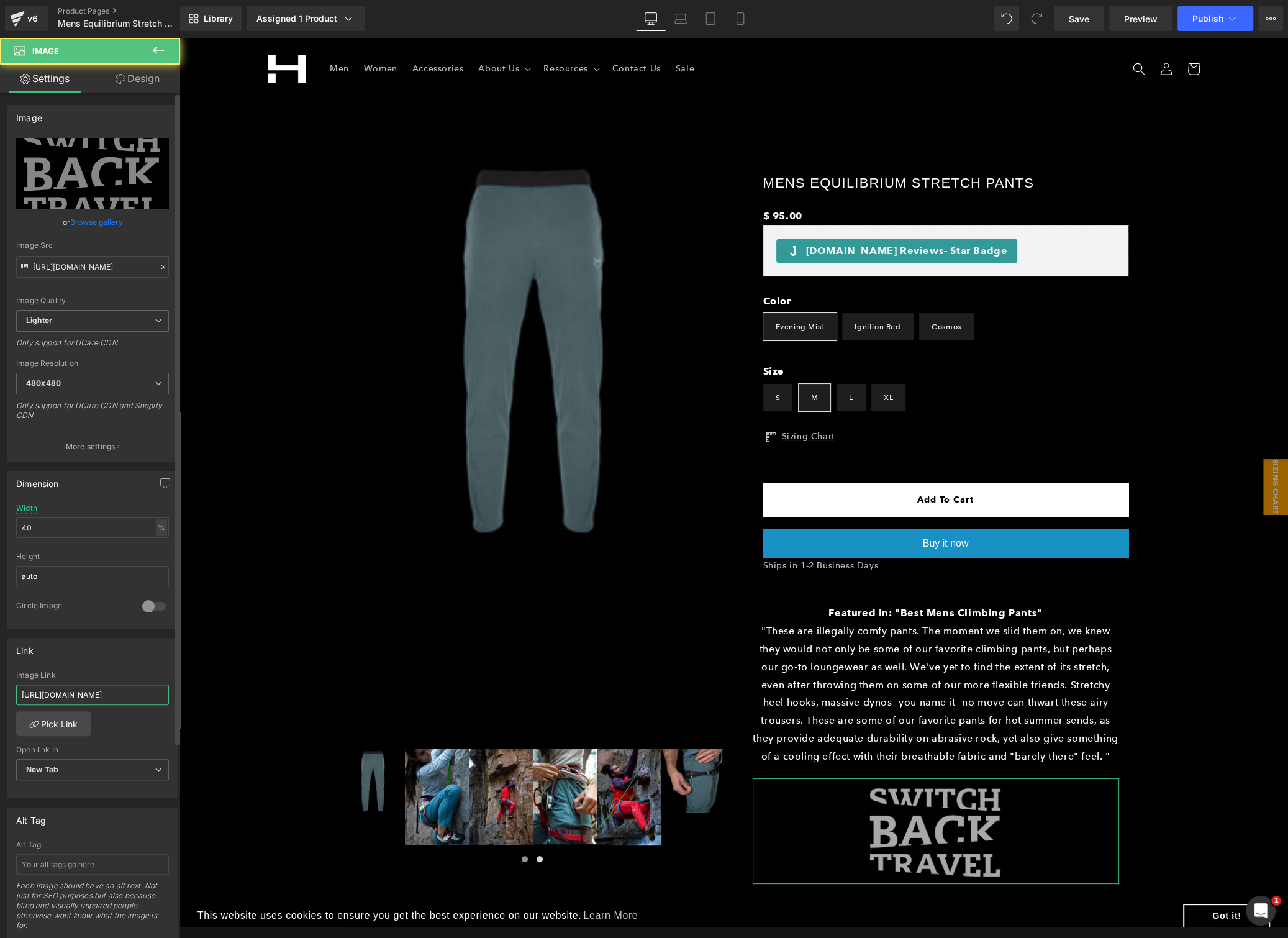
click at [99, 691] on input "https://www.feedthehabit.com/himali-equilibrium-stretch-pants-review/" at bounding box center [92, 694] width 153 height 20
paste input "switchbacktravel.com/best-mens-climbing-pants?utm_source=google&utm_medium=h5d&…"
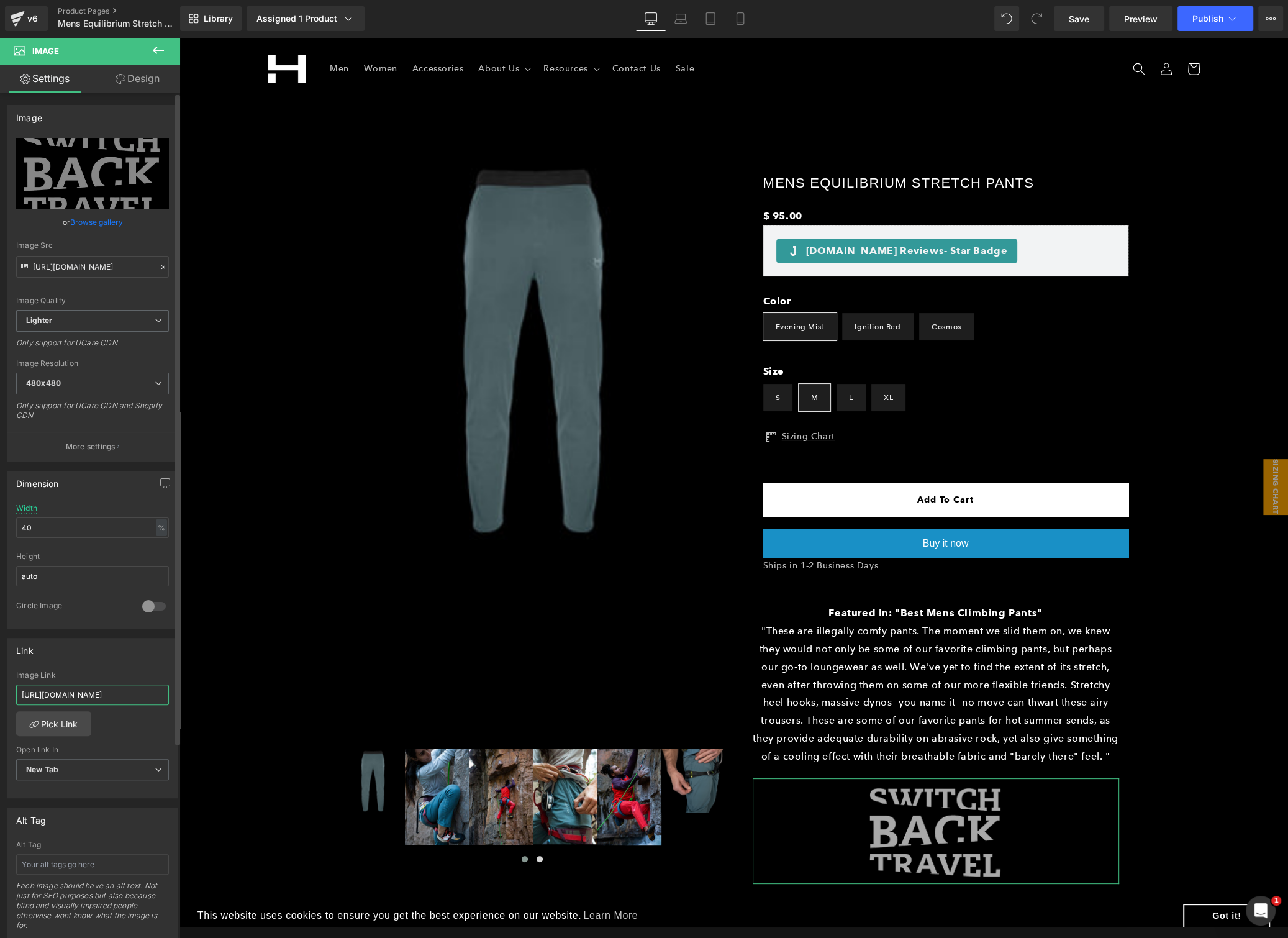
scroll to position [0, 938]
type input "https://www.switchbacktravel.com/best-mens-climbing-pants?utm_source=google&utm…"
click at [56, 257] on input "https://ucarecdn.com/81b8b87a-34d6-4e97-a83e-f34997799332/-/format/auto/-/previ…" at bounding box center [92, 266] width 153 height 21
click at [58, 261] on input "https://ucarecdn.com/81b8b87a-34d6-4e97-a83e-f34997799332/-/format/auto/-/previ…" at bounding box center [92, 266] width 153 height 21
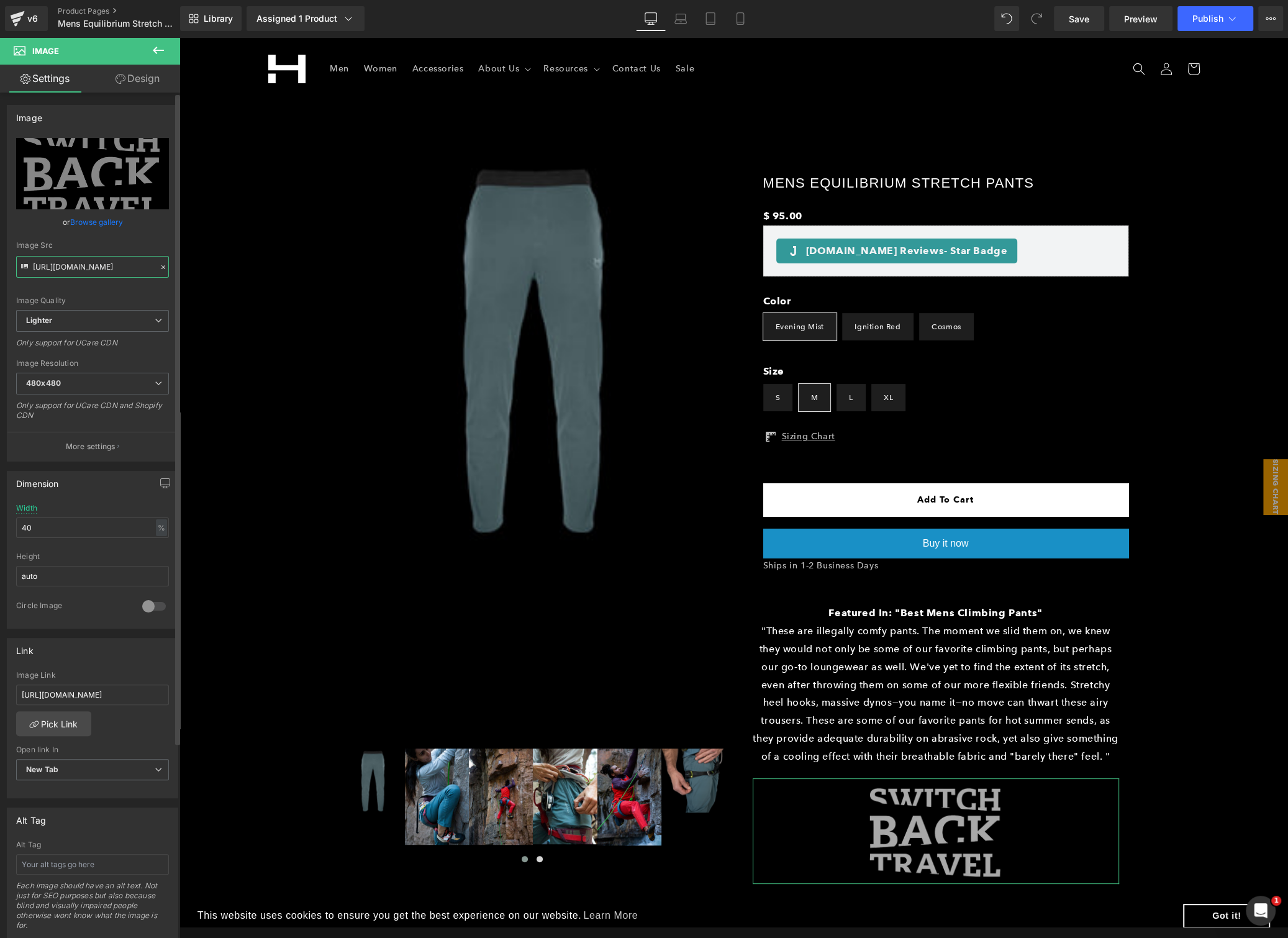
click at [58, 261] on input "https://ucarecdn.com/81b8b87a-34d6-4e97-a83e-f34997799332/-/format/auto/-/previ…" at bounding box center [92, 266] width 153 height 21
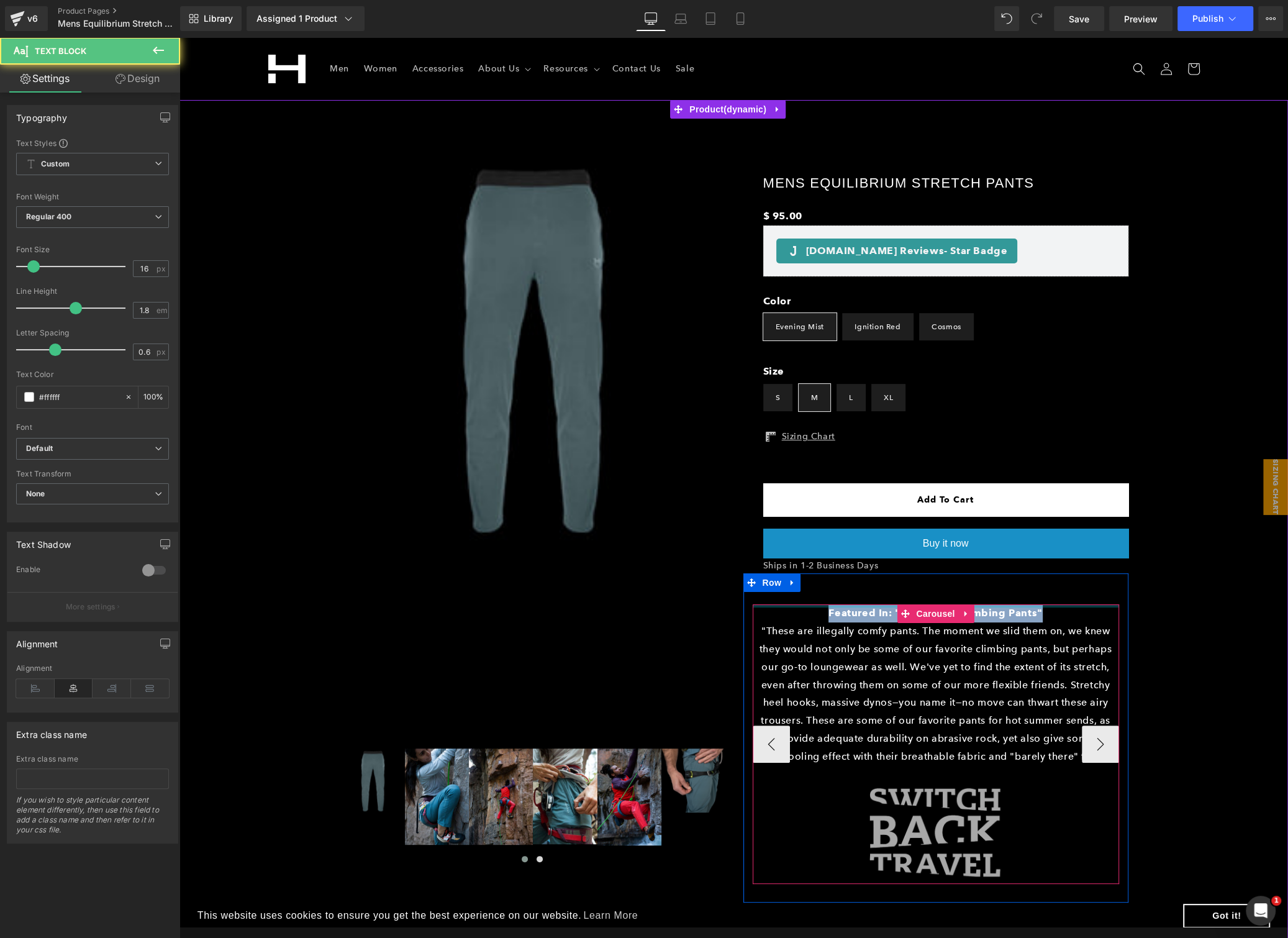
drag, startPoint x: 1038, startPoint y: 615, endPoint x: 821, endPoint y: 608, distance: 217.1
click at [821, 608] on p "Featured In: "Best Mens Climbing Pants"" at bounding box center [935, 613] width 366 height 18
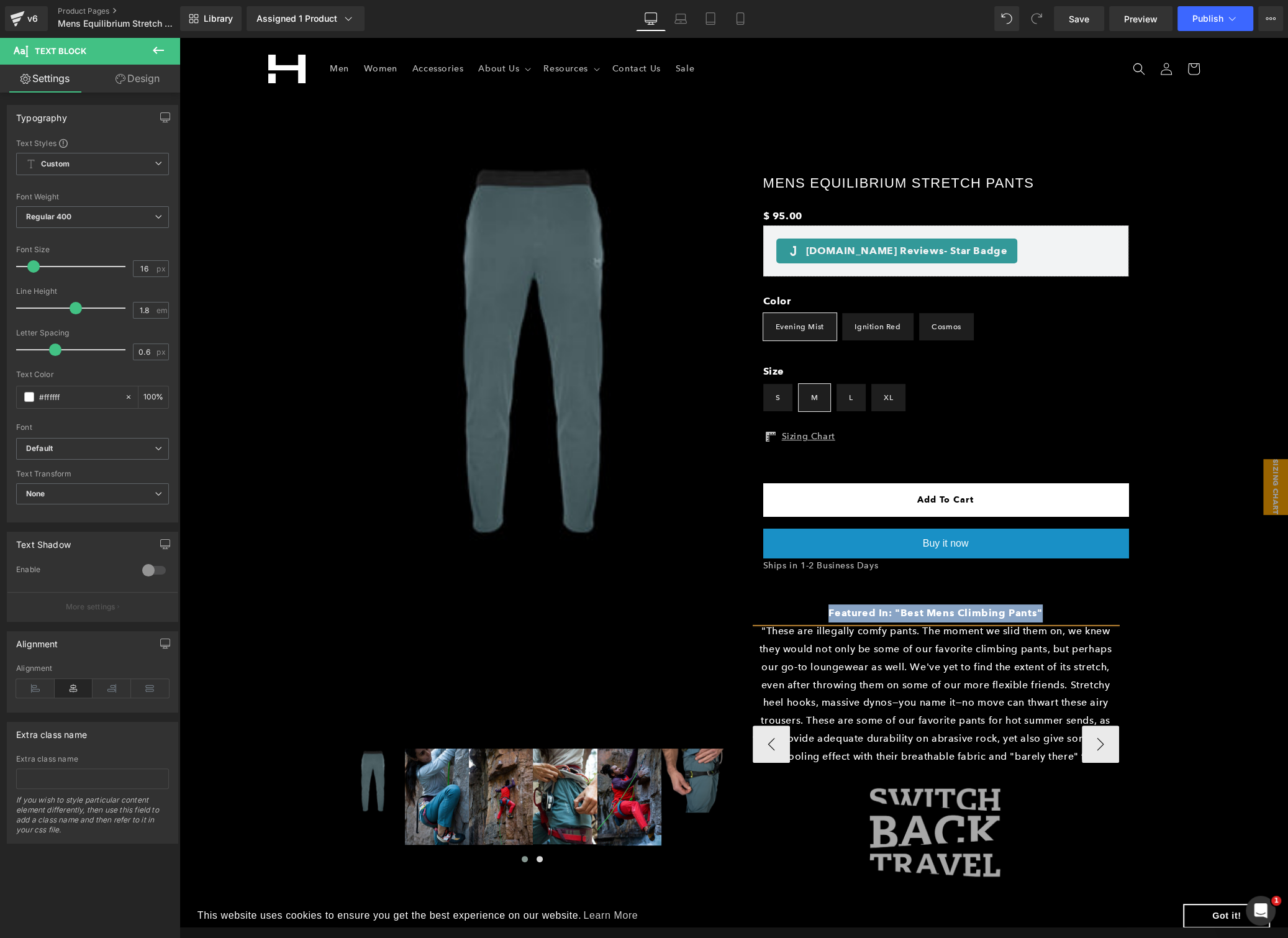
click at [771, 647] on p ""These are illegally comfy pants. The moment we slid them on, we knew they woul…" at bounding box center [935, 693] width 366 height 143
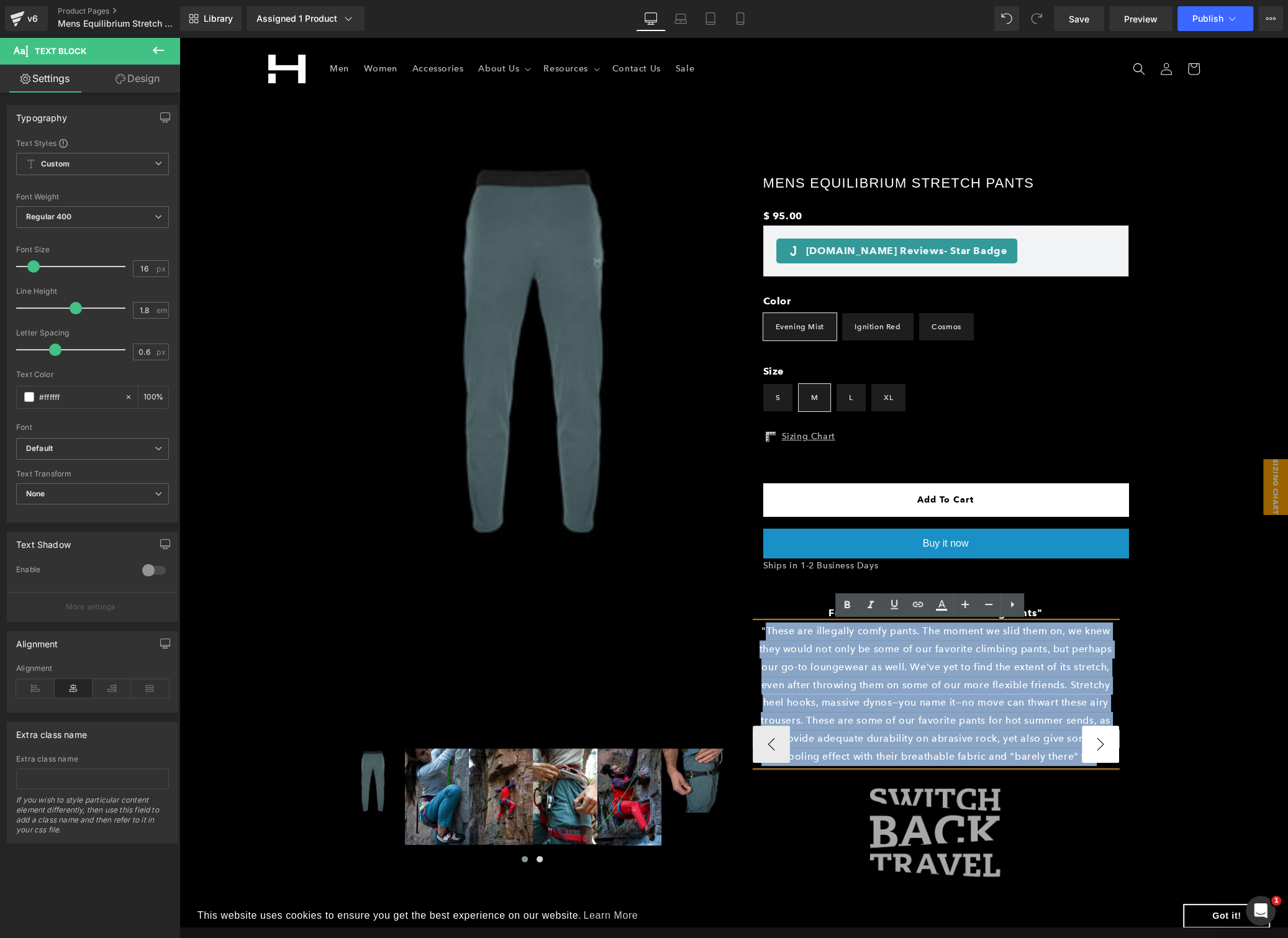
drag, startPoint x: 757, startPoint y: 633, endPoint x: 1085, endPoint y: 761, distance: 352.1
click at [1085, 761] on div "Featured In: "Best Mens Climbing Pants" Text Block "These are illegally comfy p…" at bounding box center [935, 744] width 366 height 280
copy p ""These are illegally comfy pants. The moment we slid them on, we knew they woul…"
click at [1030, 757] on p ""These are illegally comfy pants. The moment we slid them on, we knew they woul…" at bounding box center [935, 693] width 366 height 143
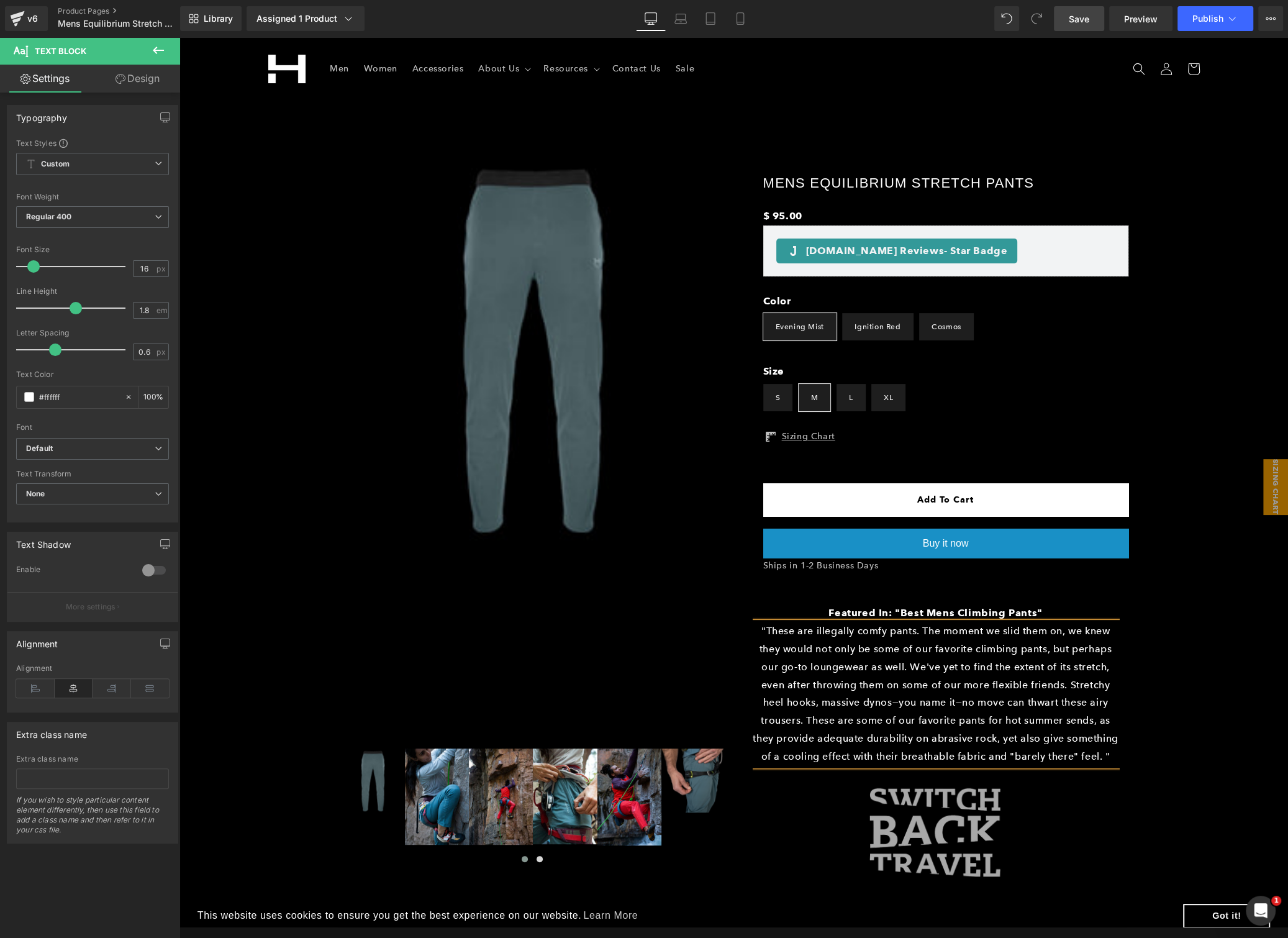
click at [1060, 16] on link "Save" at bounding box center [1079, 19] width 50 height 25
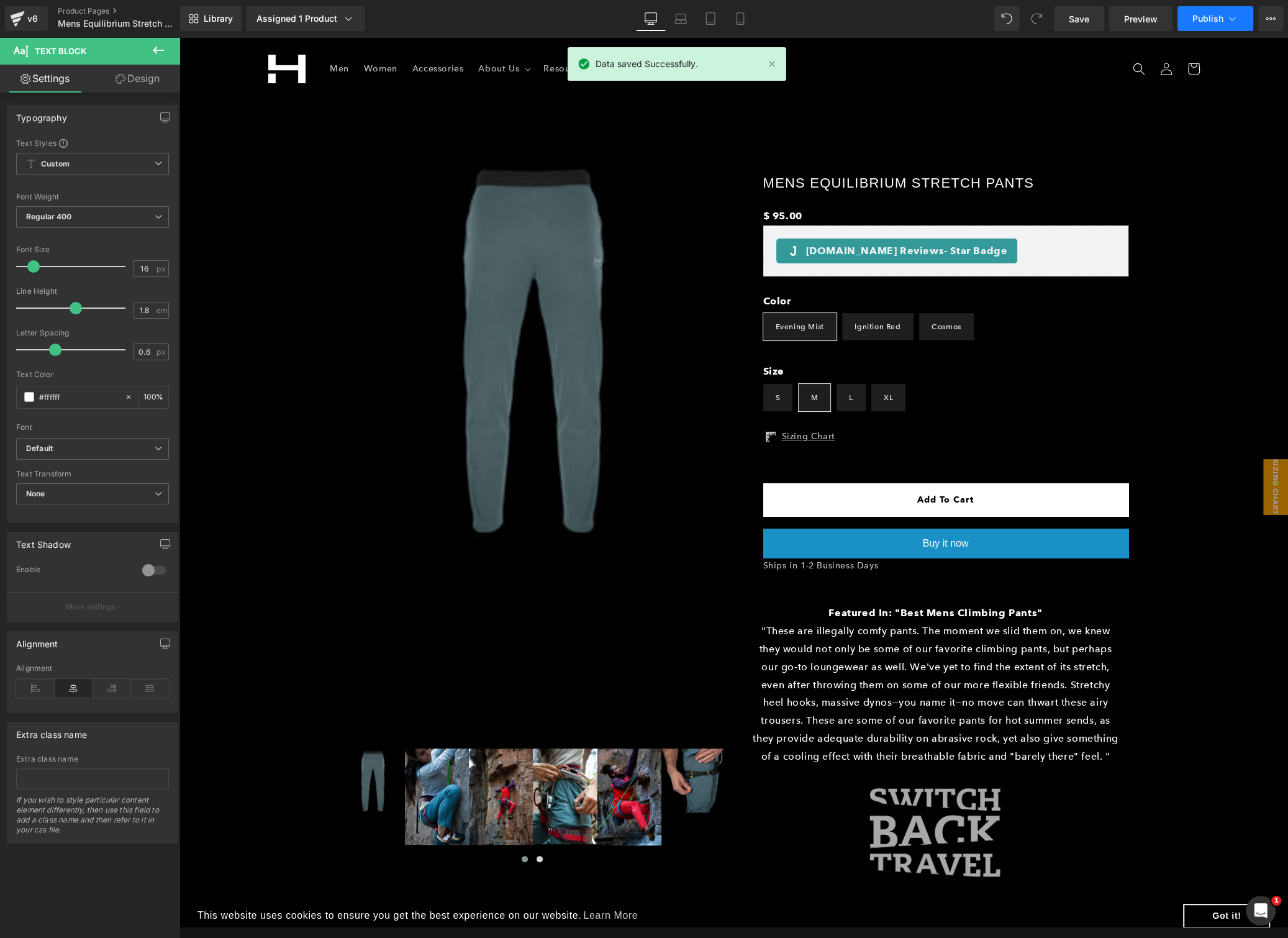
click at [1208, 21] on span "Publish" at bounding box center [1207, 19] width 32 height 10
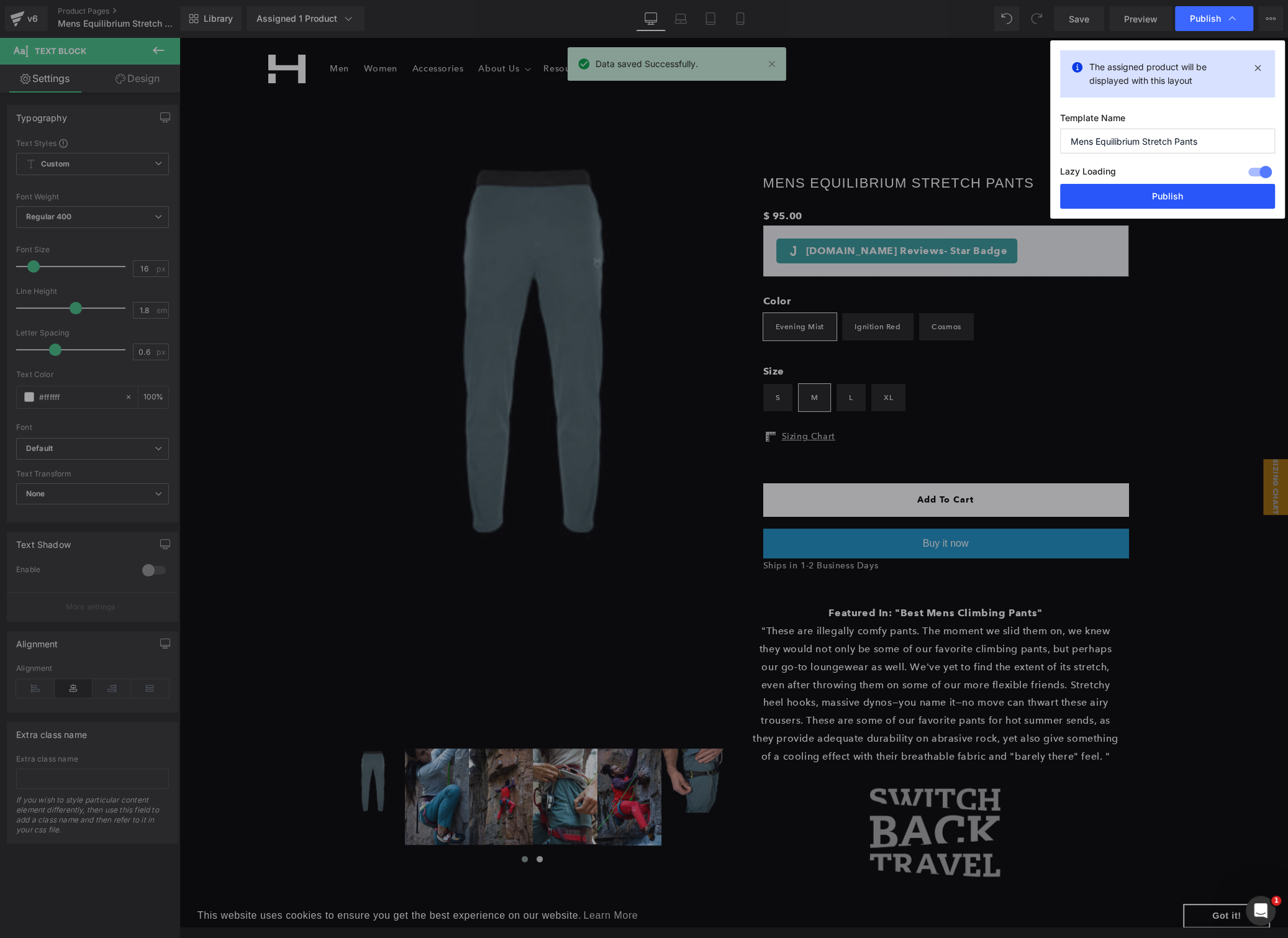
click at [1128, 206] on button "Publish" at bounding box center [1168, 196] width 215 height 25
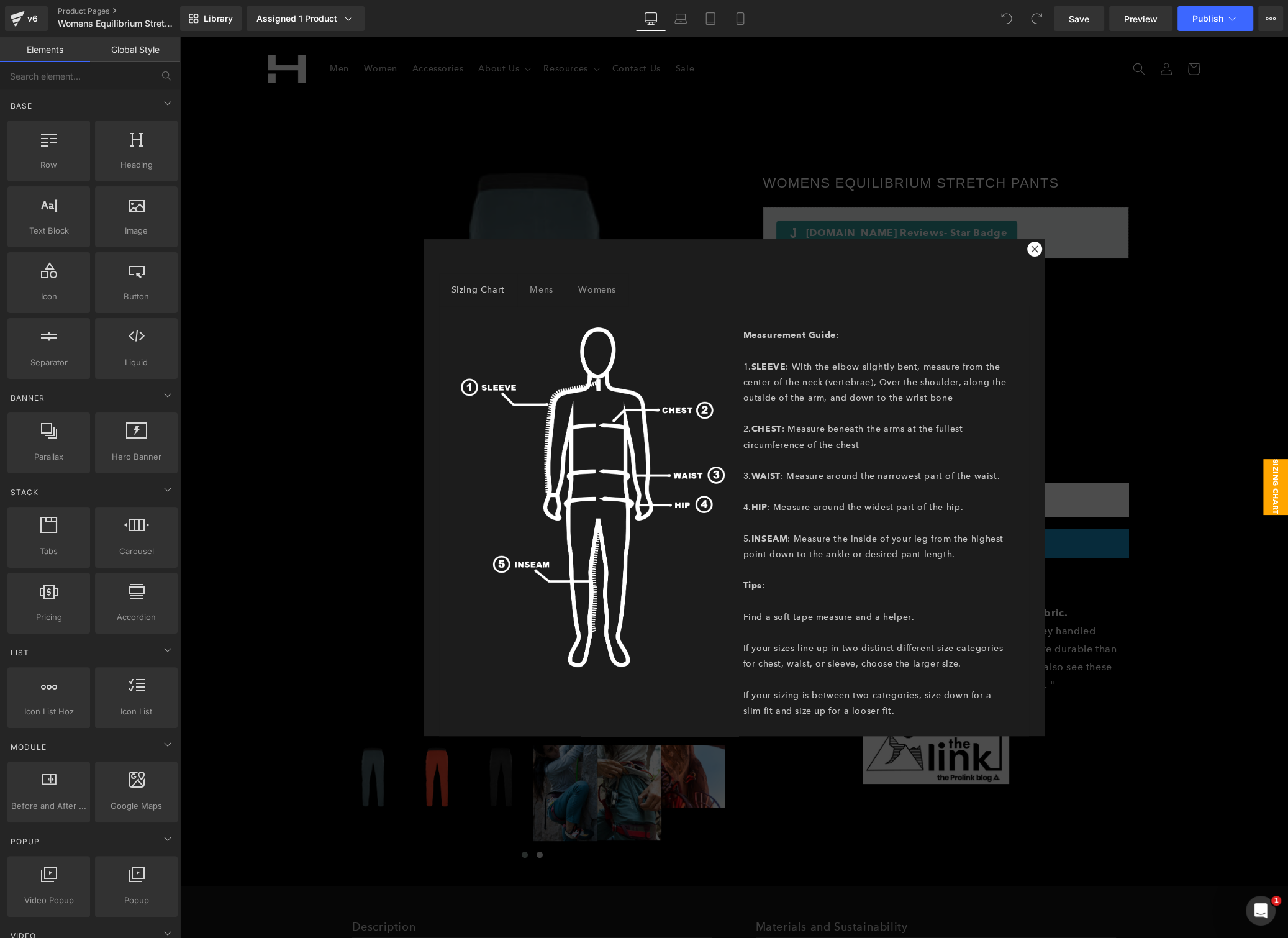
click at [1031, 247] on icon at bounding box center [1034, 249] width 7 height 7
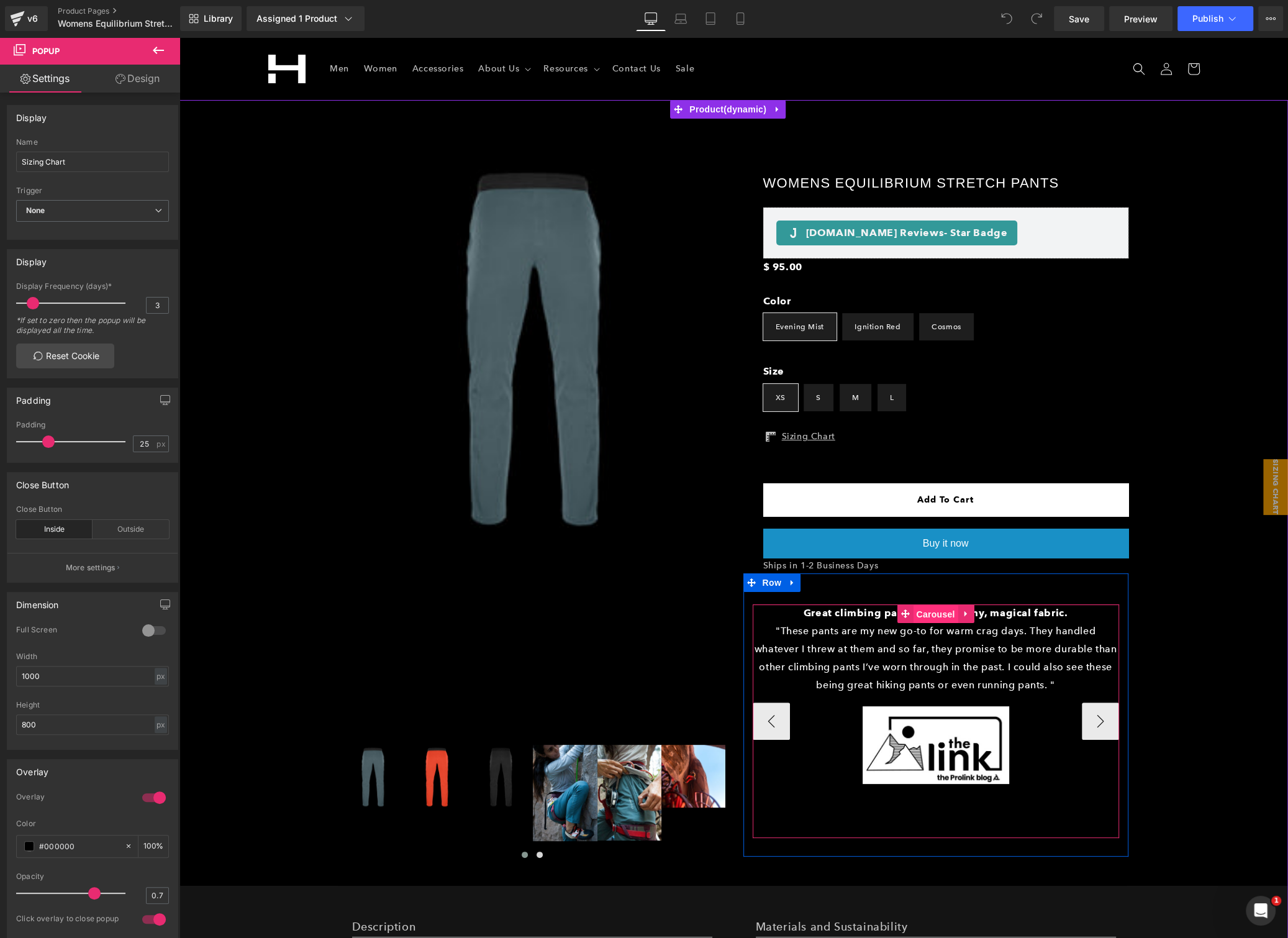
click at [915, 611] on span "Carousel" at bounding box center [935, 615] width 44 height 19
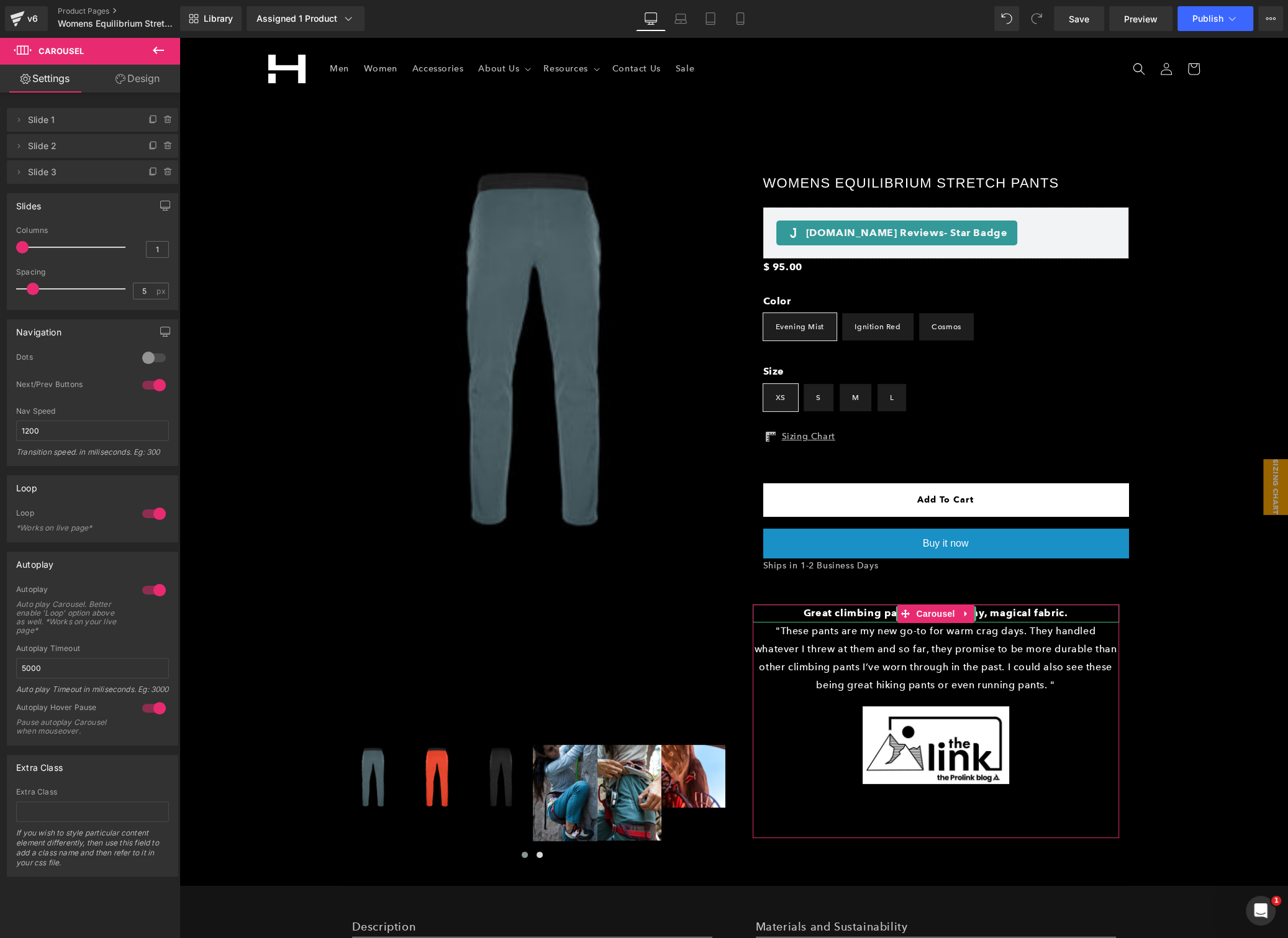
click at [67, 113] on span "Slide 1" at bounding box center [80, 120] width 105 height 23
click at [150, 118] on icon at bounding box center [153, 120] width 10 height 10
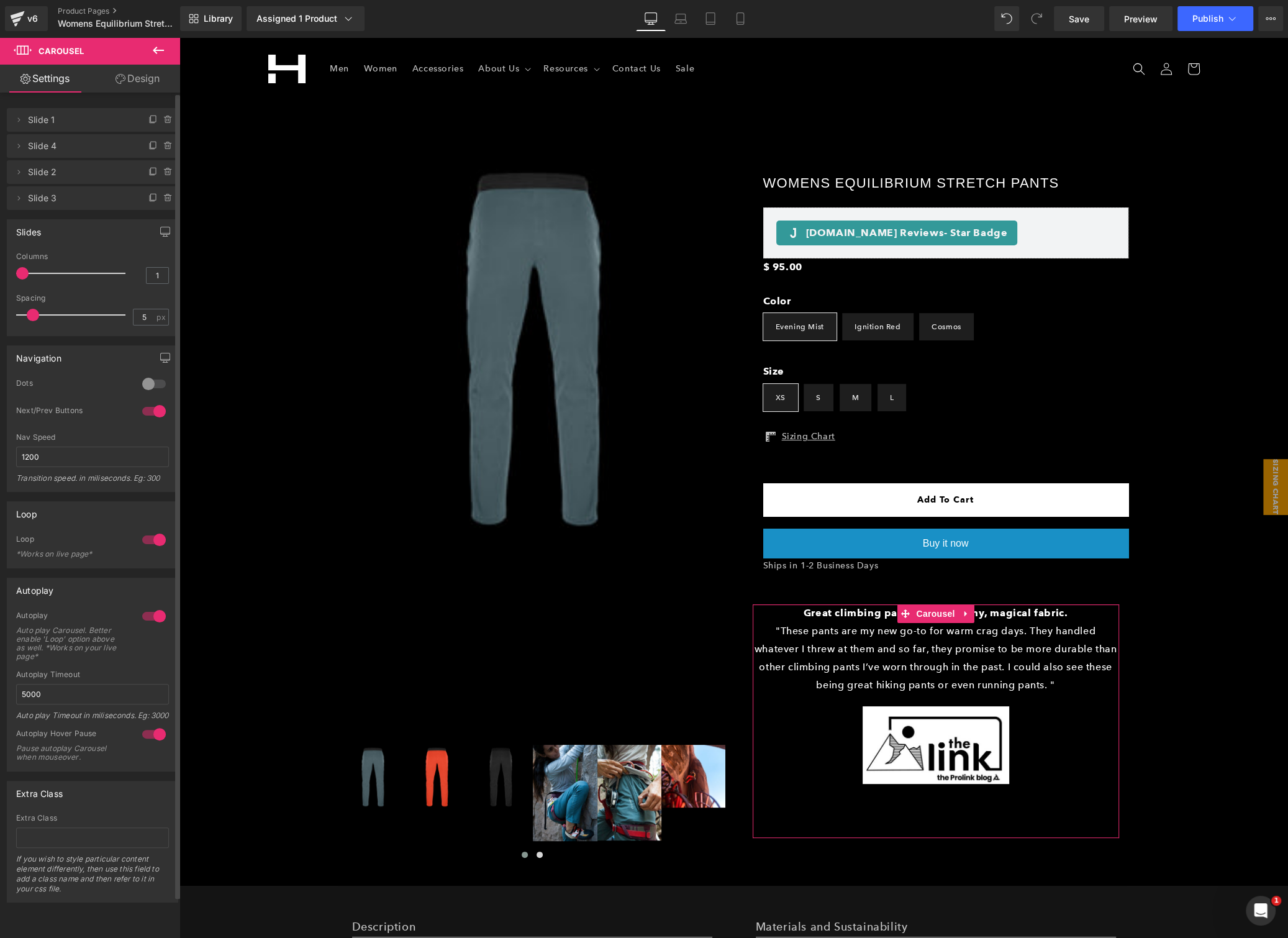
click at [55, 148] on span "Slide 4" at bounding box center [80, 146] width 105 height 23
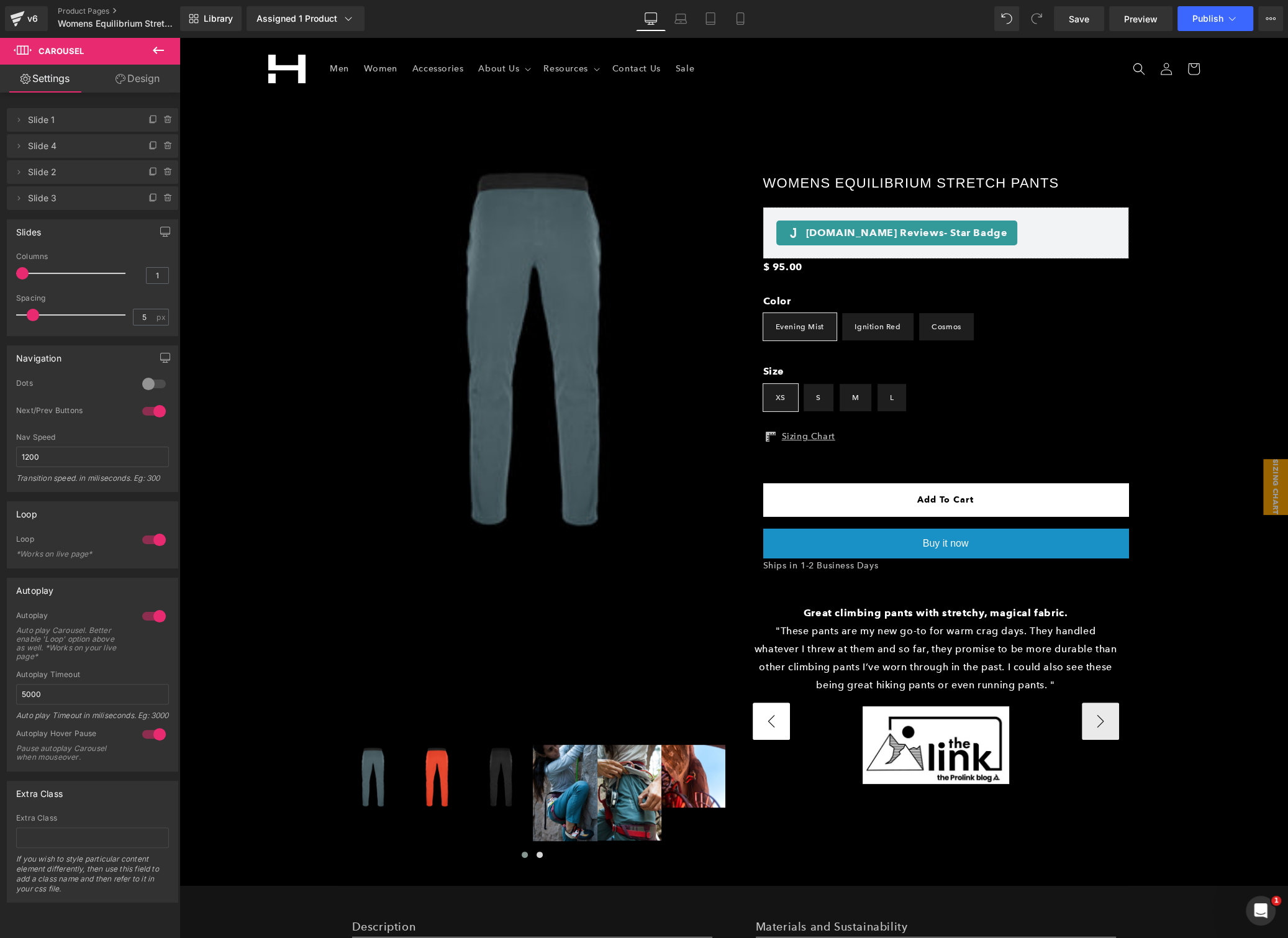
click at [743, 709] on div "Great climbing pants with stretchy, magical fabric. Text Block "These pants are…" at bounding box center [935, 721] width 385 height 234
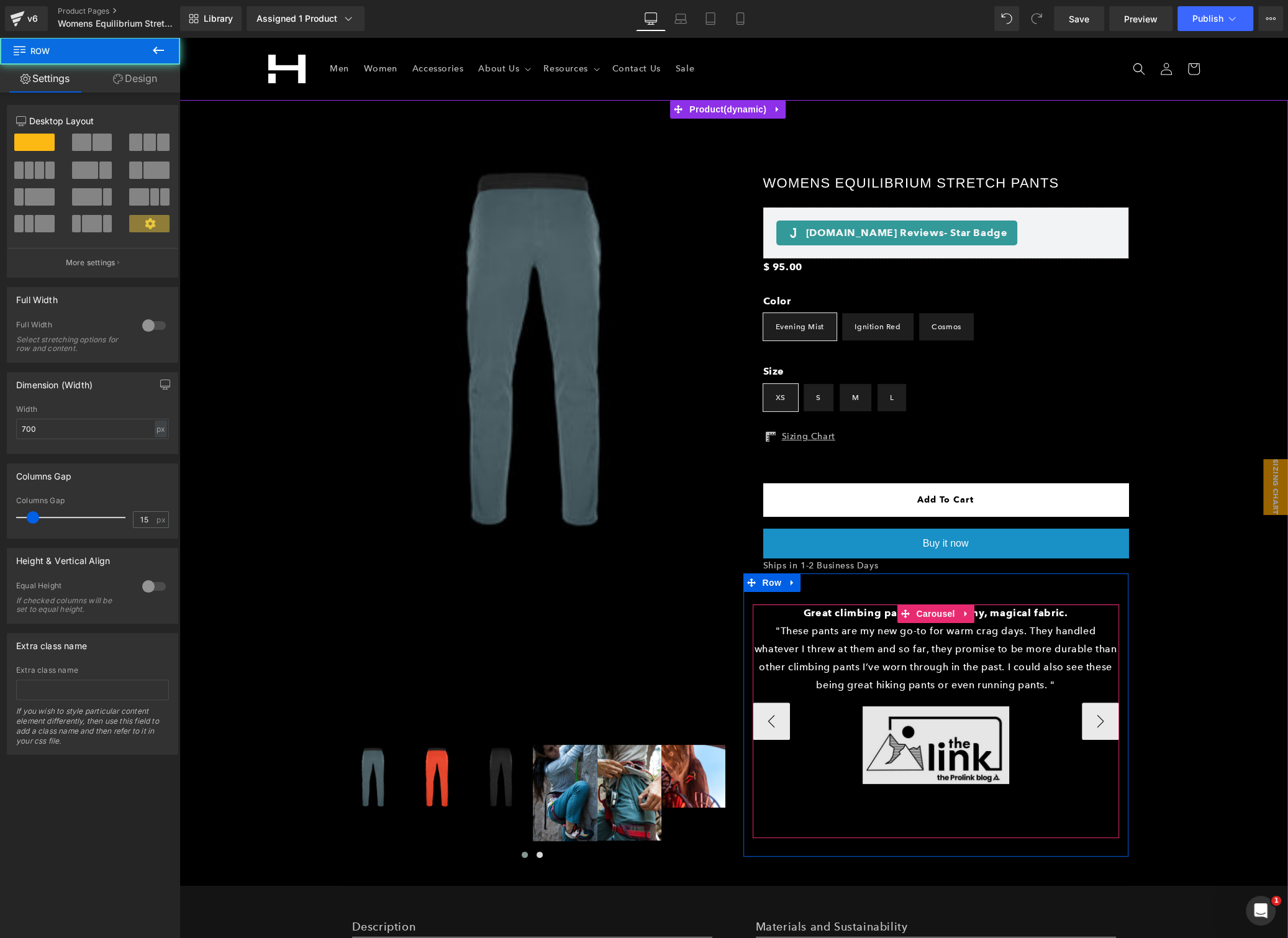
drag, startPoint x: 757, startPoint y: 716, endPoint x: 889, endPoint y: 718, distance: 132.0
click at [758, 716] on button "‹" at bounding box center [771, 721] width 37 height 37
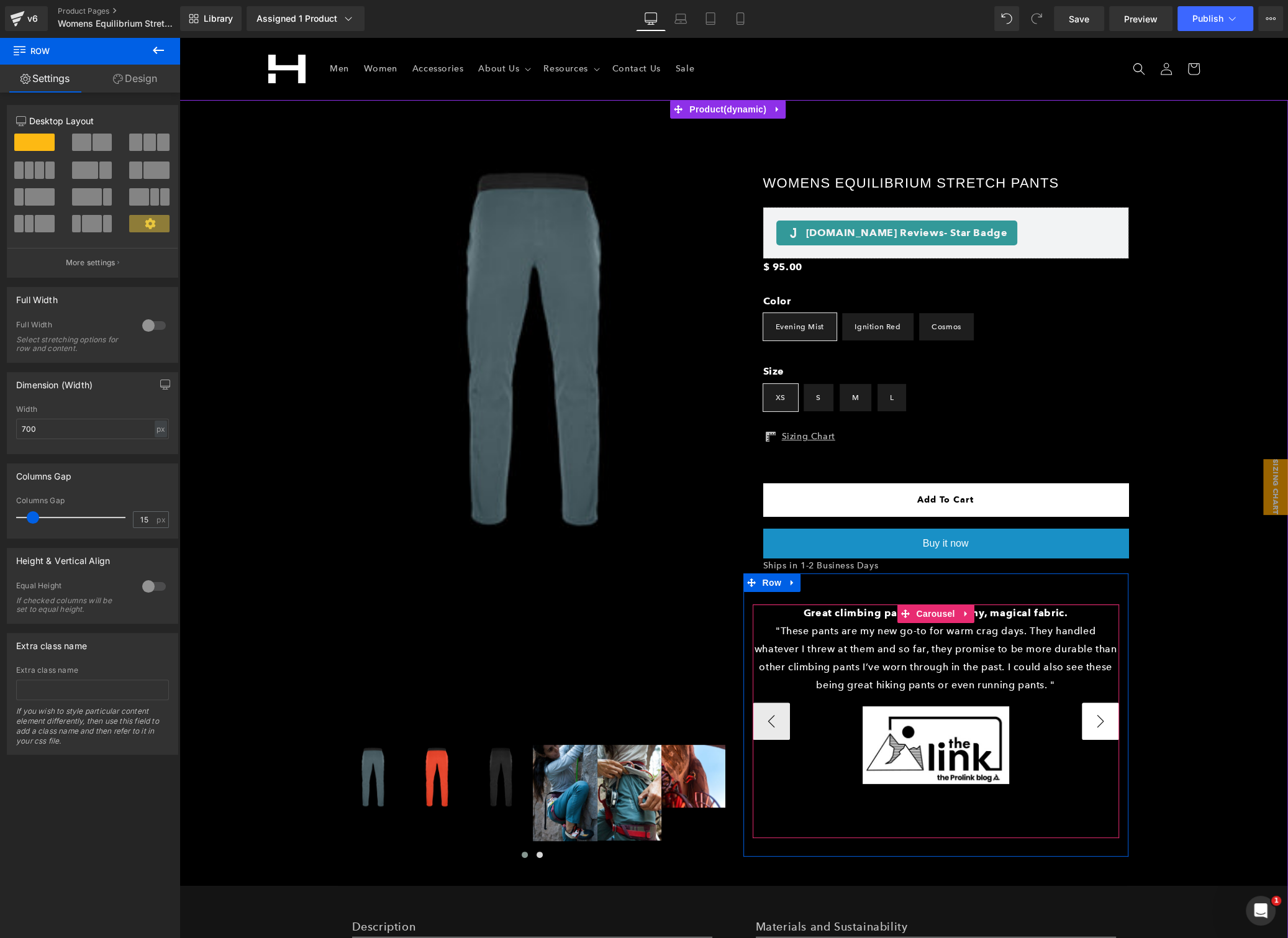
click at [1086, 718] on button "›" at bounding box center [1100, 721] width 37 height 37
click at [928, 616] on span "Carousel" at bounding box center [935, 614] width 44 height 19
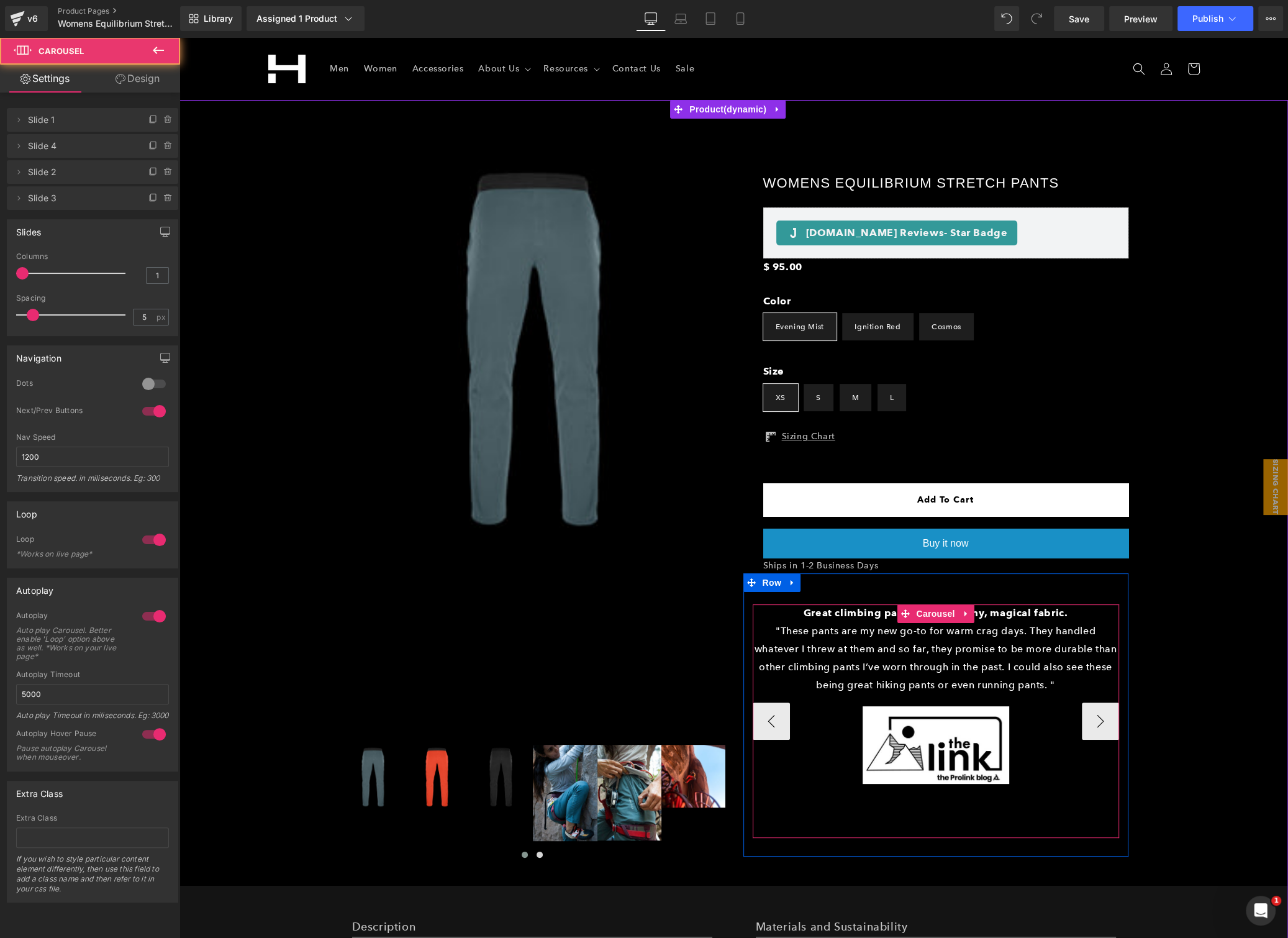
click at [912, 642] on p ""These pants are my new go-to for warm crag days. They handled whatever I threw…" at bounding box center [935, 657] width 366 height 71
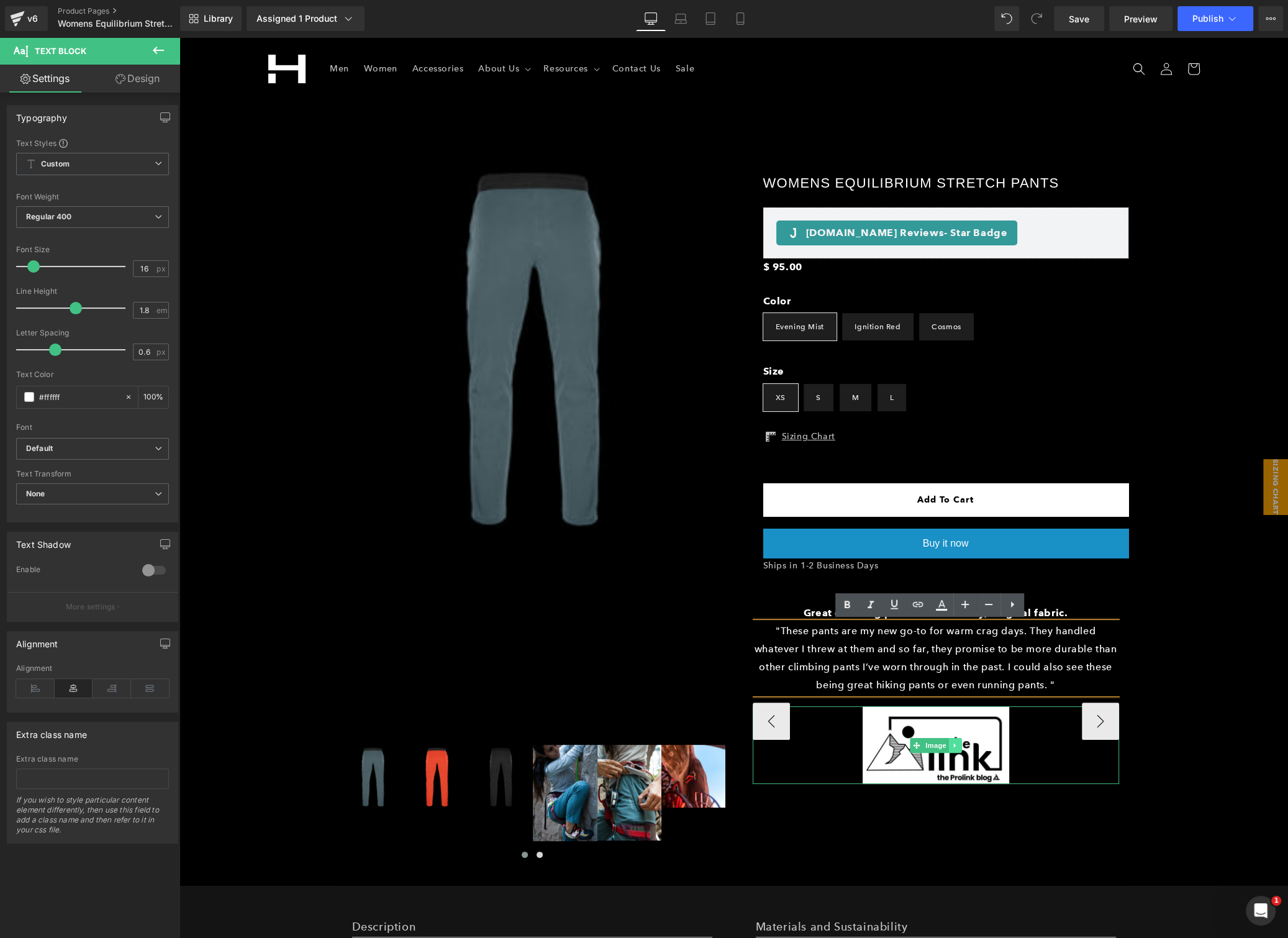
click at [933, 746] on span "Image" at bounding box center [936, 745] width 26 height 15
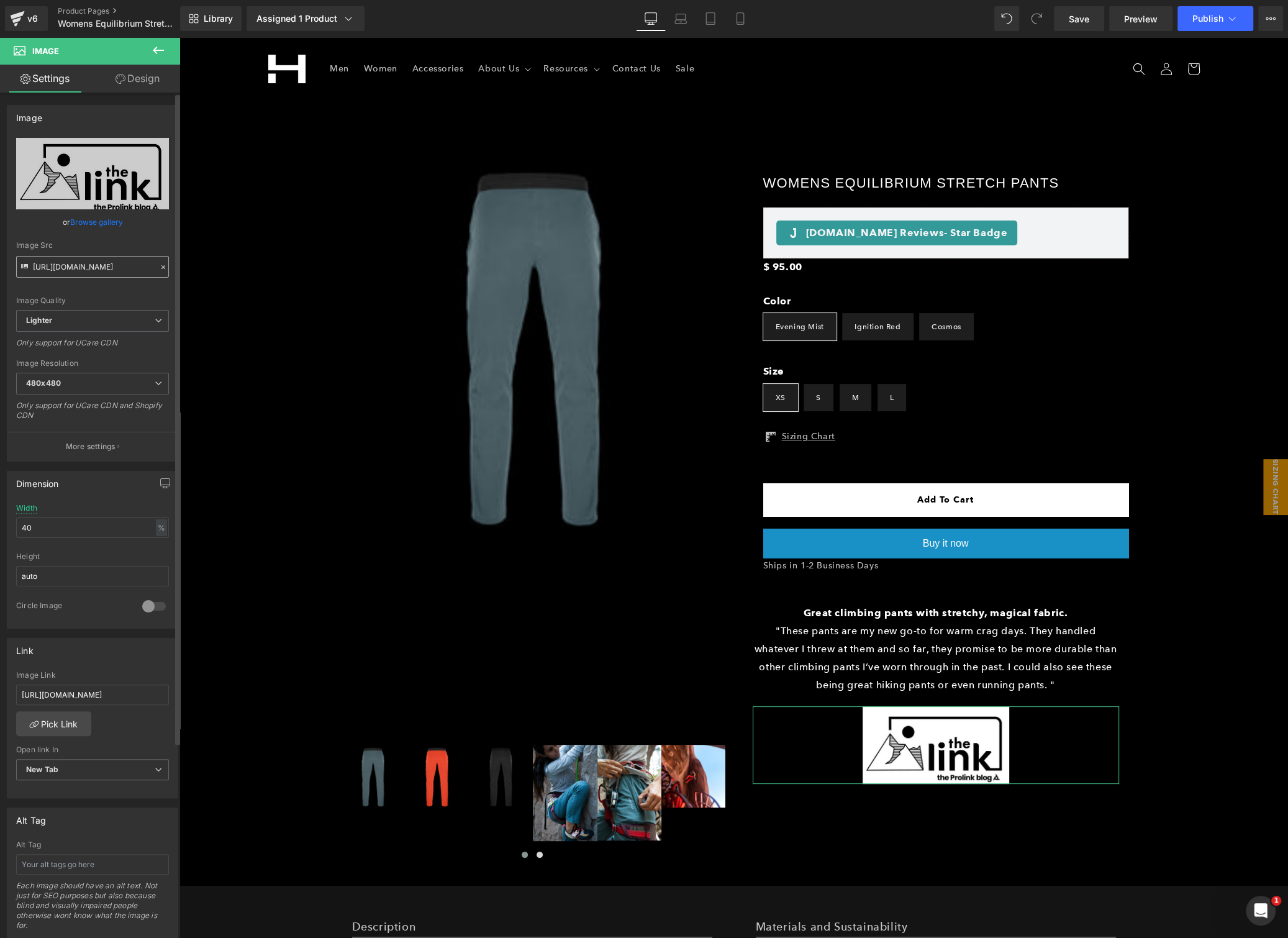
click at [70, 269] on input "https://ucarecdn.com/3c5e37ff-df2f-4615-86e4-a82975a2f6b4/-/format/auto/-/previ…" at bounding box center [92, 266] width 153 height 21
type input "https://www.switchbacktravel.com/best-mens-climbing-pants?utm_source=google&utm…"
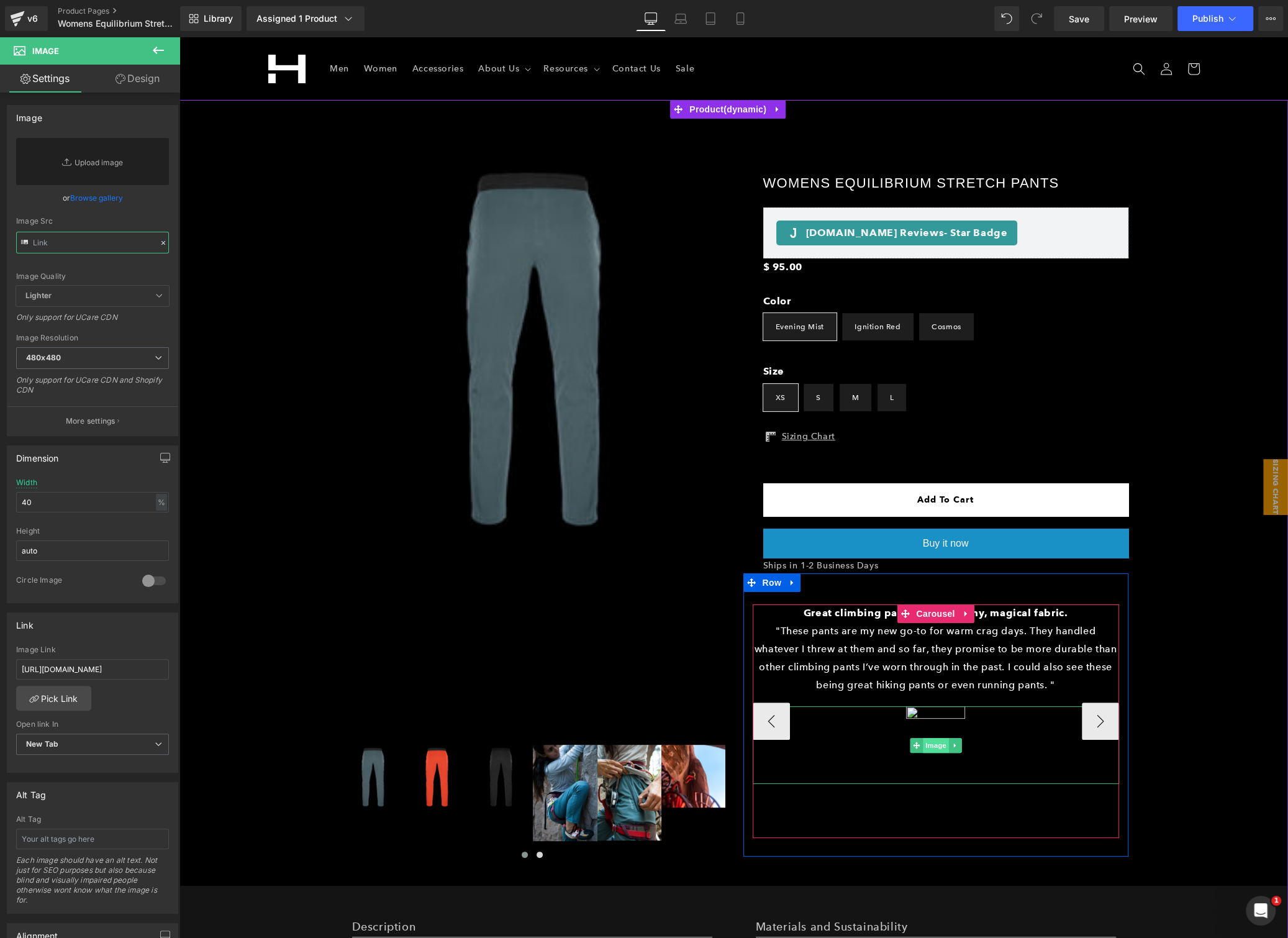
click at [926, 745] on span "Image" at bounding box center [936, 745] width 26 height 15
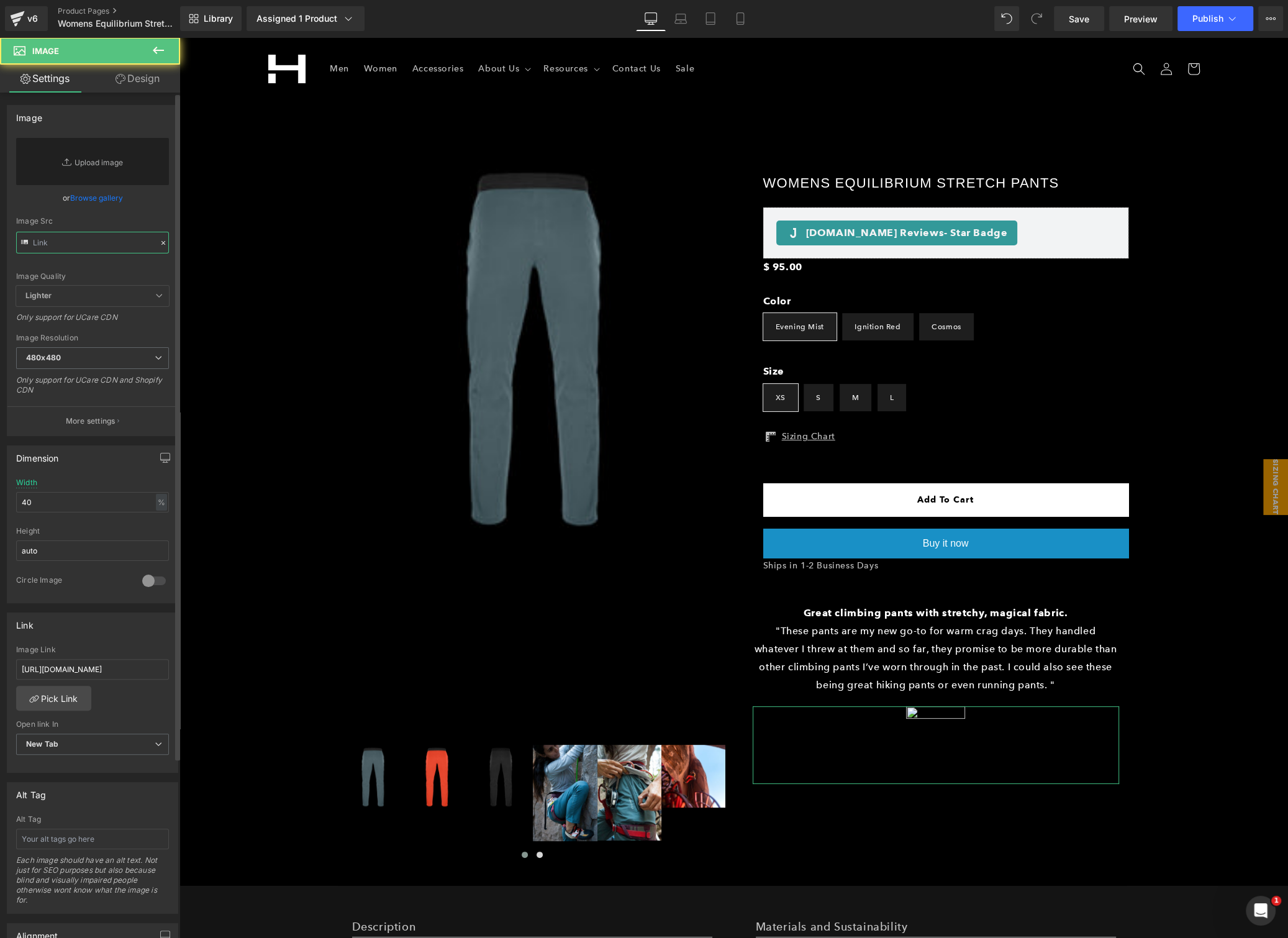
paste input "https://ucarecdn.com/81b8b87a-34d6-4e97-a83e-f34997799332/-/format/auto/-/previ…"
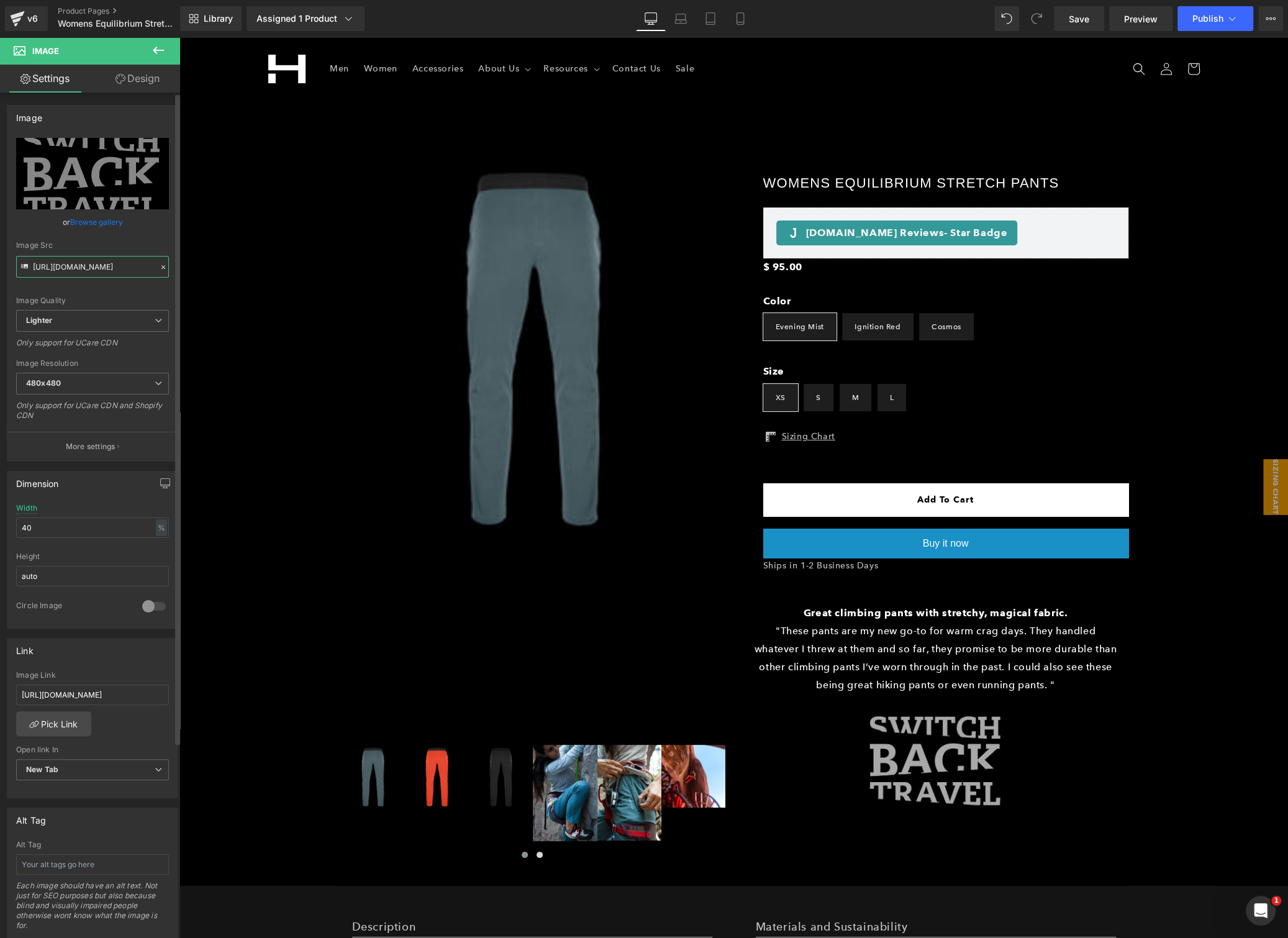
type input "https://ucarecdn.com/81b8b87a-34d6-4e97-a83e-f34997799332/-/format/auto/-/previ…"
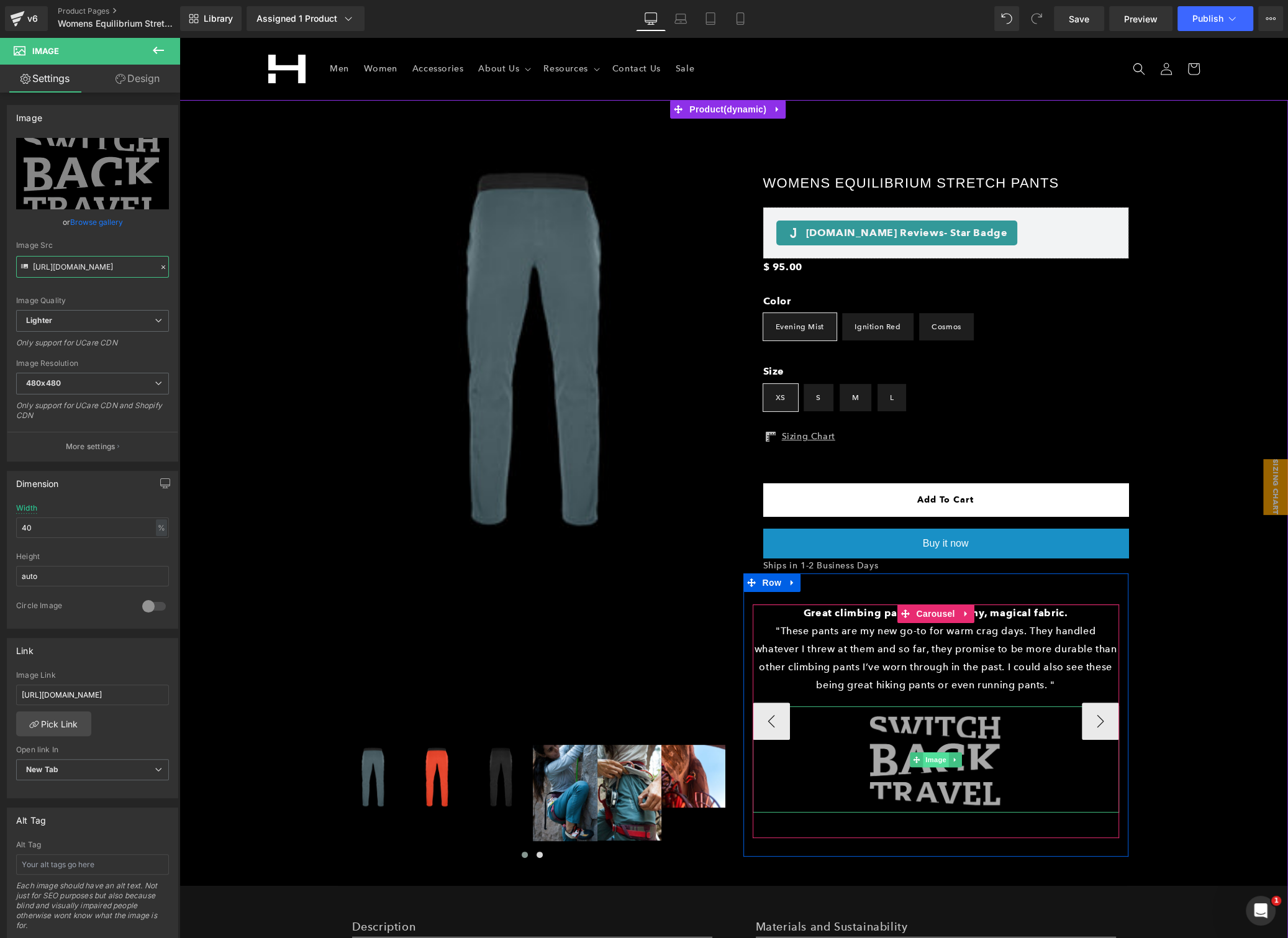
click at [923, 754] on span "Image" at bounding box center [936, 759] width 26 height 15
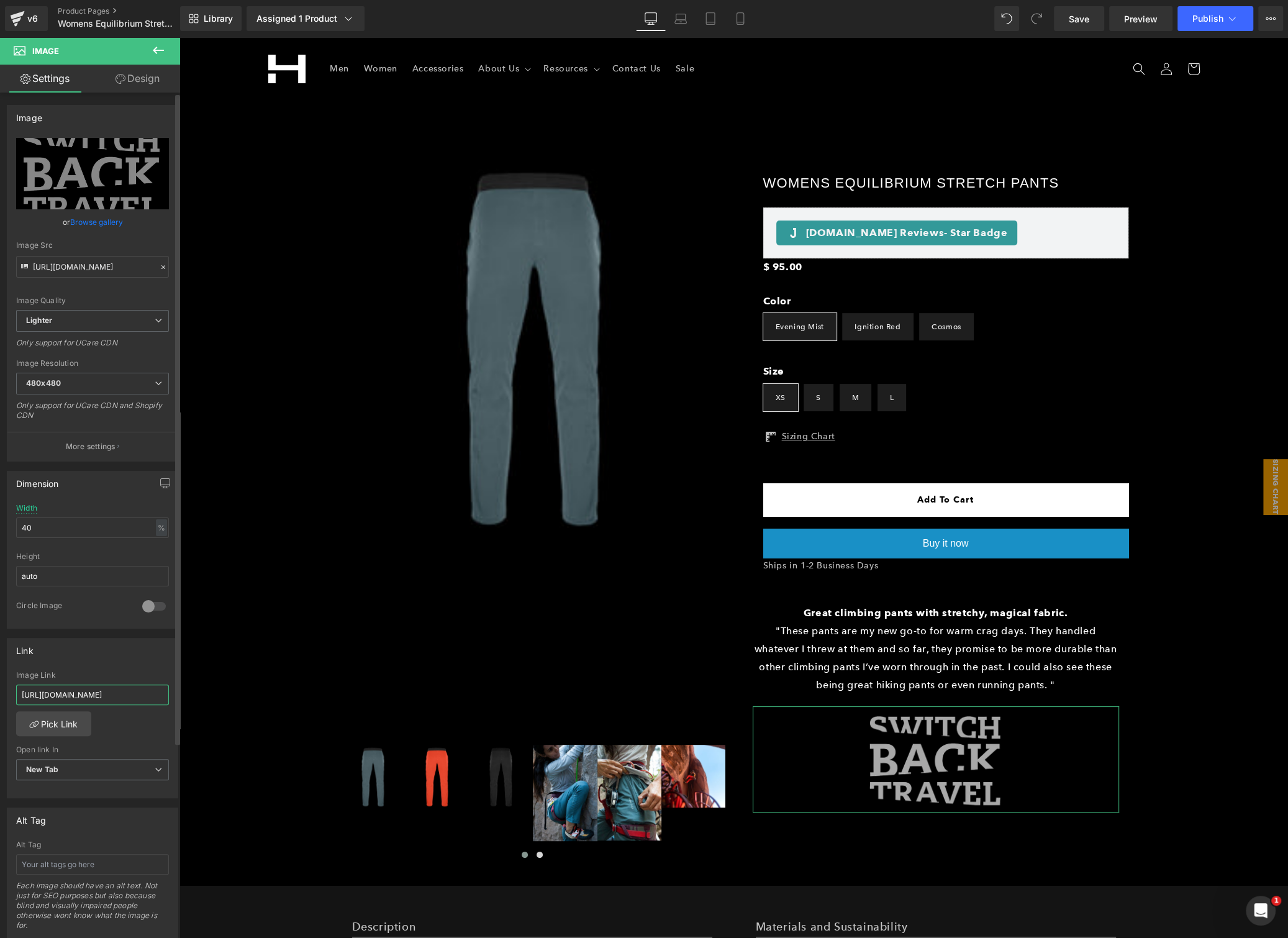
click at [78, 686] on input "https://blog.outdoorprolink.com/proview-himali-womens-equilibrium-stretch-pant/" at bounding box center [92, 694] width 153 height 20
paste input "www.switchbacktravel.com/best-mens-climbing-pants?utm_source=google&utm_medium=…"
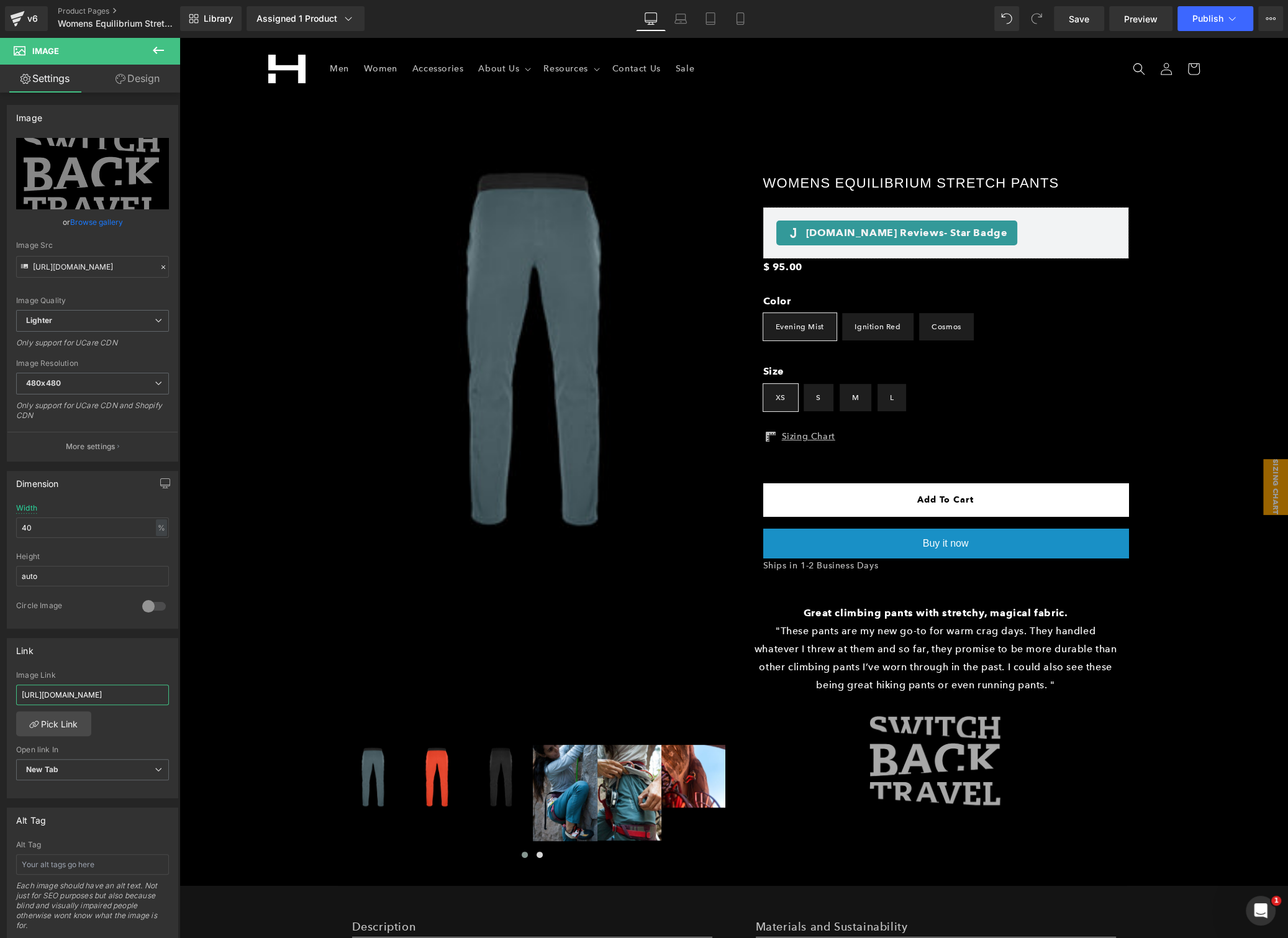
type input "https://www.switchbacktravel.com/best-mens-climbing-pants?utm_source=google&utm…"
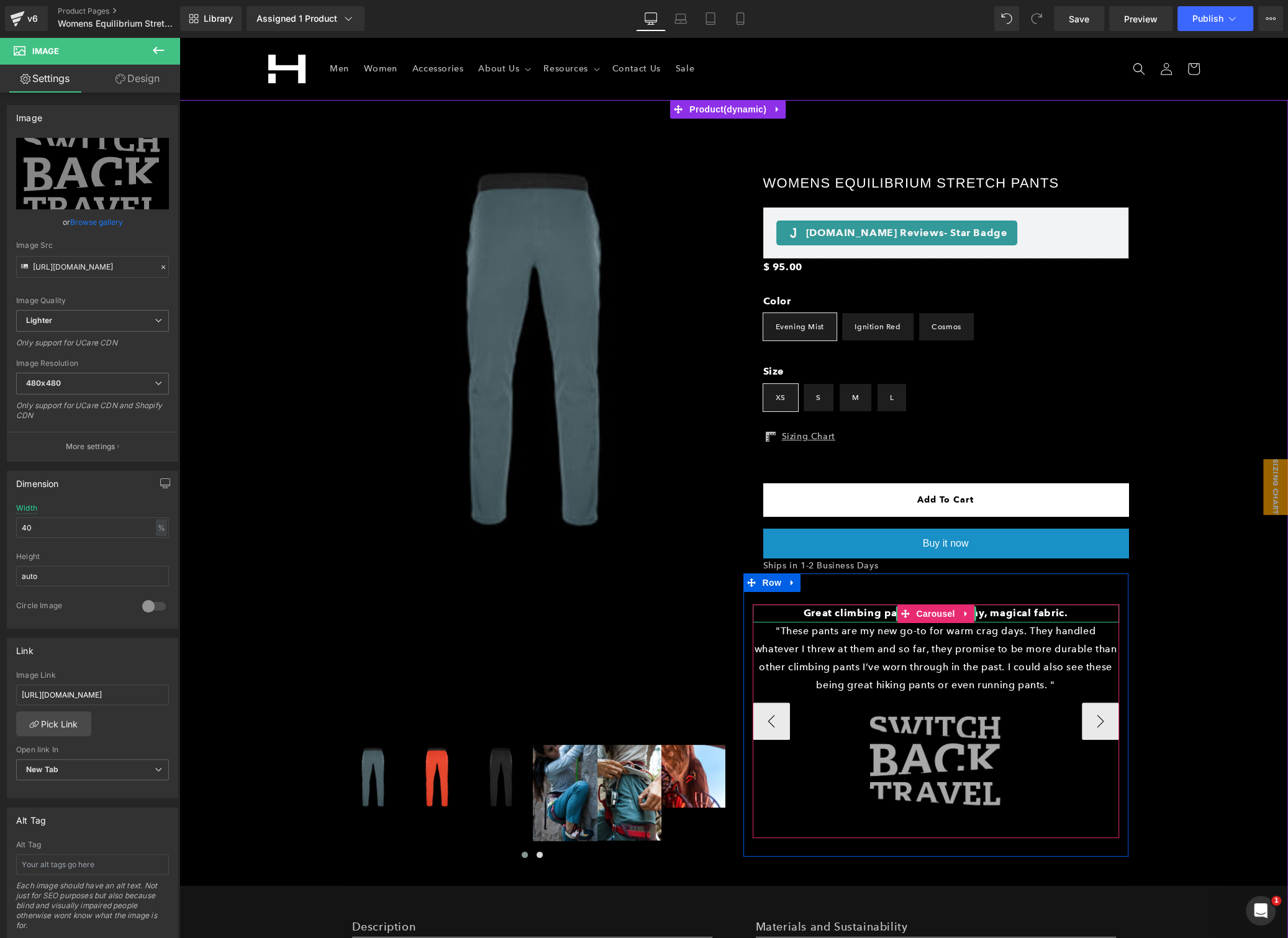
click at [849, 613] on b "Great climbing pants with stretchy, magical fabric." at bounding box center [935, 613] width 264 height 12
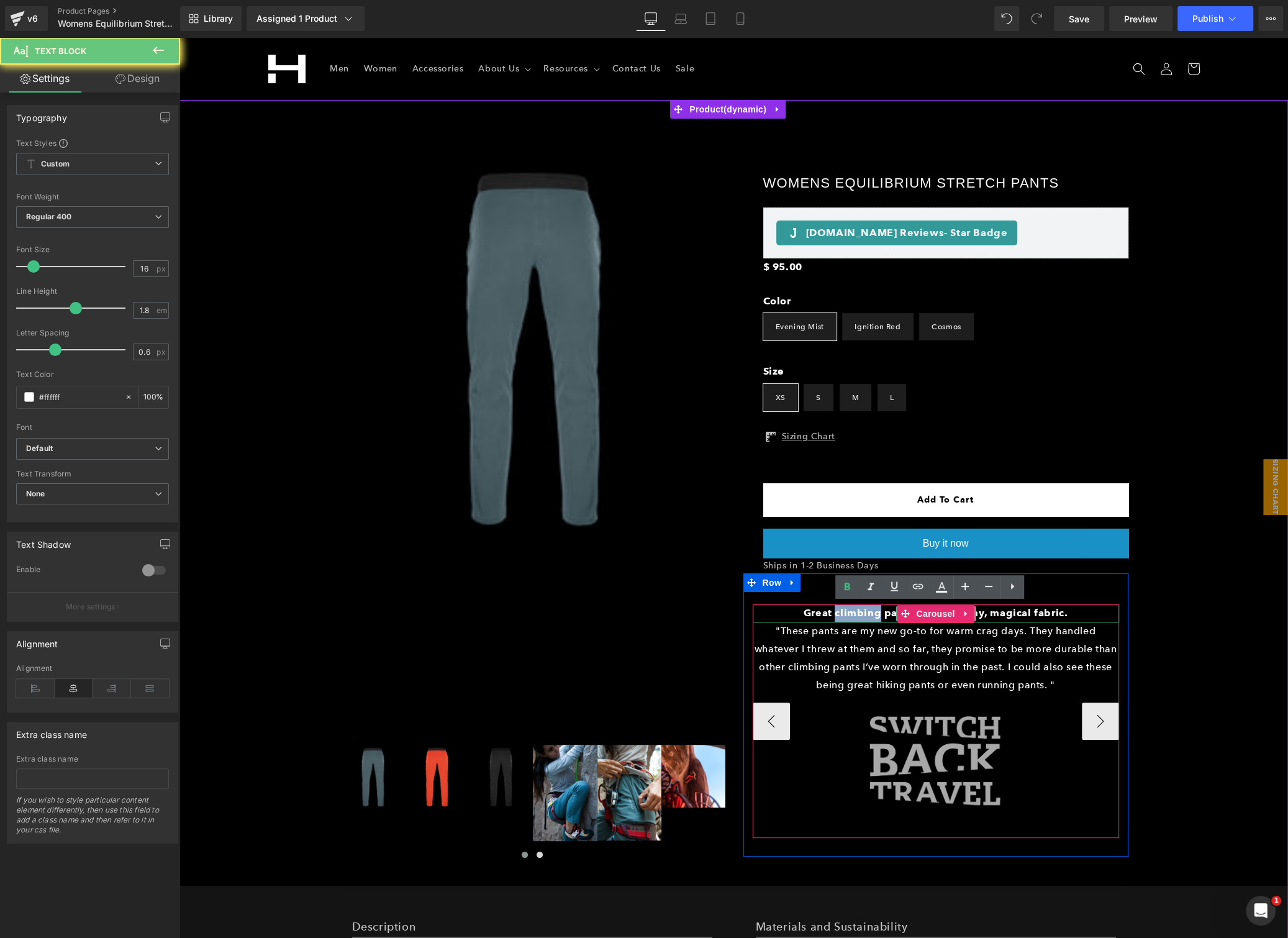
click at [849, 613] on b "Great climbing pants with stretchy, magical fabric." at bounding box center [935, 613] width 264 height 12
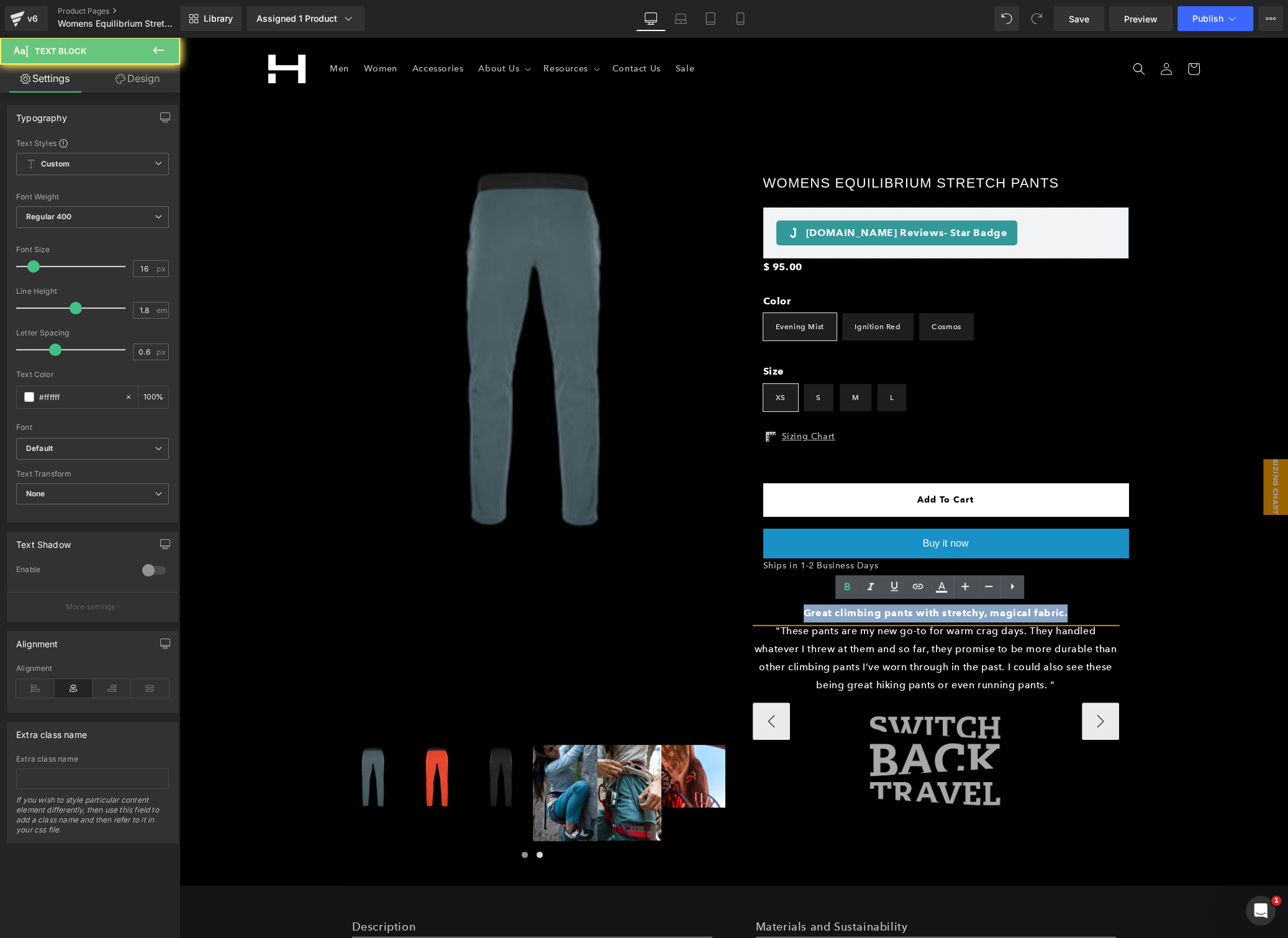
click at [849, 613] on b "Great climbing pants with stretchy, magical fabric." at bounding box center [935, 613] width 264 height 12
click at [809, 644] on p ""These pants are my new go-to for warm crag days. They handled whatever I threw…" at bounding box center [935, 657] width 366 height 71
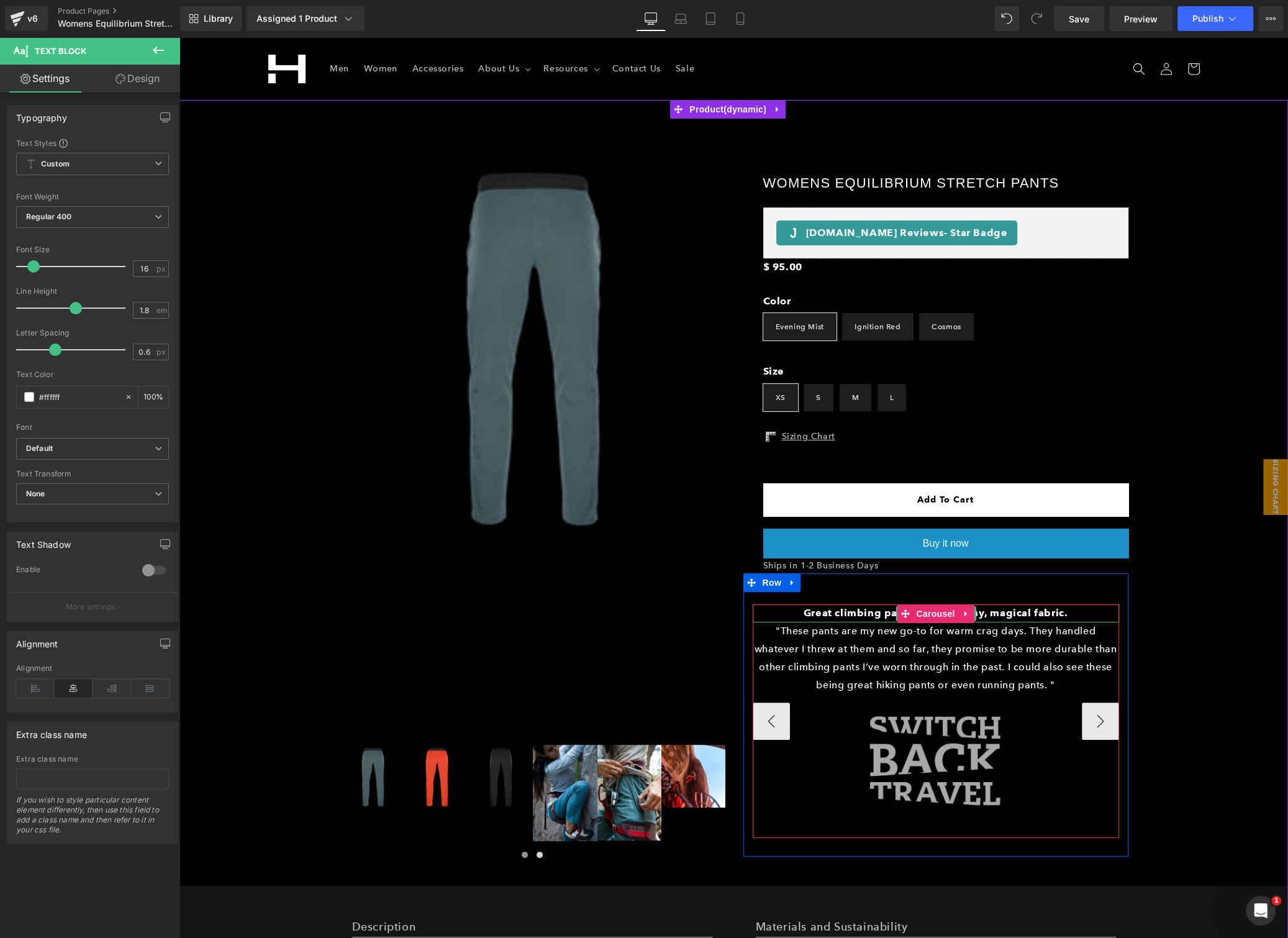
click at [837, 614] on b "Great climbing pants with stretchy, magical fabric." at bounding box center [935, 613] width 264 height 12
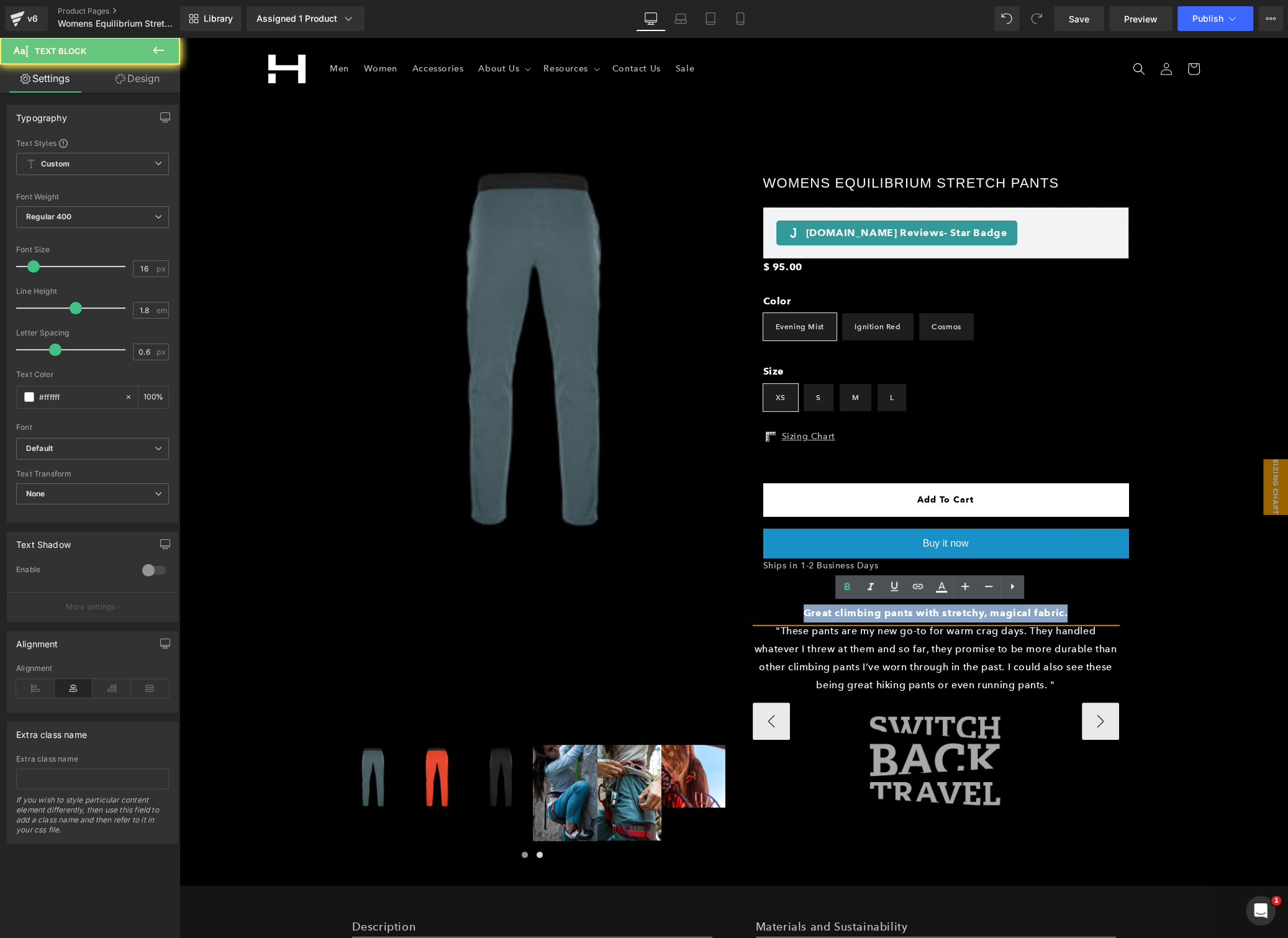
click at [837, 614] on b "Great climbing pants with stretchy, magical fabric." at bounding box center [935, 613] width 264 height 12
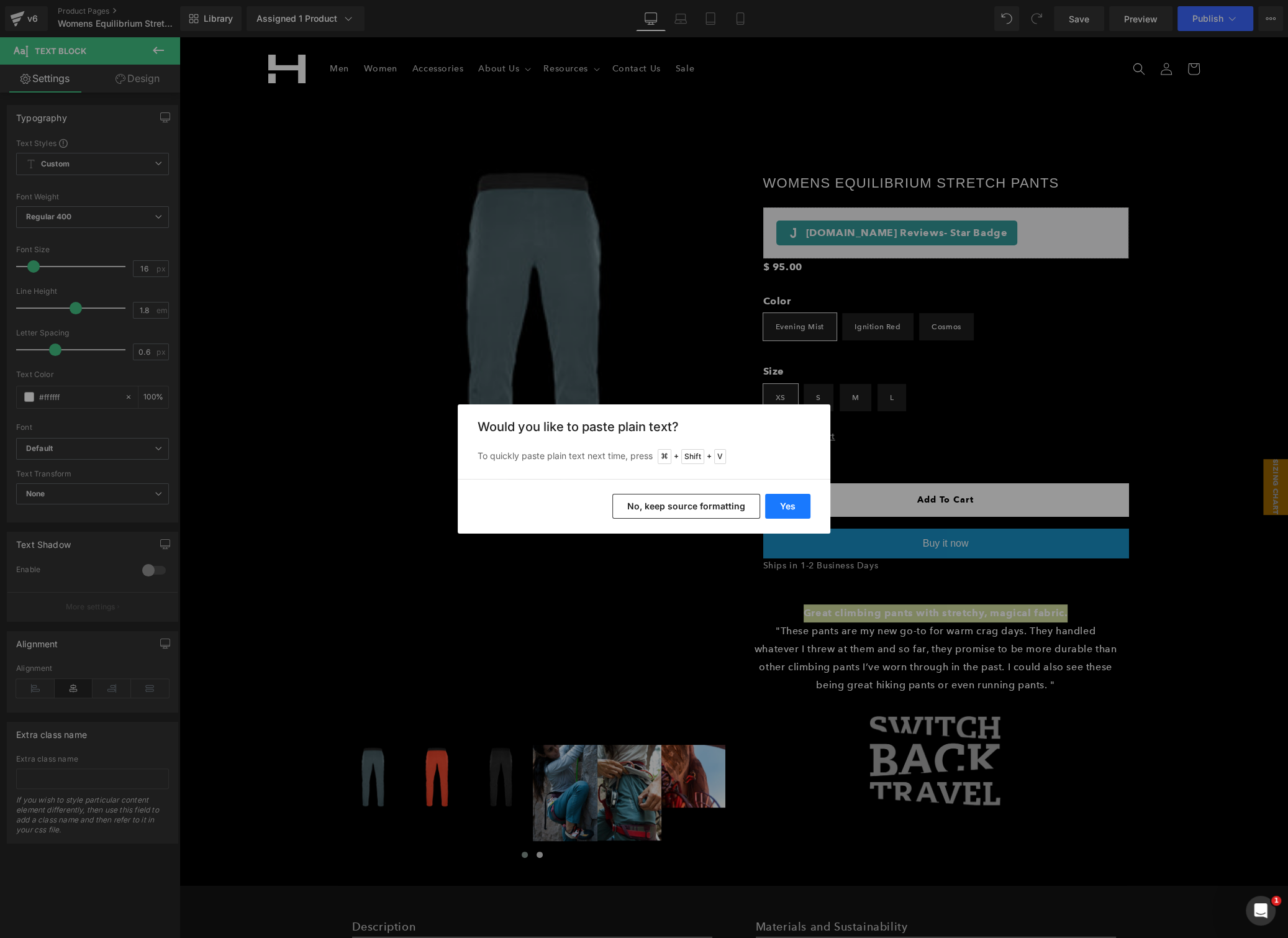
click at [775, 500] on button "Yes" at bounding box center [787, 506] width 45 height 25
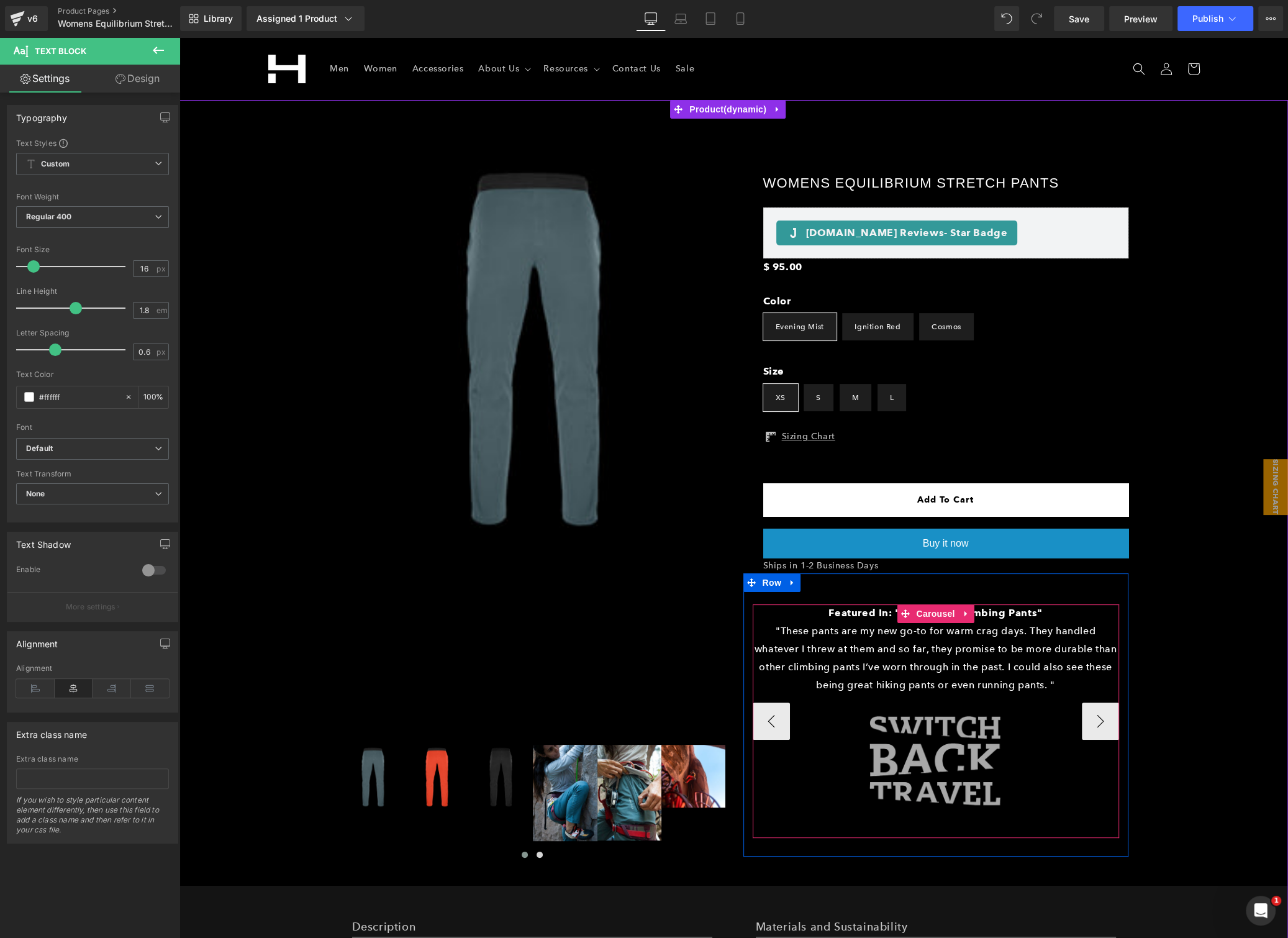
click at [812, 647] on p ""These pants are my new go-to for warm crag days. They handled whatever I threw…" at bounding box center [935, 657] width 366 height 71
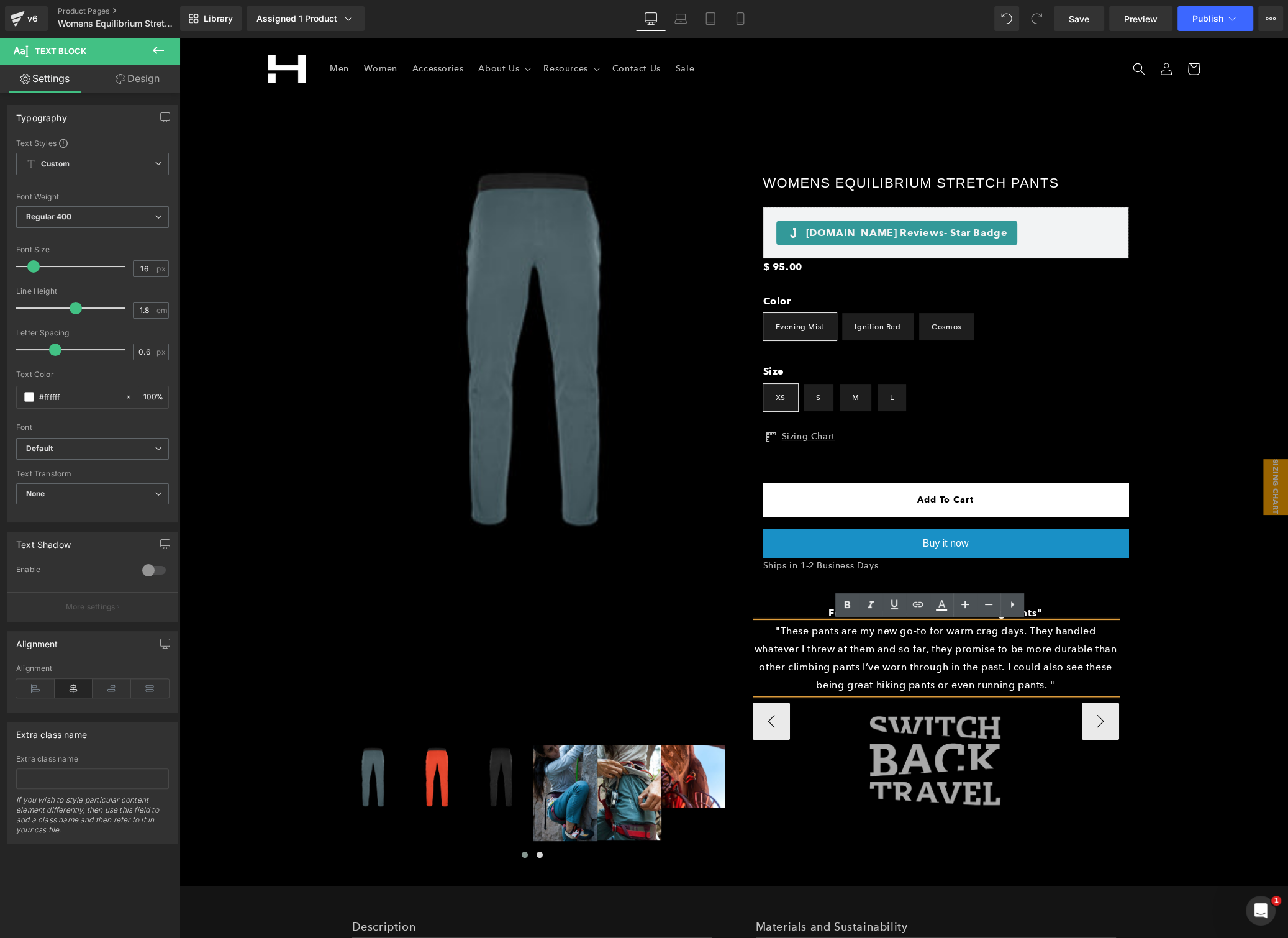
drag, startPoint x: 809, startPoint y: 639, endPoint x: 1089, endPoint y: 690, distance: 284.6
click at [1089, 690] on p ""These pants are my new go-to for warm crag days. They handled whatever I threw…" at bounding box center [935, 657] width 366 height 71
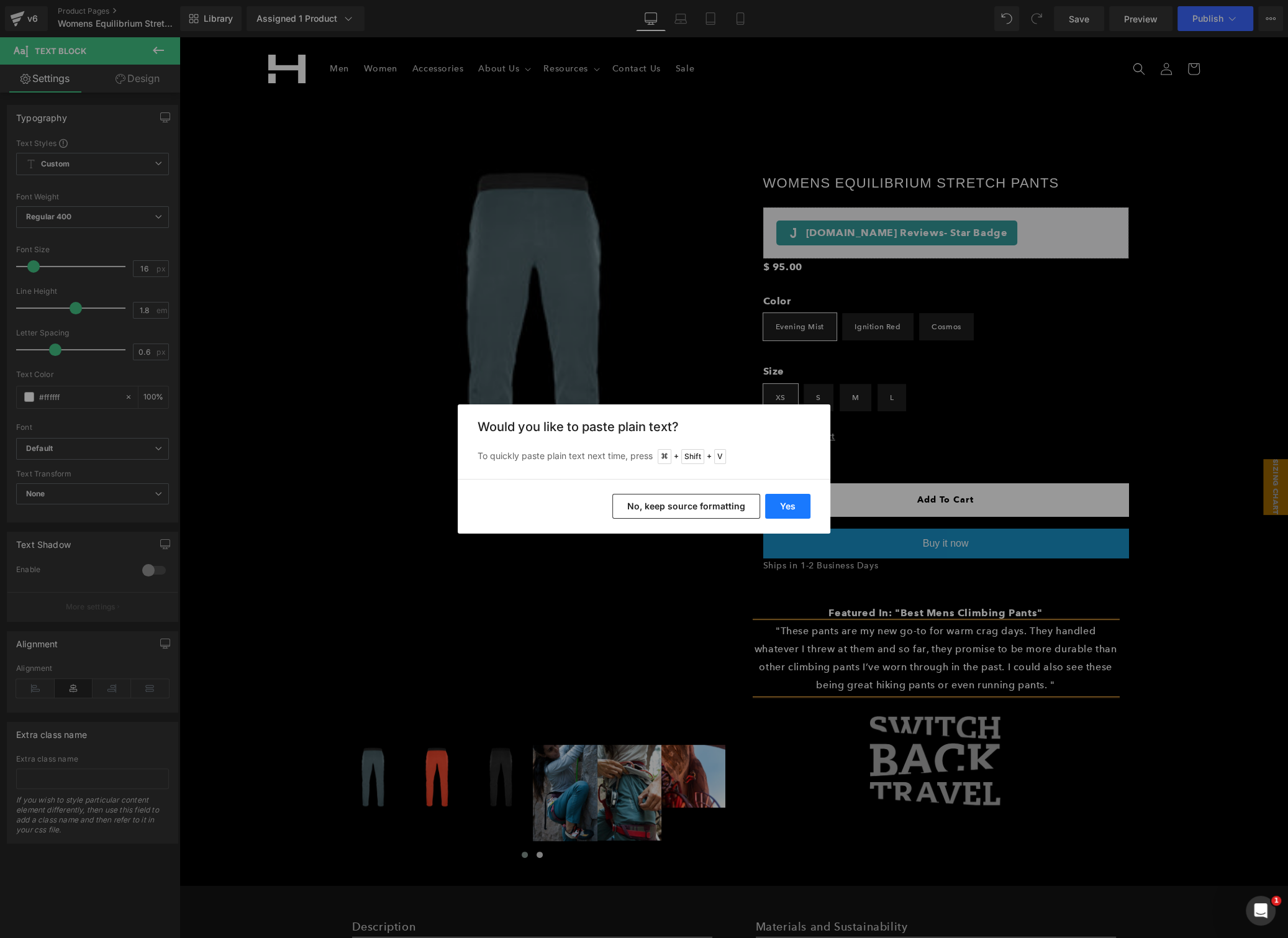
click at [778, 503] on button "Yes" at bounding box center [787, 506] width 45 height 25
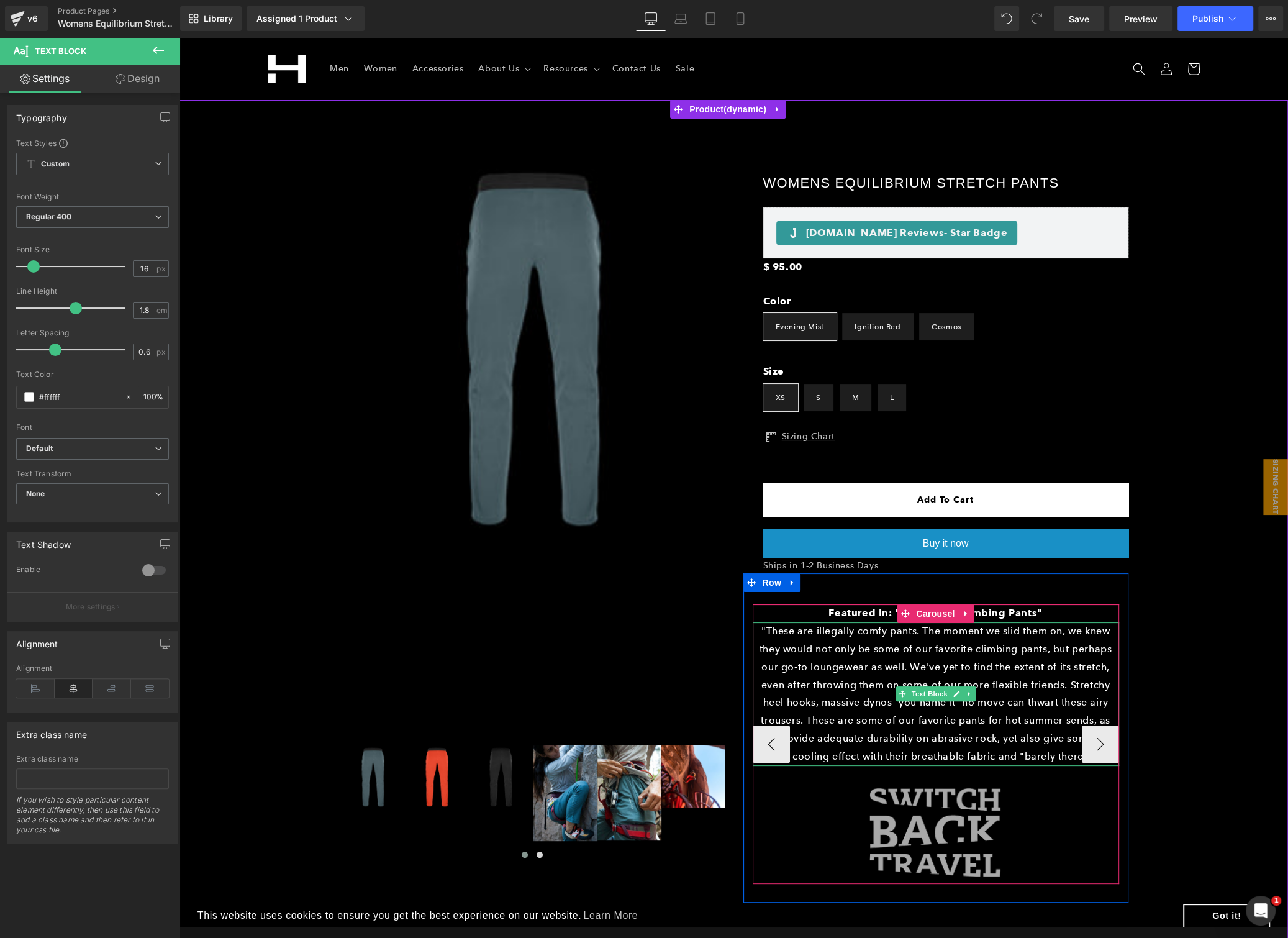
click at [837, 665] on p ""These are illegally comfy pants. The moment we slid them on, we knew they woul…" at bounding box center [935, 693] width 366 height 143
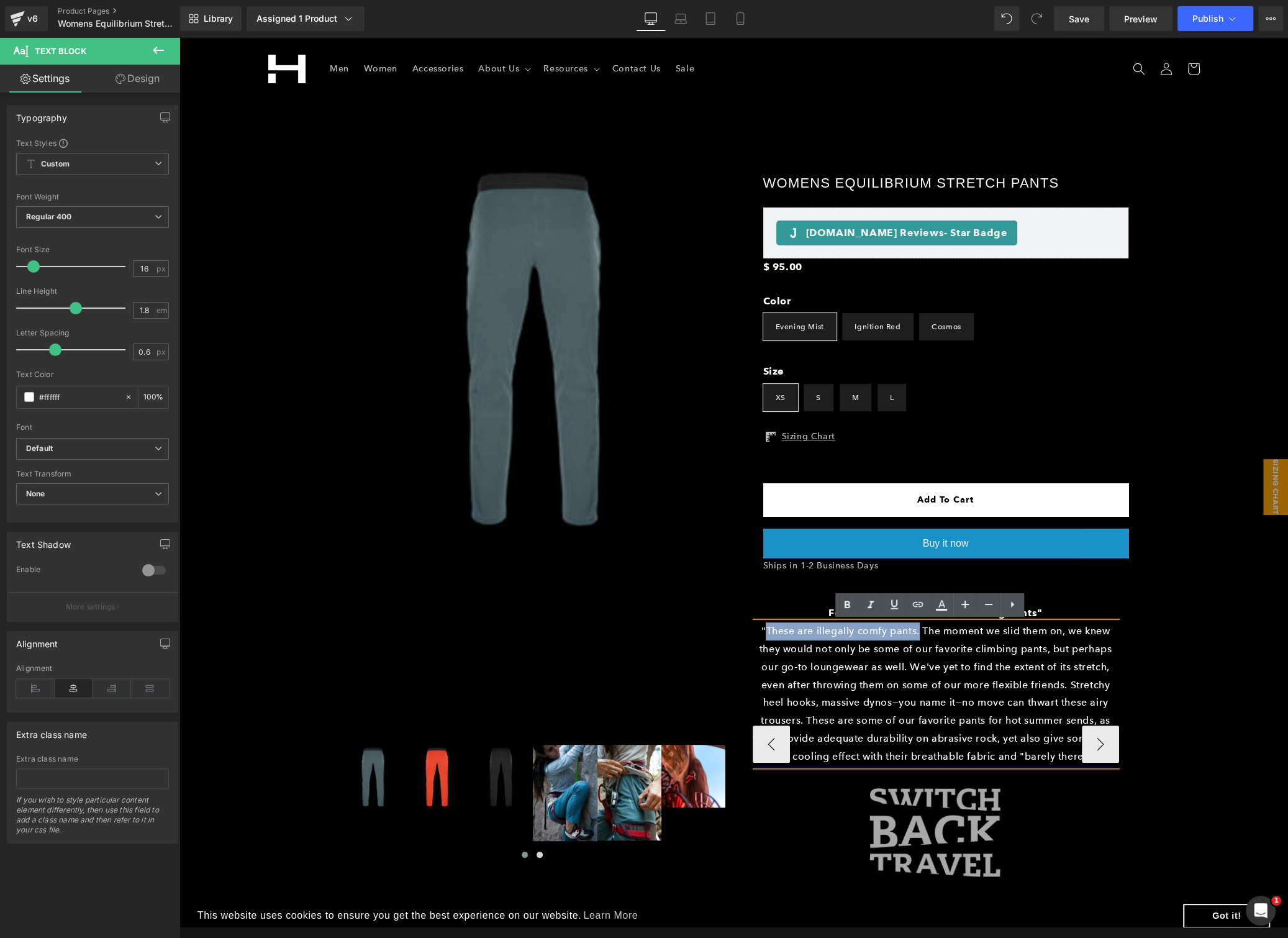
drag, startPoint x: 913, startPoint y: 630, endPoint x: 759, endPoint y: 637, distance: 154.2
click at [759, 637] on p ""These are illegally comfy pants. The moment we slid them on, we knew they woul…" at bounding box center [935, 693] width 366 height 143
click at [830, 606] on div "Featured In: "Best Mens Climbing Pants" Text Block" at bounding box center [935, 613] width 366 height 18
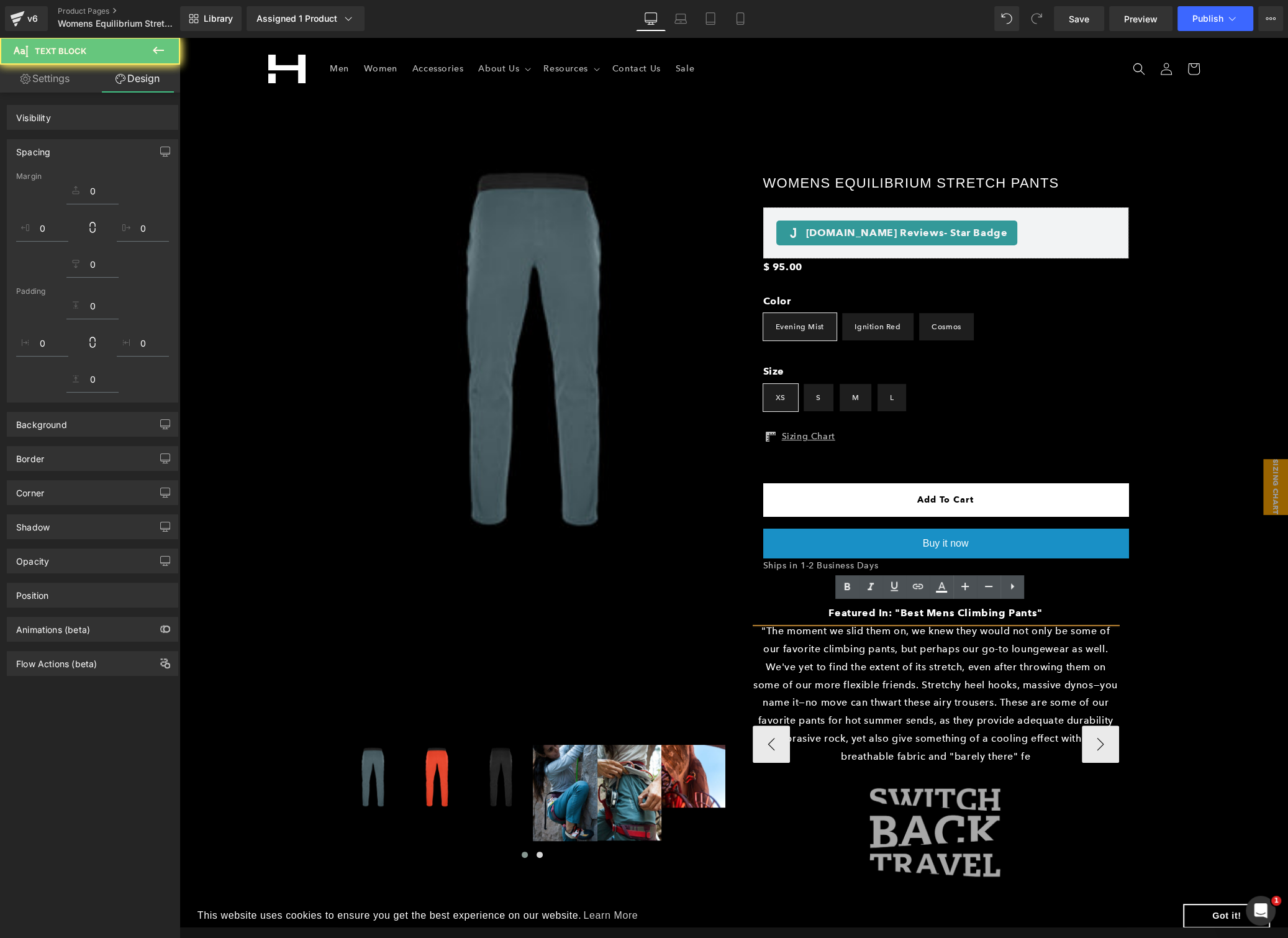
click at [836, 613] on b "Featured In: "Best Mens Climbing Pants"" at bounding box center [935, 613] width 213 height 12
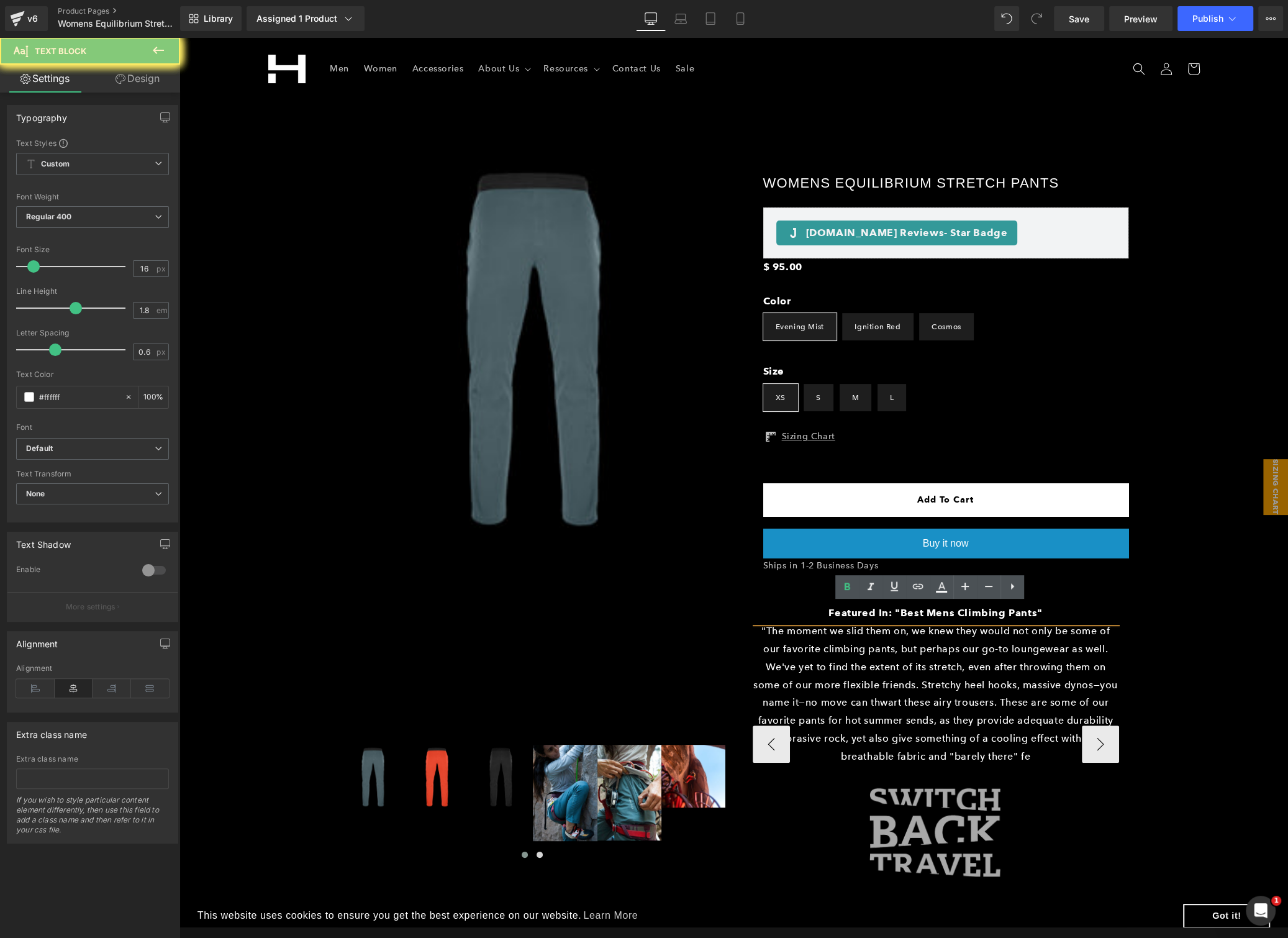
click at [836, 613] on b "Featured In: "Best Mens Climbing Pants"" at bounding box center [935, 613] width 213 height 12
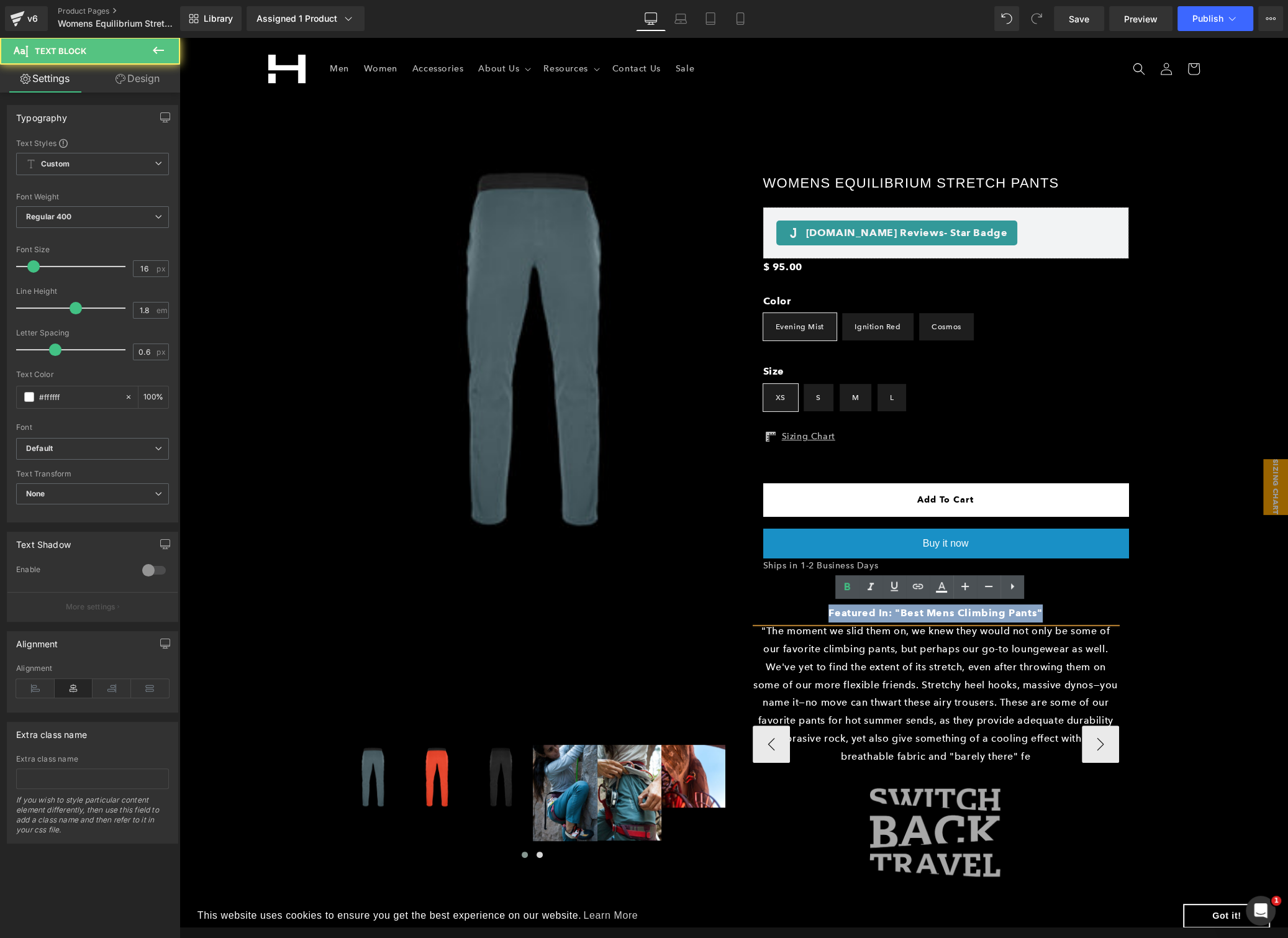
click at [836, 613] on b "Featured In: "Best Mens Climbing Pants"" at bounding box center [935, 613] width 213 height 12
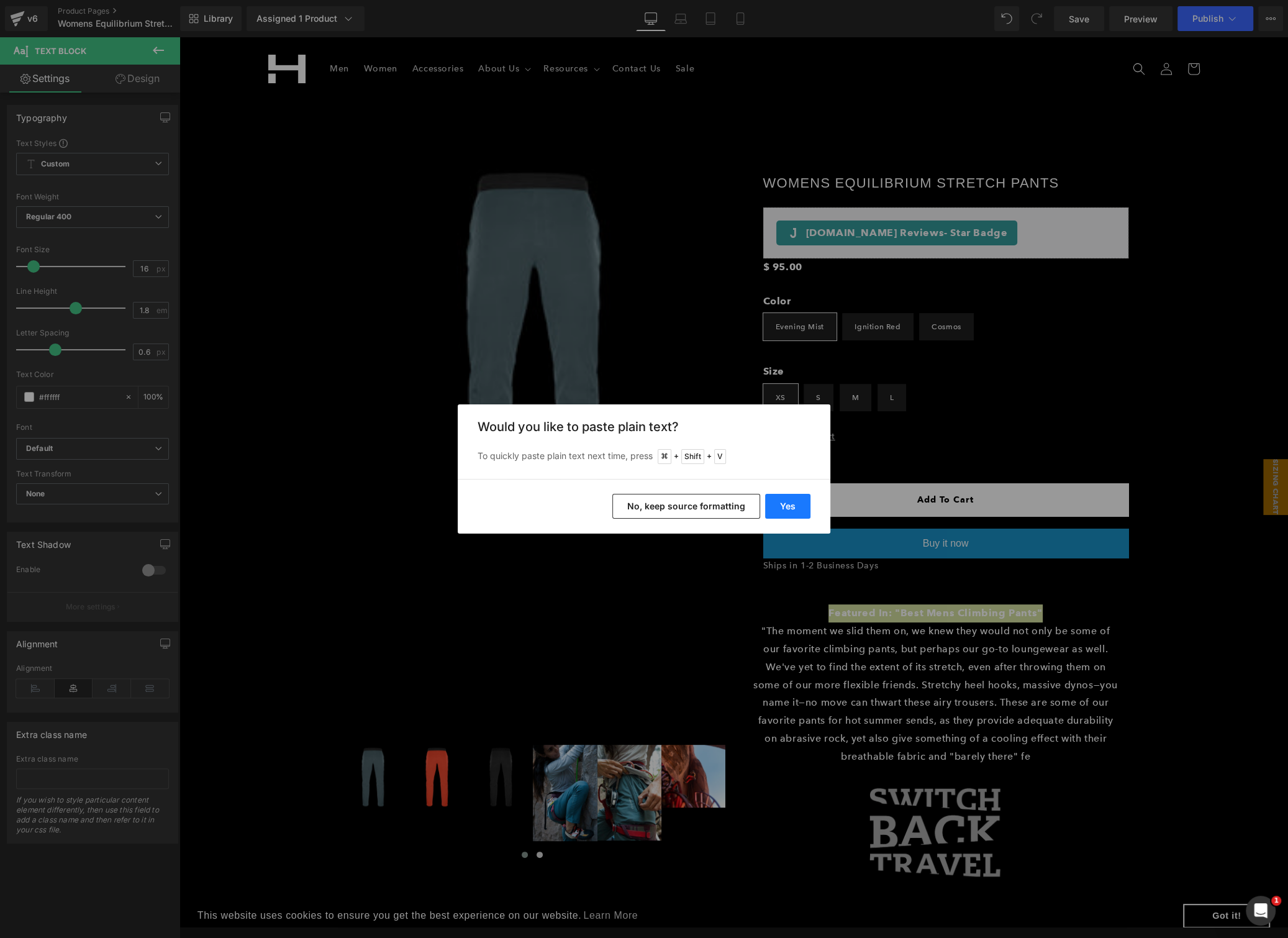
click at [788, 503] on button "Yes" at bounding box center [787, 506] width 45 height 25
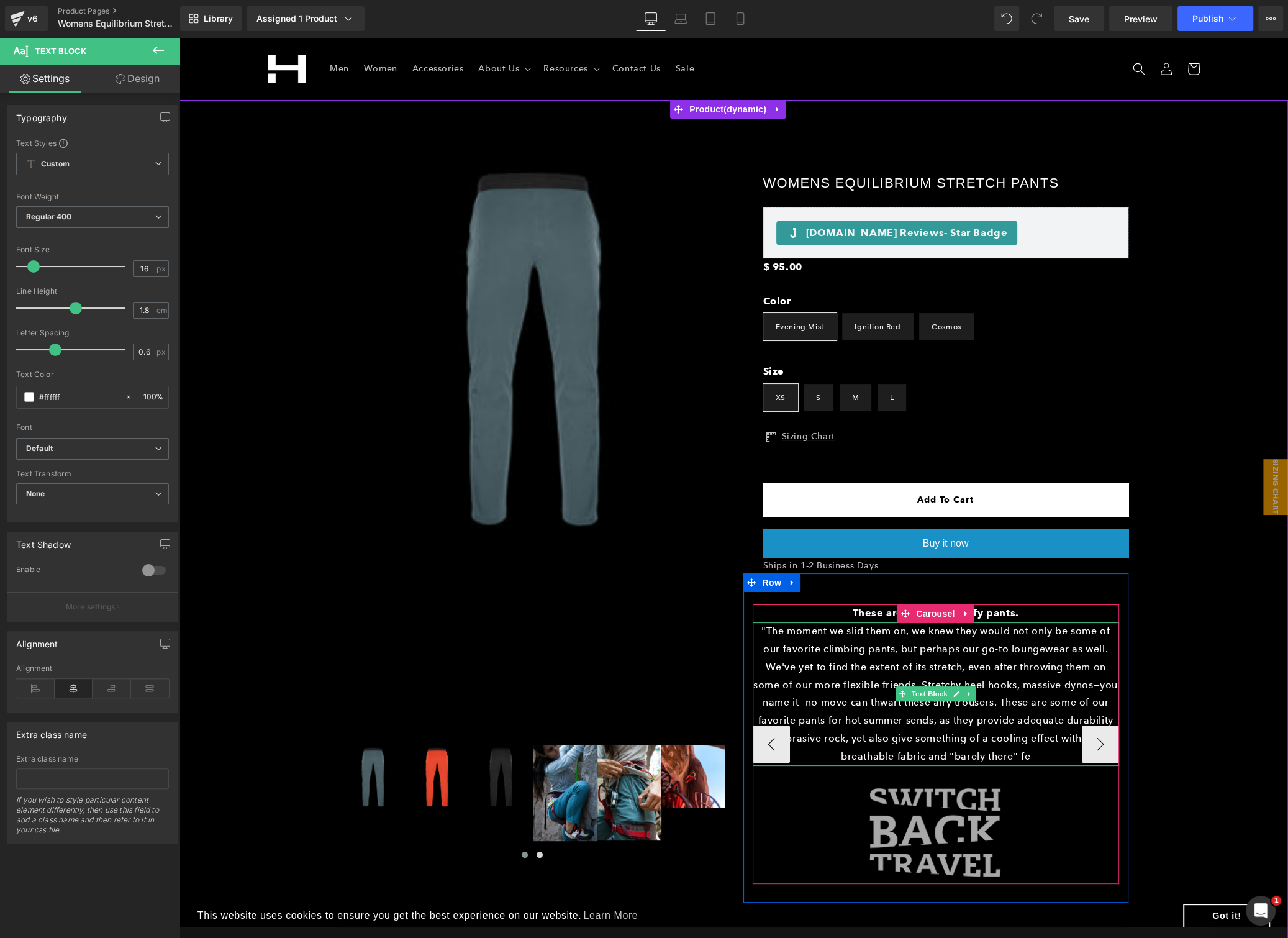
click at [863, 700] on p ""The moment we slid them on, we knew they would not only be some of our favorit…" at bounding box center [935, 693] width 366 height 143
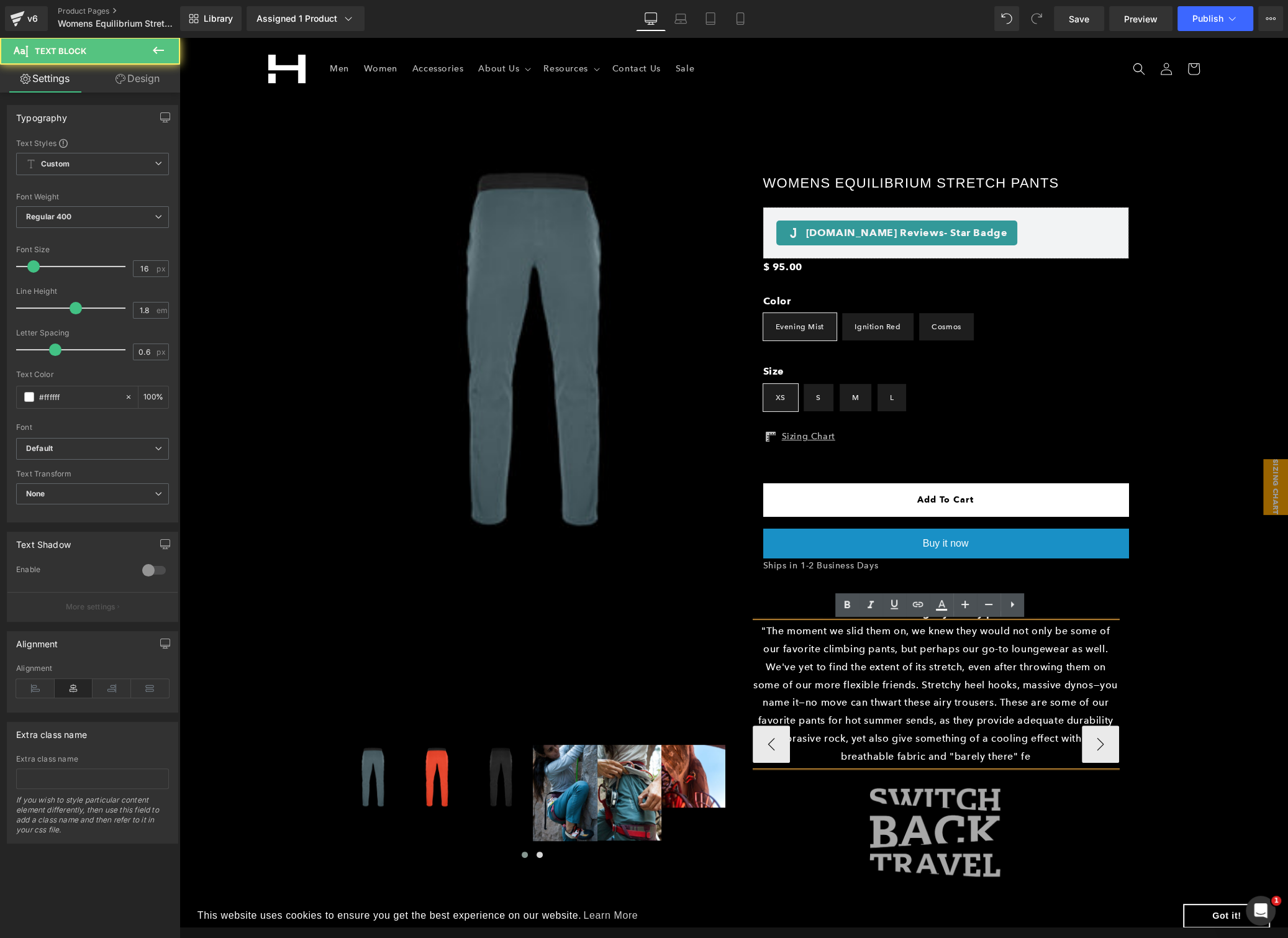
click at [1011, 749] on p ""The moment we slid them on, we knew they would not only be some of our favorit…" at bounding box center [935, 693] width 366 height 143
drag, startPoint x: 1025, startPoint y: 751, endPoint x: 1032, endPoint y: 751, distance: 7.0
click at [1026, 751] on p ""The moment we slid them on, we knew they would not only be some of our favorit…" at bounding box center [935, 693] width 366 height 143
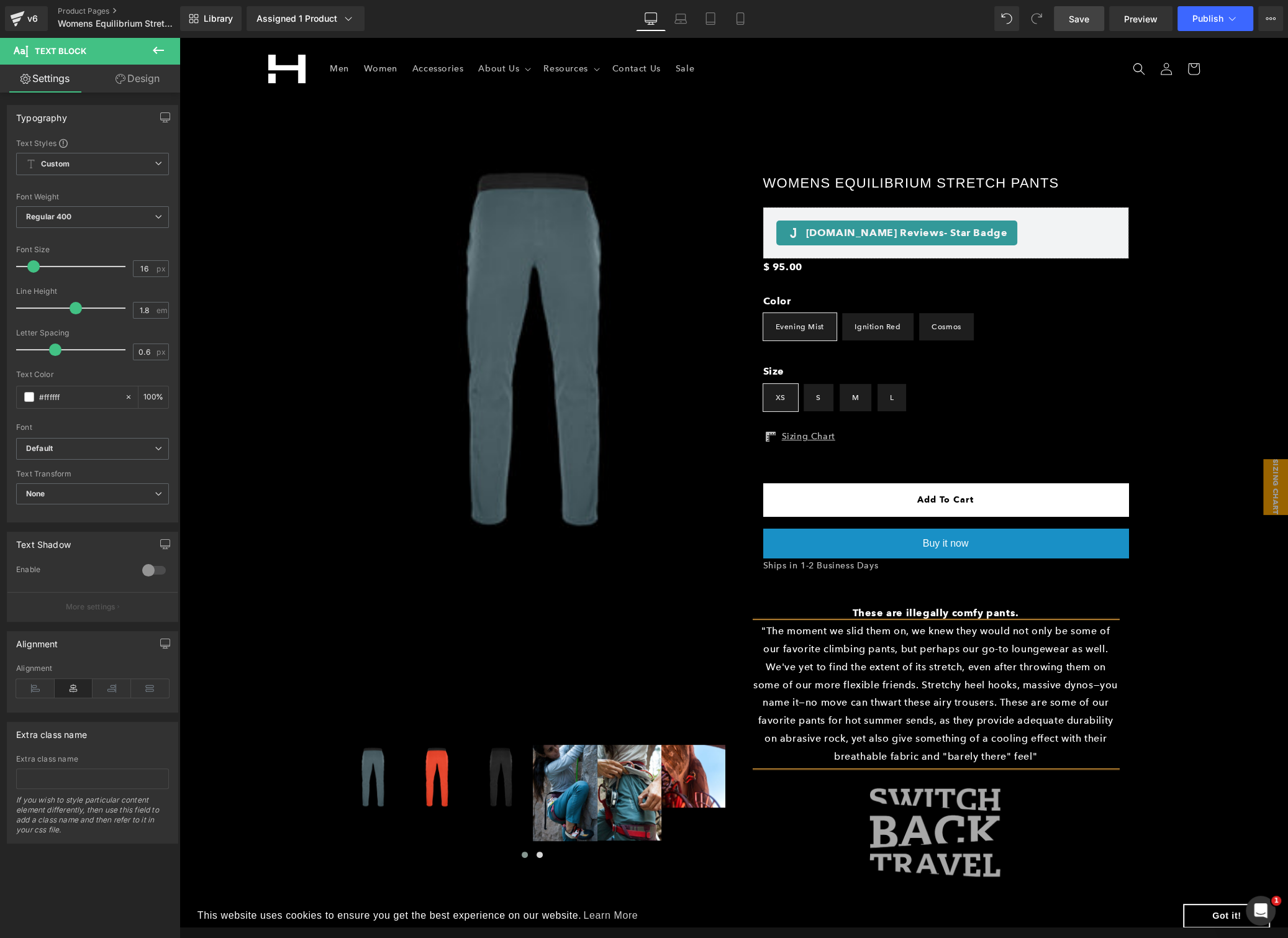
click at [1078, 19] on span "Save" at bounding box center [1079, 19] width 20 height 13
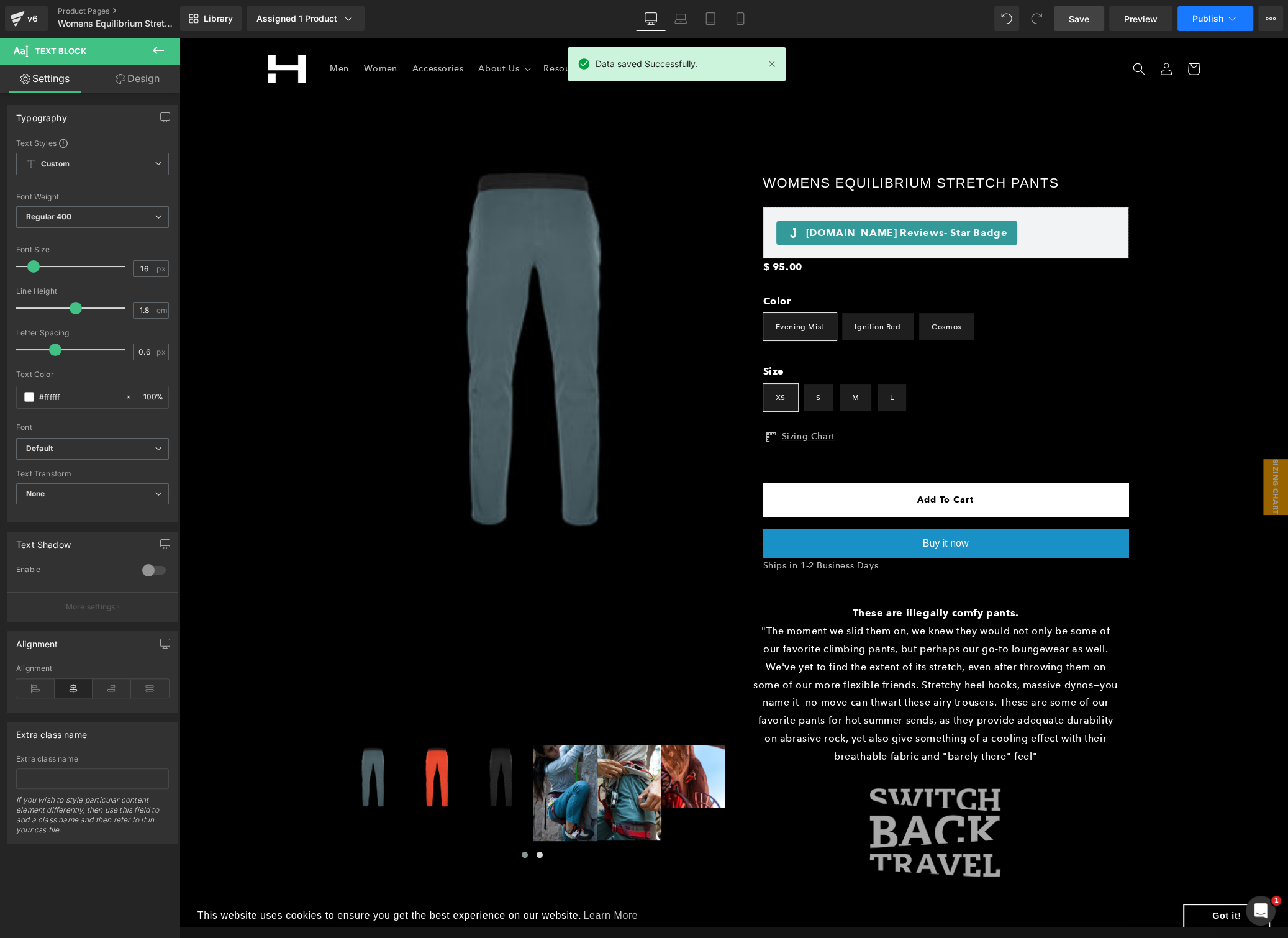
click at [1217, 16] on span "Publish" at bounding box center [1207, 19] width 32 height 10
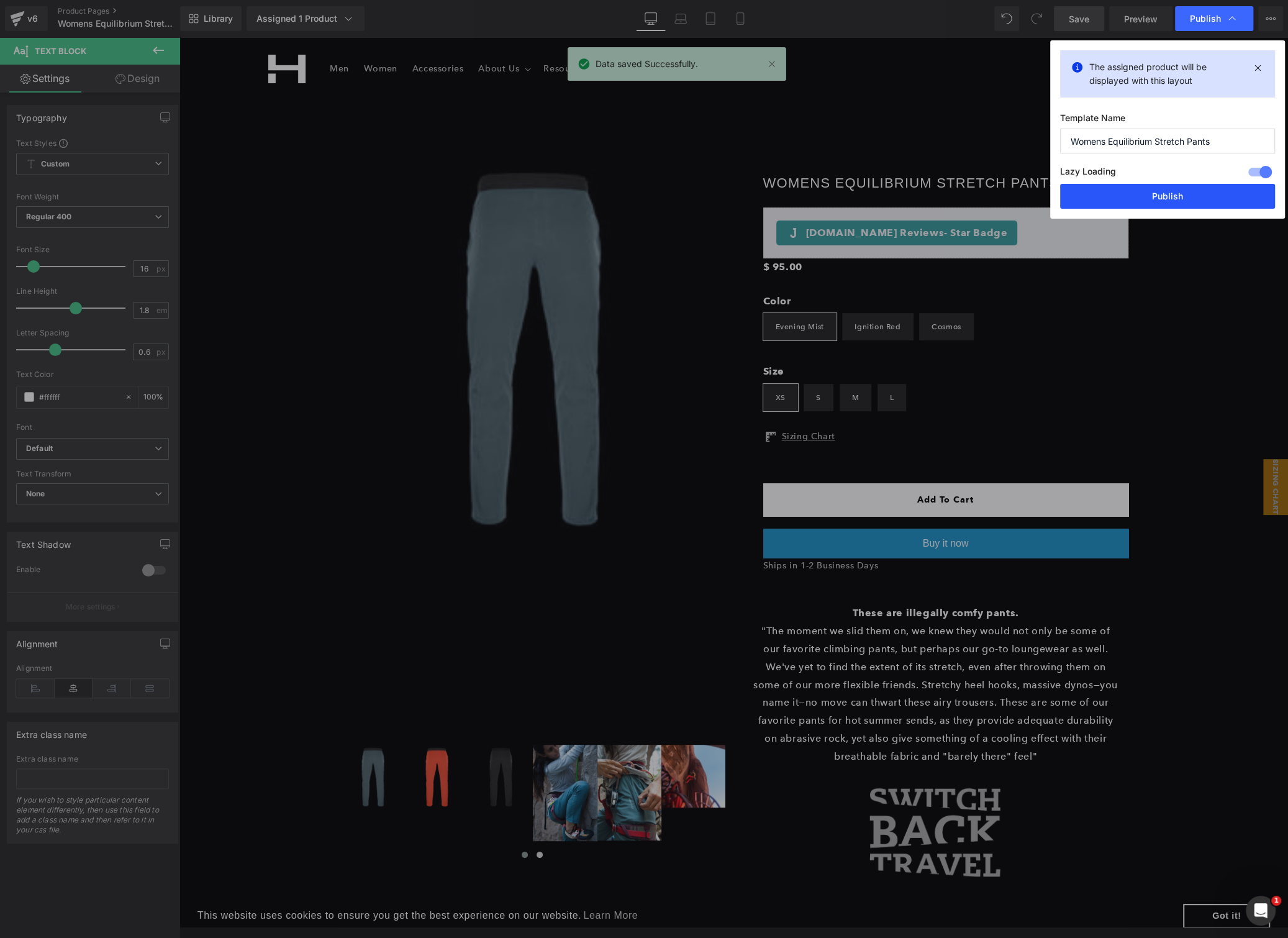
click at [1145, 194] on button "Publish" at bounding box center [1168, 196] width 215 height 25
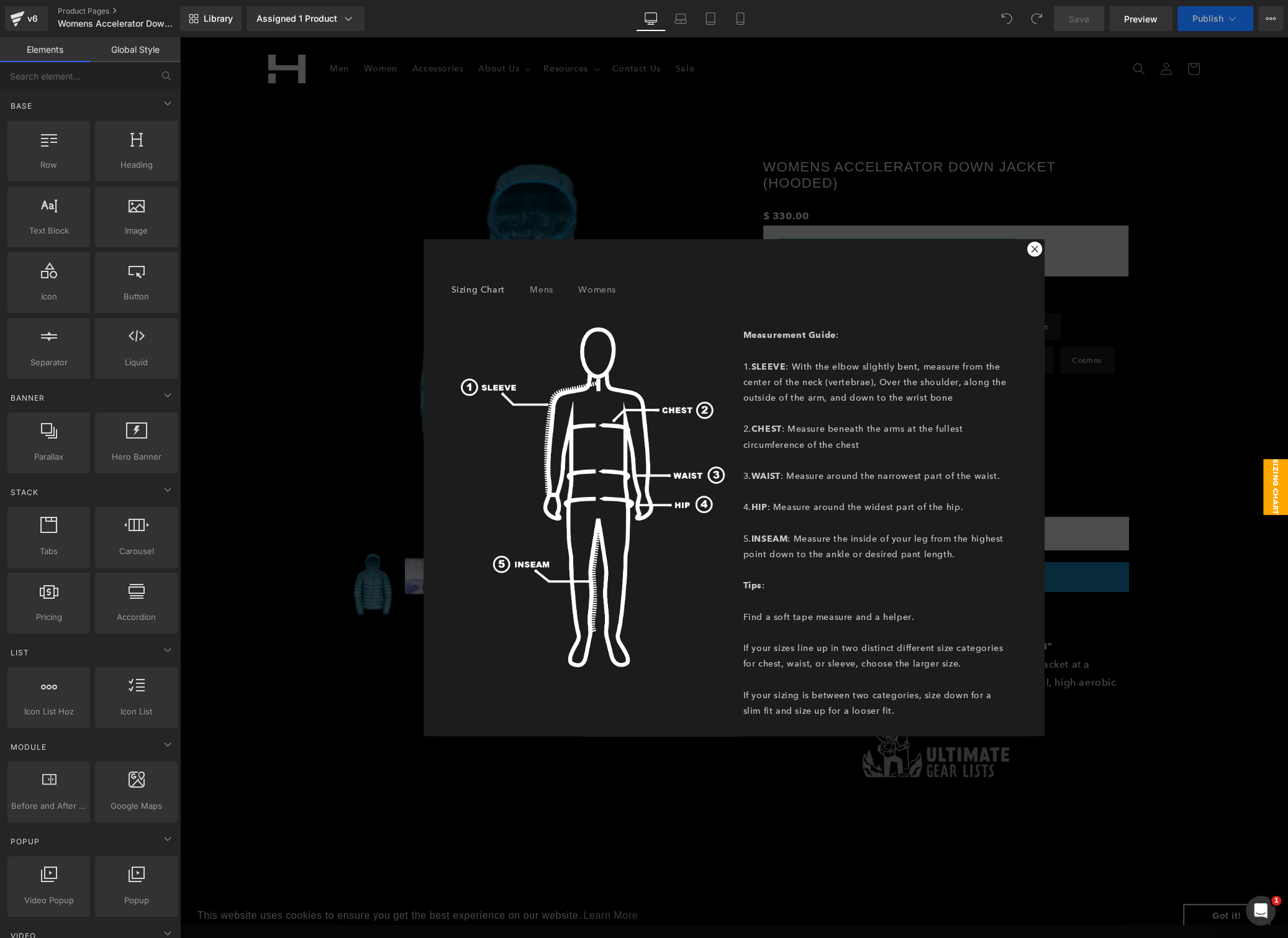
click at [1030, 247] on icon at bounding box center [1034, 249] width 7 height 7
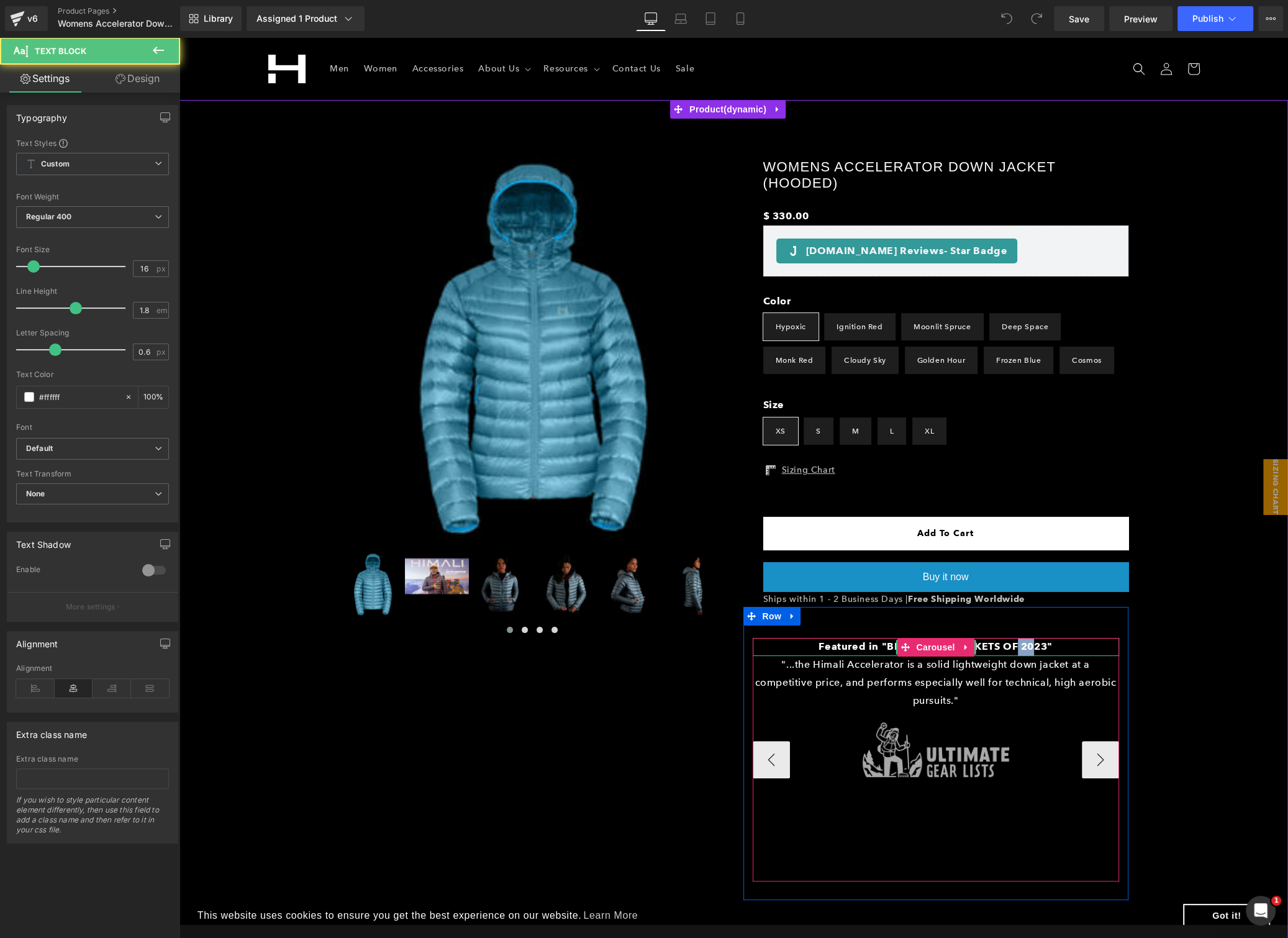
drag, startPoint x: 1010, startPoint y: 647, endPoint x: 1029, endPoint y: 643, distance: 19.4
click at [1029, 643] on strong "Featured in "BEST DOWN JACKETS OF 2023"" at bounding box center [935, 646] width 234 height 12
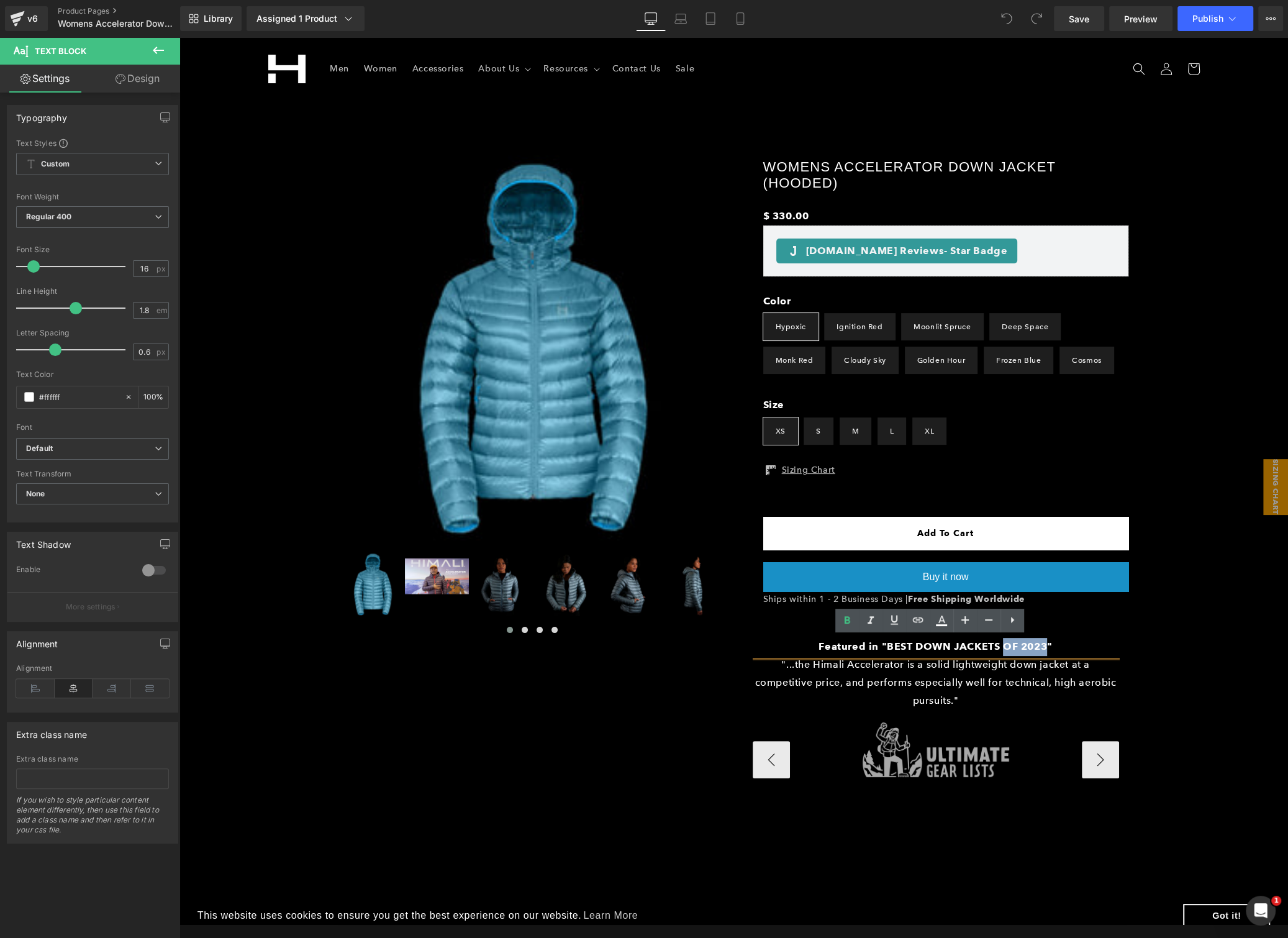
drag, startPoint x: 1041, startPoint y: 643, endPoint x: 1000, endPoint y: 650, distance: 41.6
click at [1000, 650] on strong "Featured in "BEST DOWN JACKETS OF 2023"" at bounding box center [935, 646] width 234 height 12
click at [1103, 755] on button "›" at bounding box center [1100, 759] width 37 height 37
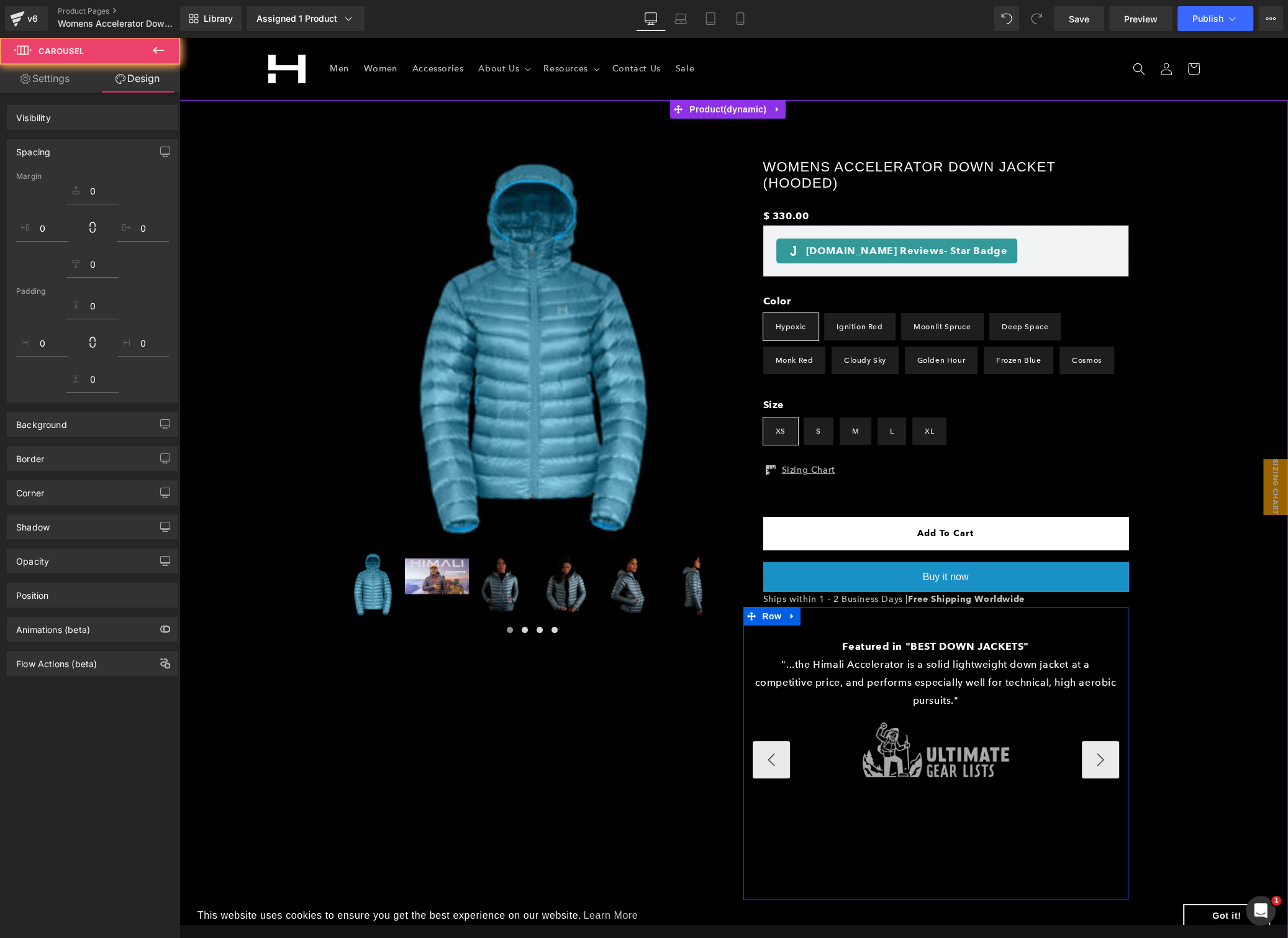
click at [1091, 756] on button "›" at bounding box center [1100, 759] width 37 height 37
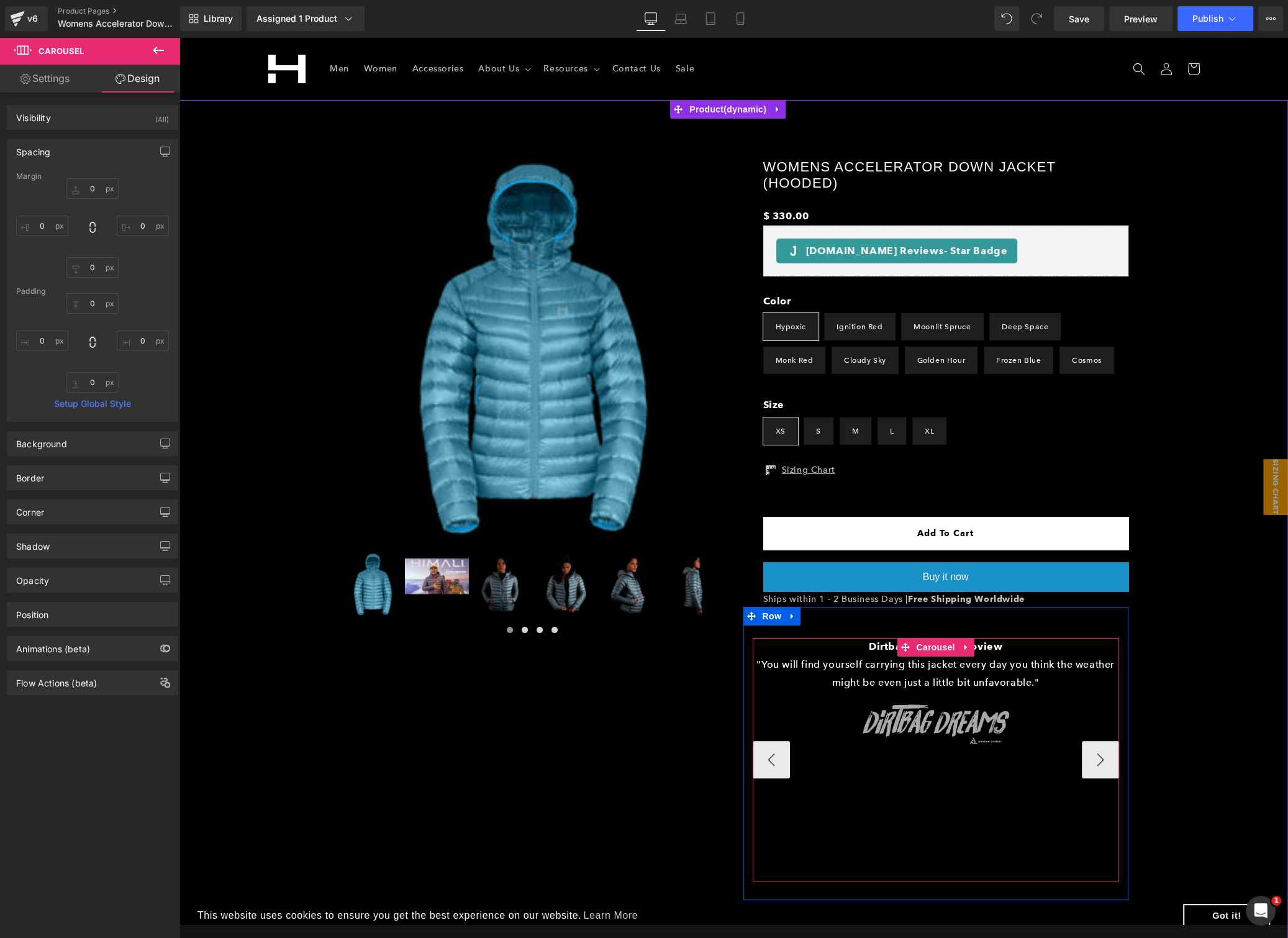
click at [1091, 756] on button "›" at bounding box center [1100, 759] width 37 height 37
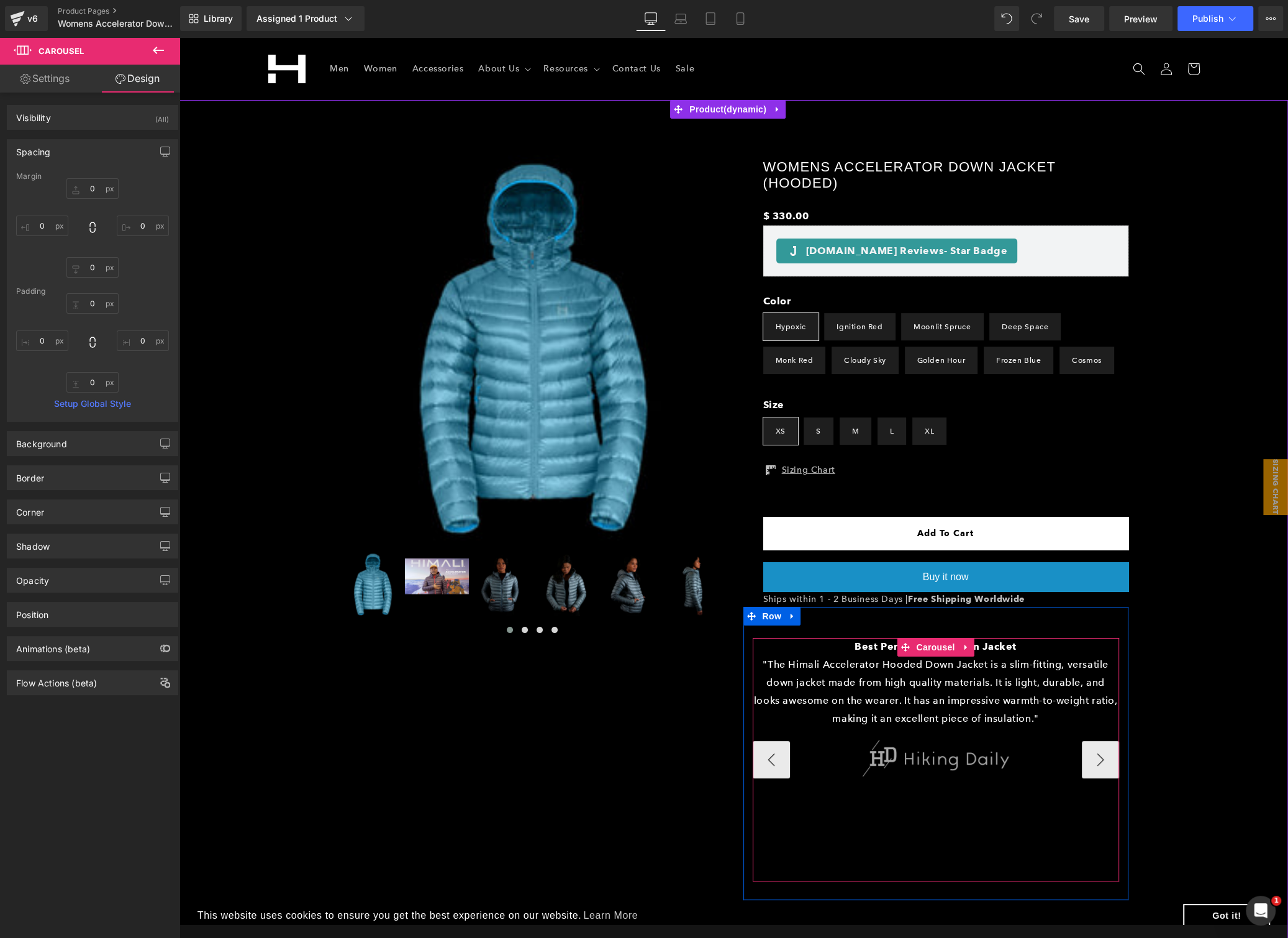
click at [1091, 756] on button "›" at bounding box center [1100, 759] width 37 height 37
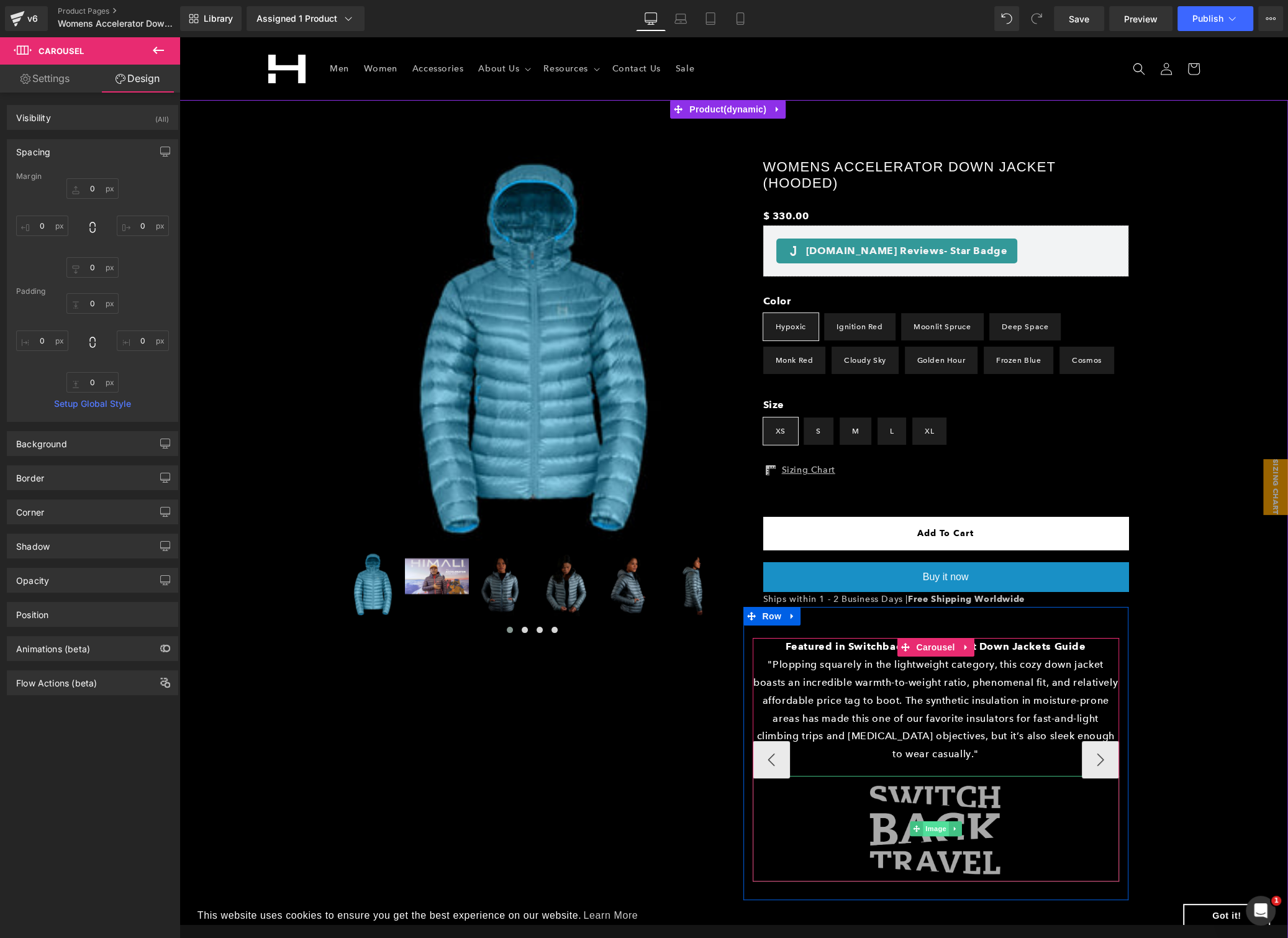
click at [929, 829] on span "Image" at bounding box center [936, 829] width 26 height 15
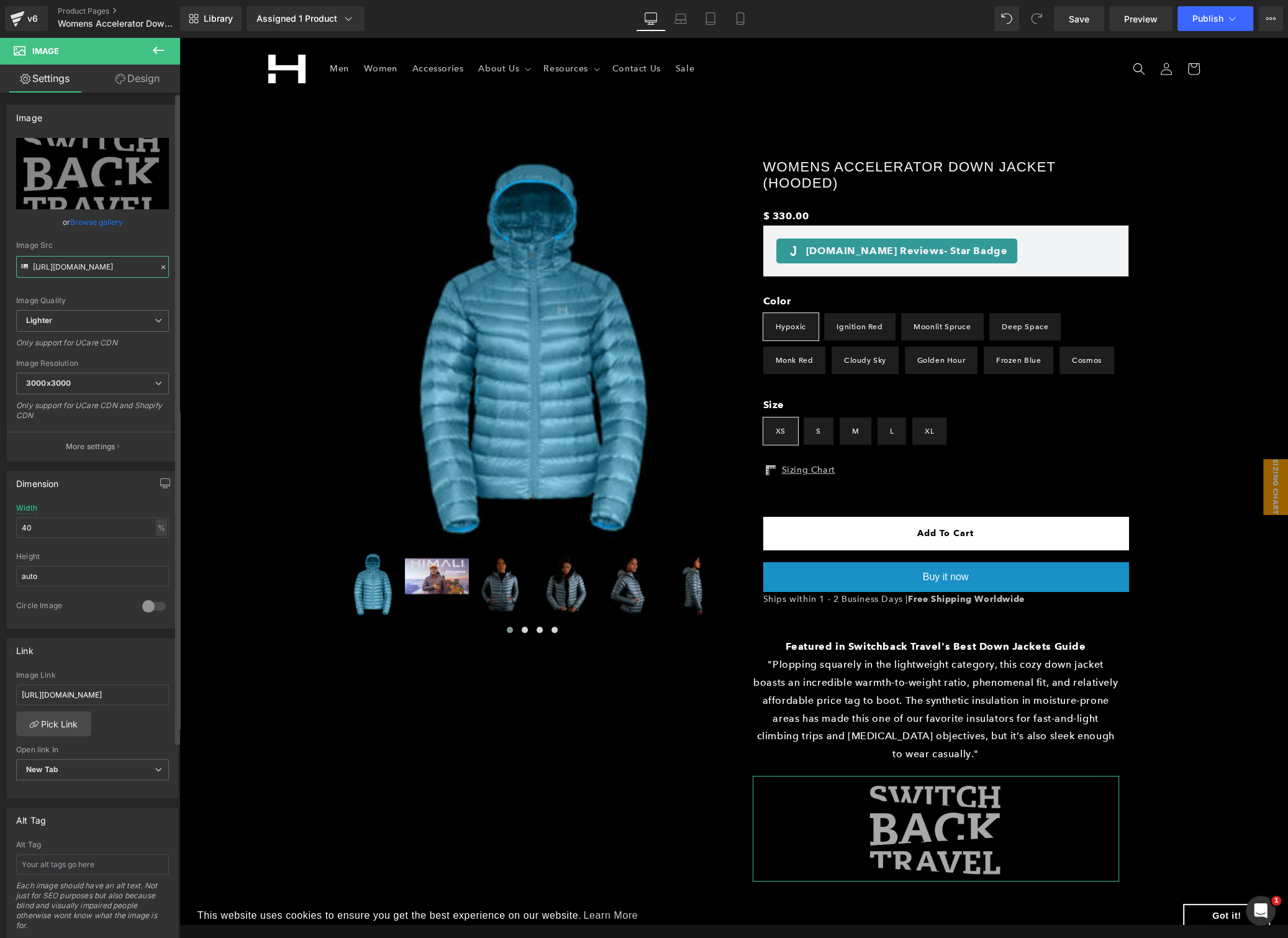
click at [84, 272] on input "[URL][DOMAIN_NAME]" at bounding box center [92, 266] width 153 height 21
